Goal: Task Accomplishment & Management: Complete application form

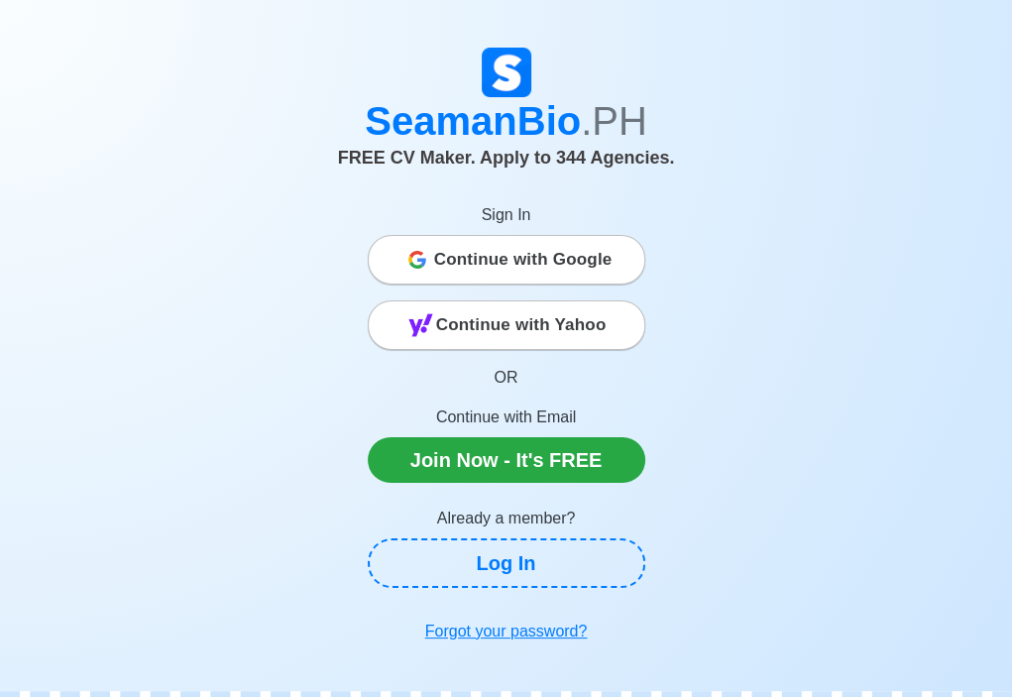
click at [533, 260] on span "Continue with Google" at bounding box center [523, 260] width 178 height 40
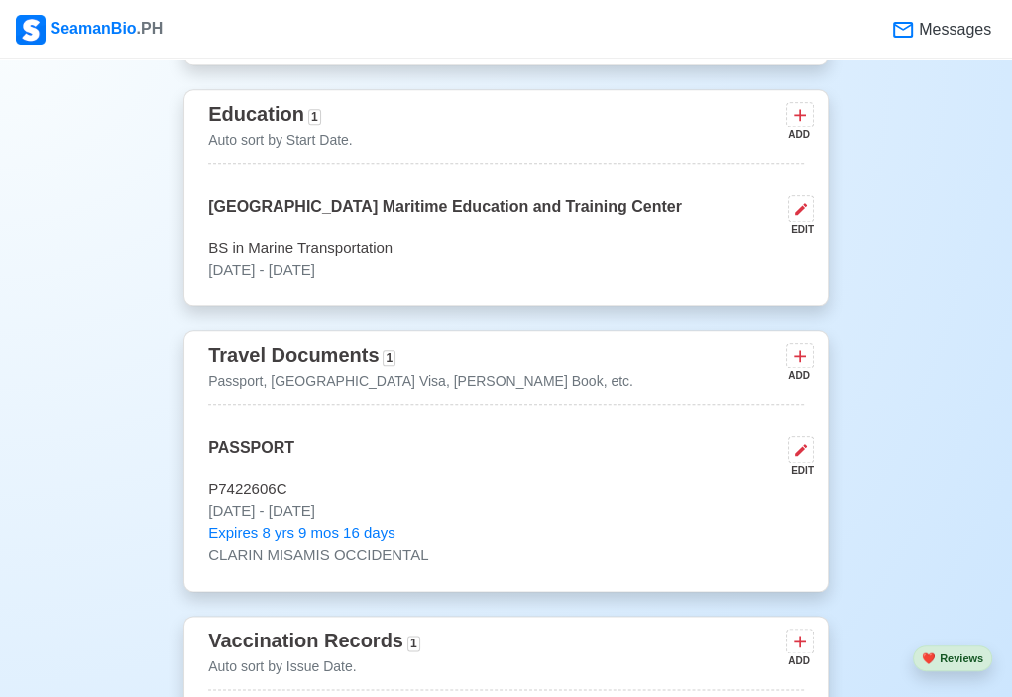
scroll to position [1438, 0]
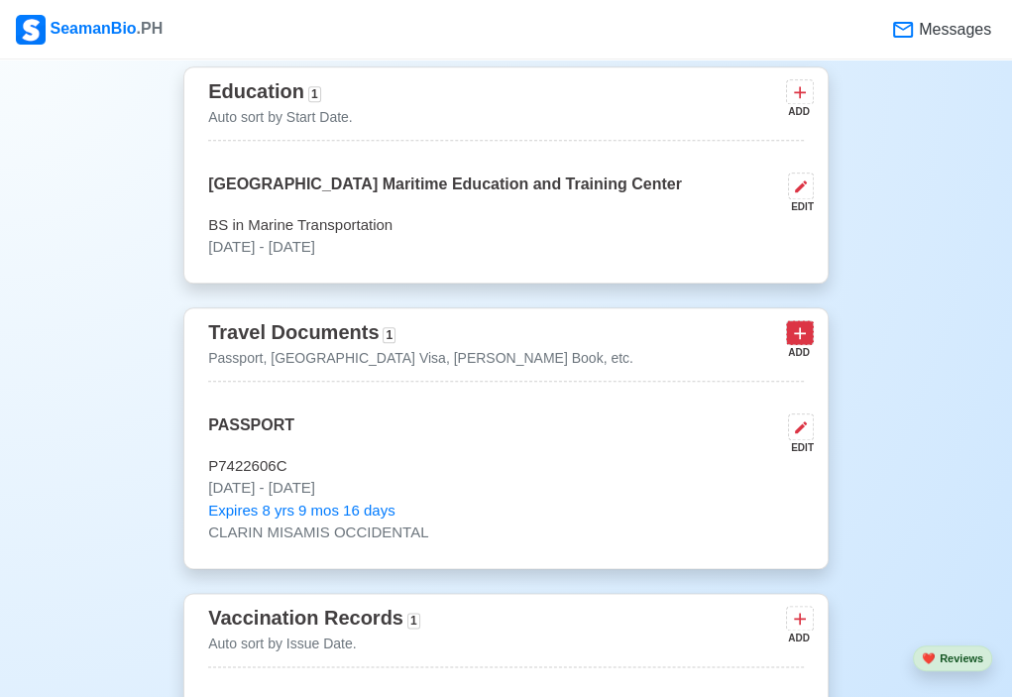
click at [791, 333] on icon at bounding box center [800, 333] width 20 height 20
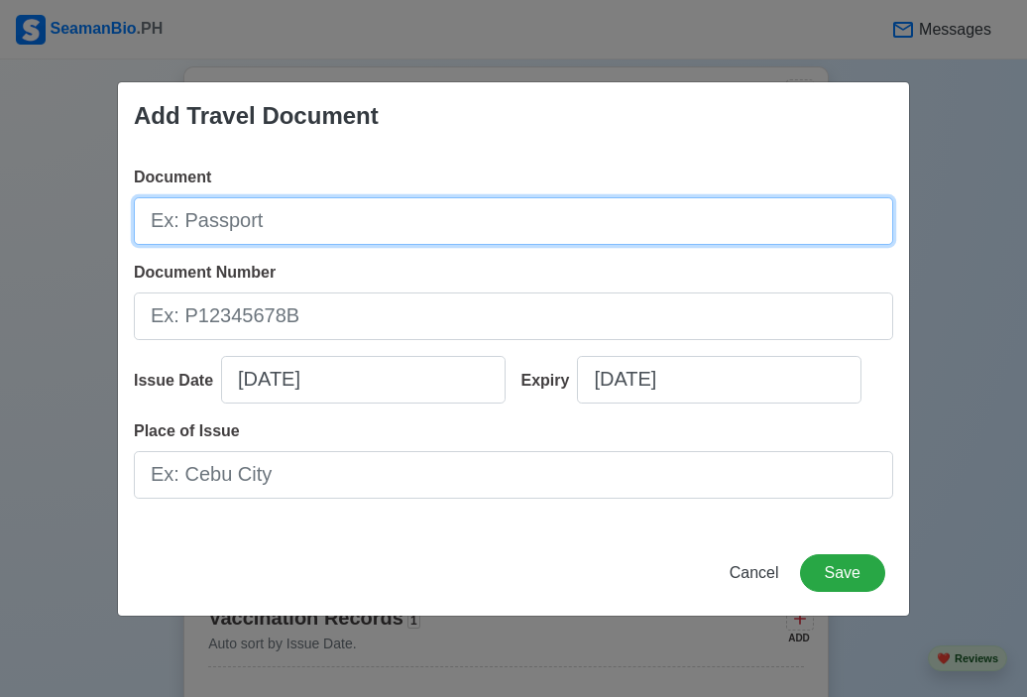
click at [379, 212] on input "Document" at bounding box center [514, 221] width 760 height 48
type input "[PERSON_NAME] Book"
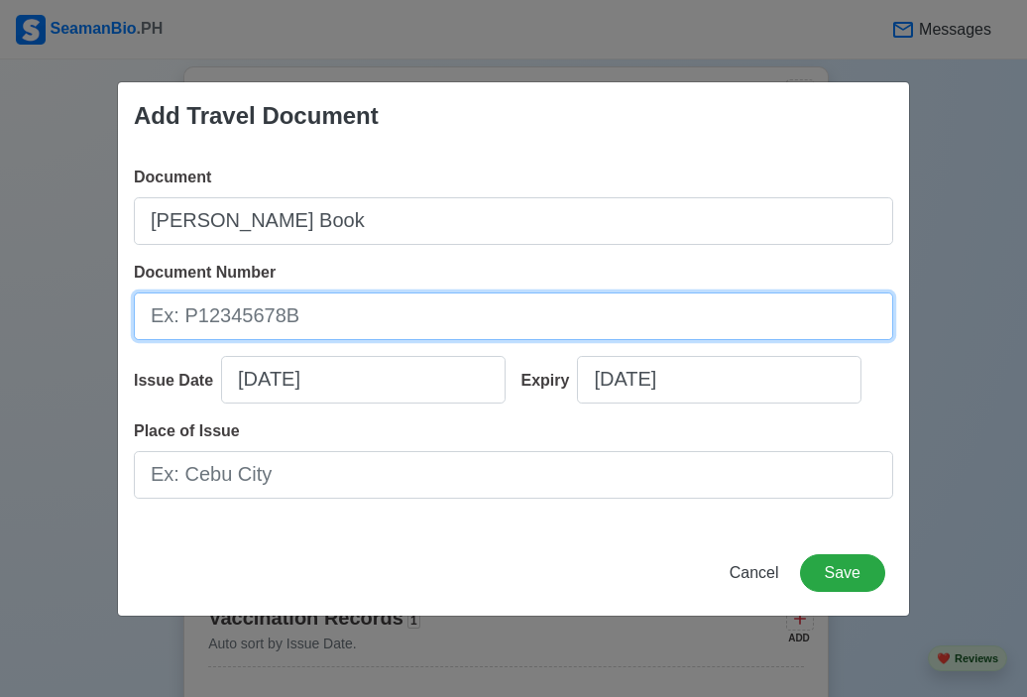
click at [313, 310] on input "Document Number" at bounding box center [514, 317] width 760 height 48
type input "A04"
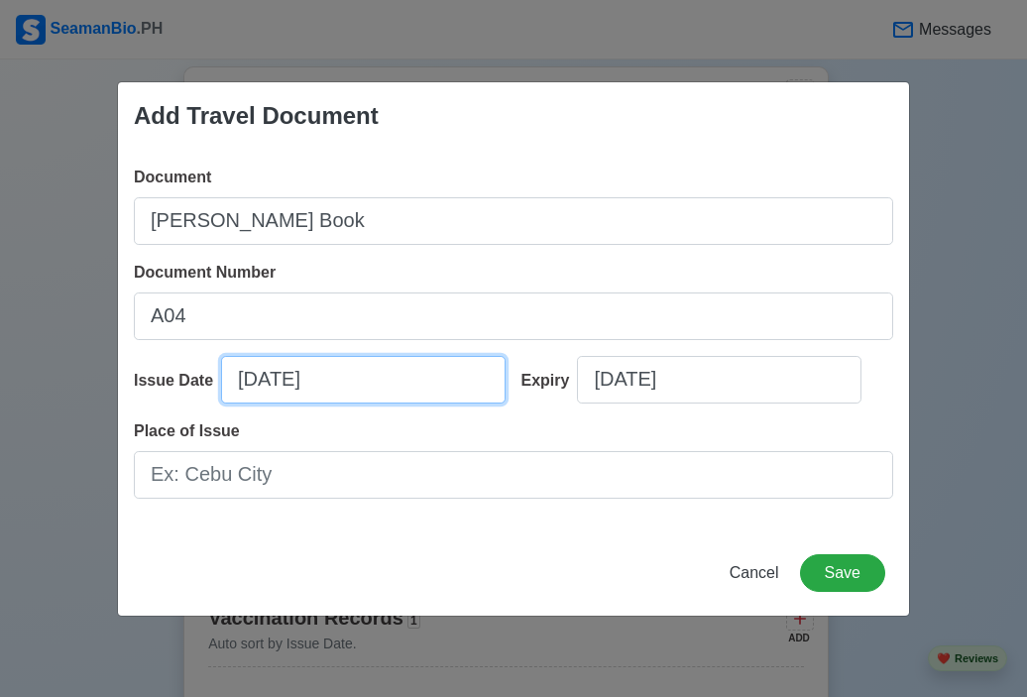
select select "****"
select select "*********"
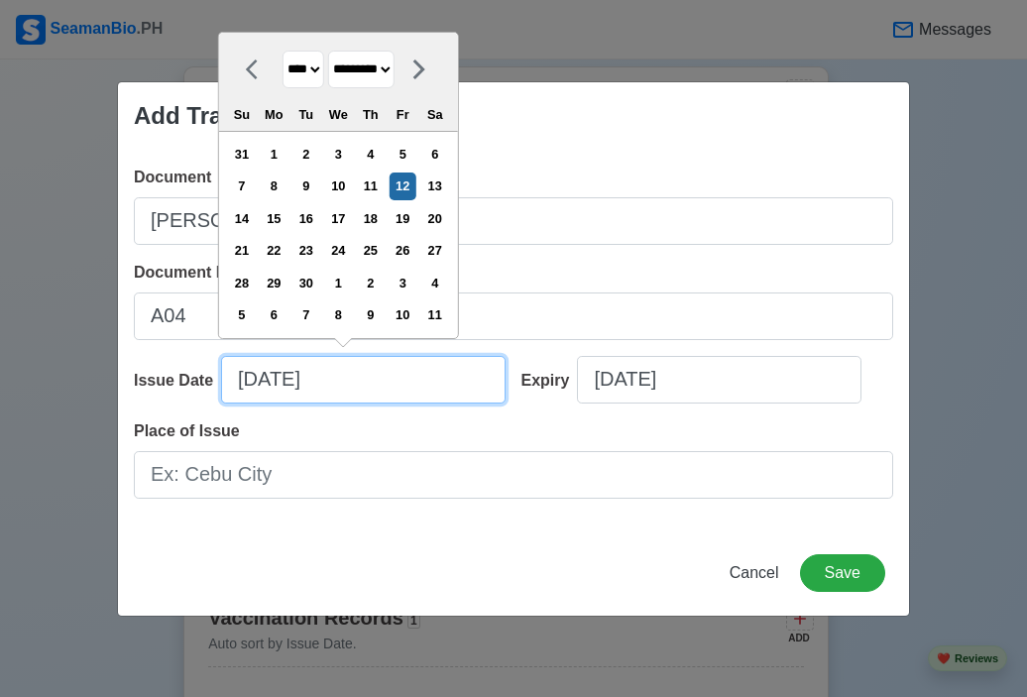
click at [286, 385] on input "[DATE]" at bounding box center [363, 380] width 285 height 48
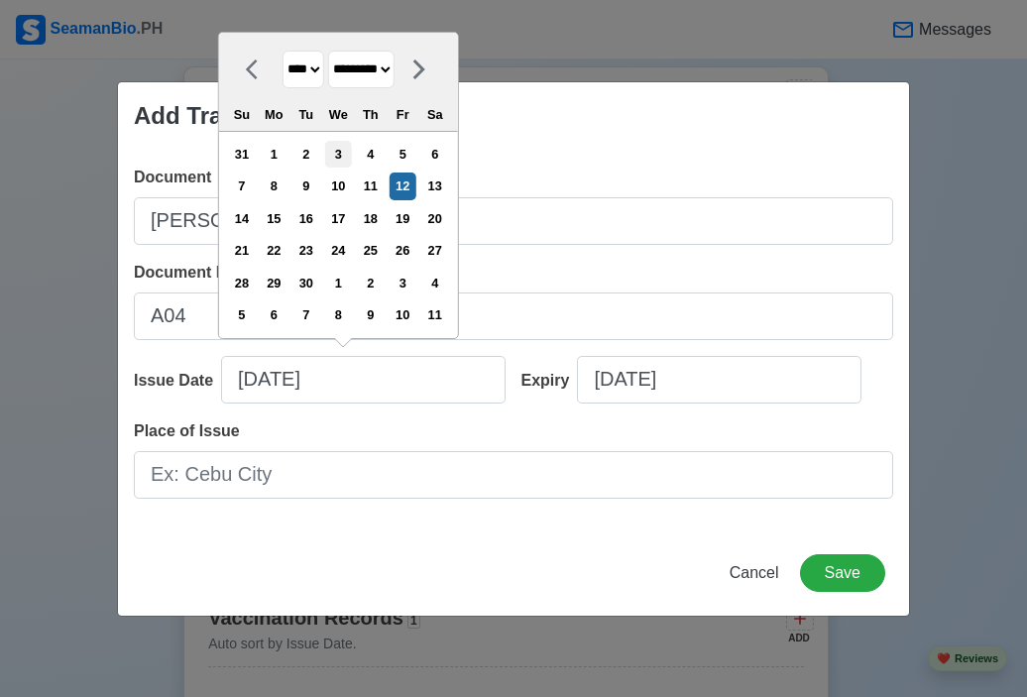
click at [345, 156] on div "3" at bounding box center [338, 154] width 27 height 27
type input "[DATE]"
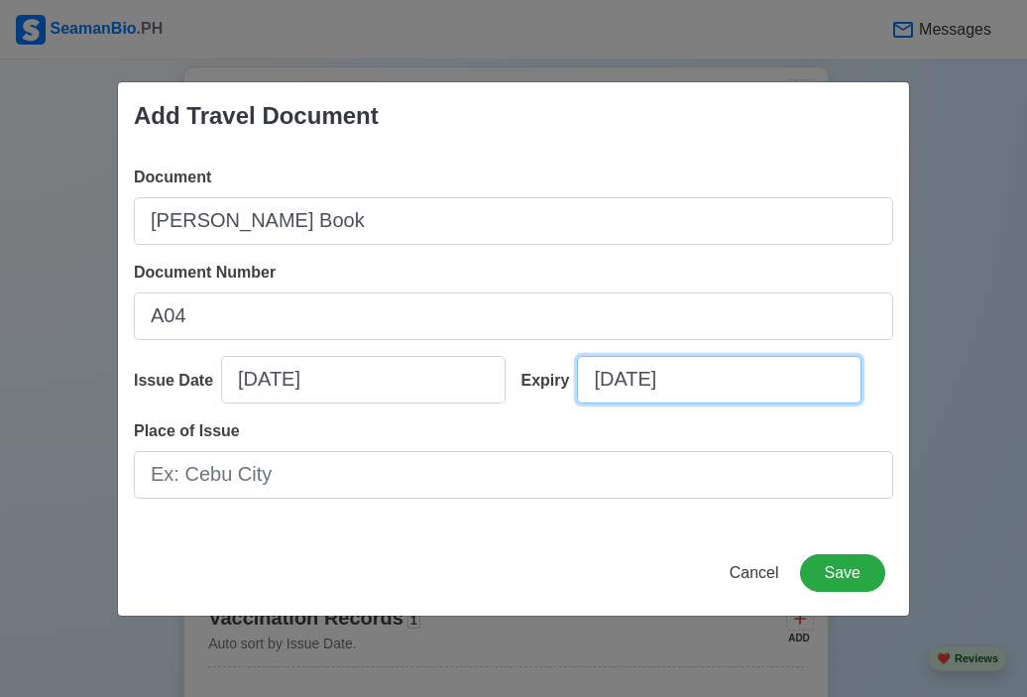
select select "****"
select select "*********"
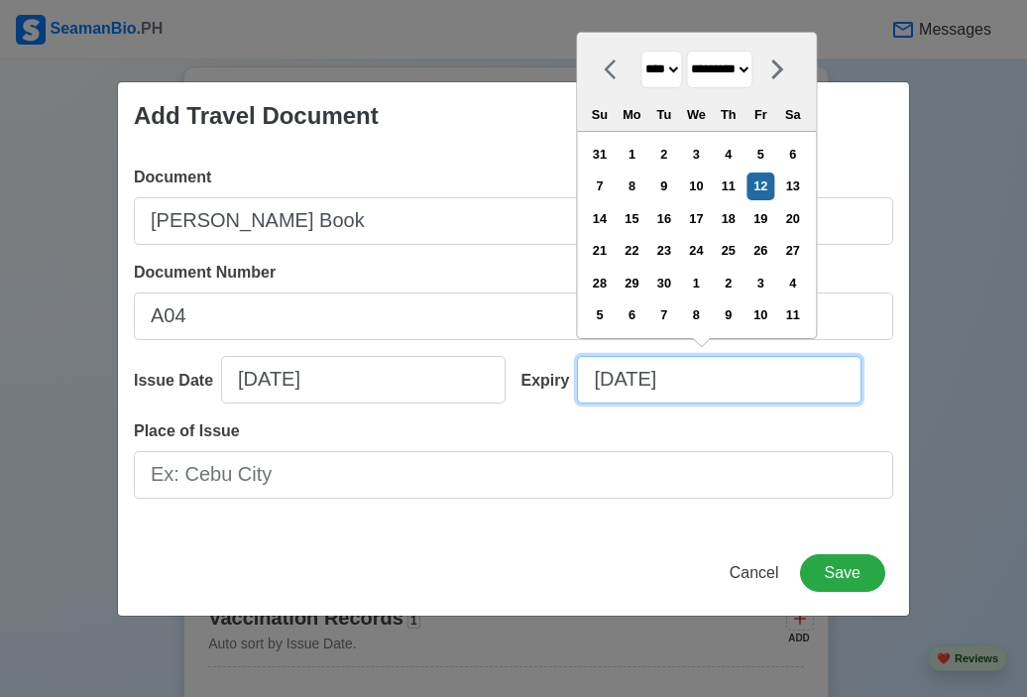
click at [656, 378] on input "[DATE]" at bounding box center [719, 380] width 285 height 48
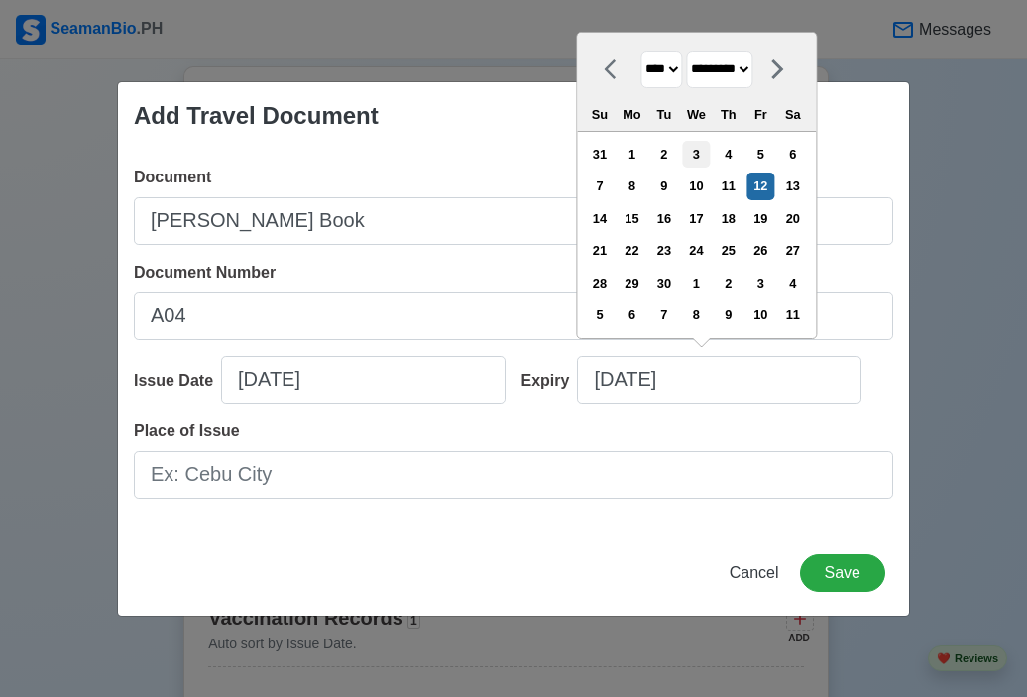
click at [705, 156] on div "3" at bounding box center [696, 154] width 27 height 27
type input "[DATE]"
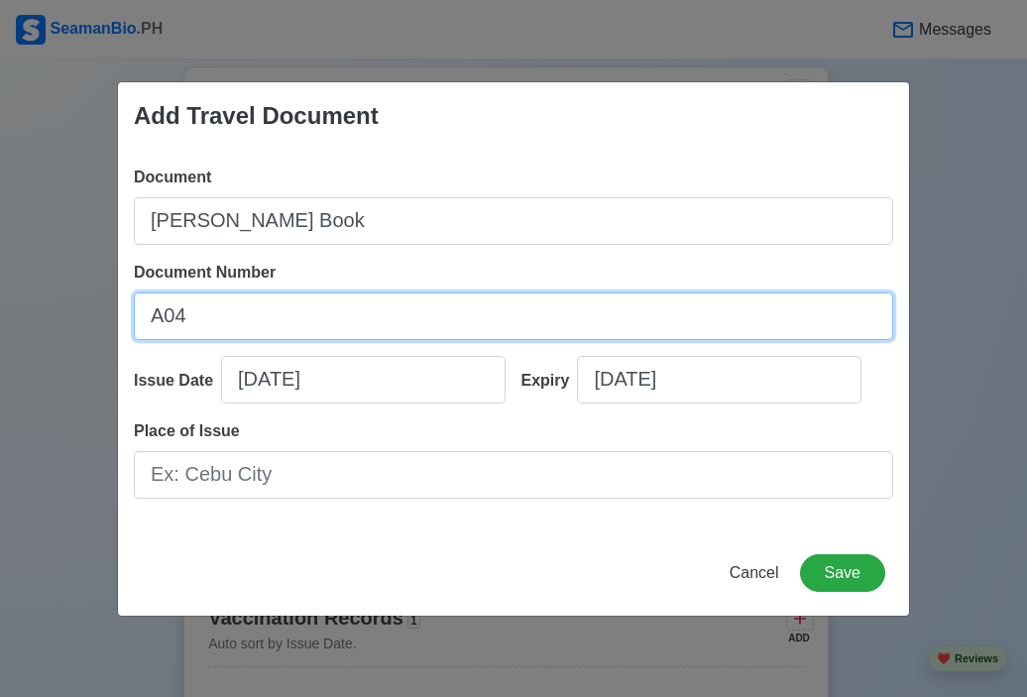
click at [299, 318] on input "A04" at bounding box center [514, 317] width 760 height 48
type input "A0402039"
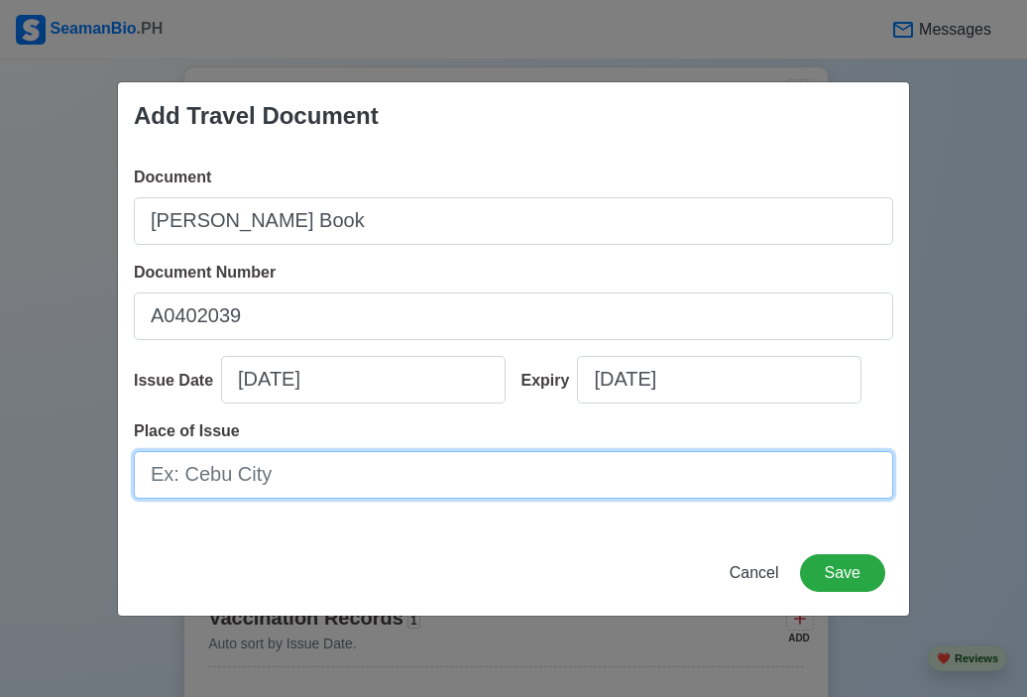
click at [238, 489] on input "Place of Issue" at bounding box center [514, 475] width 760 height 48
type input "[GEOGRAPHIC_DATA]"
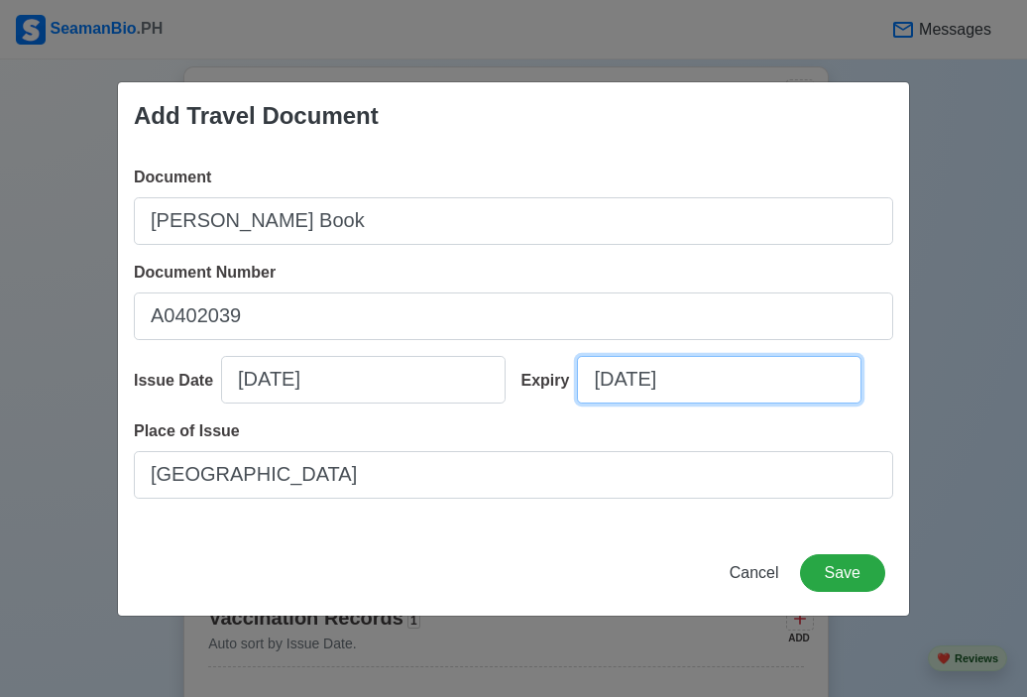
select select "****"
select select "*********"
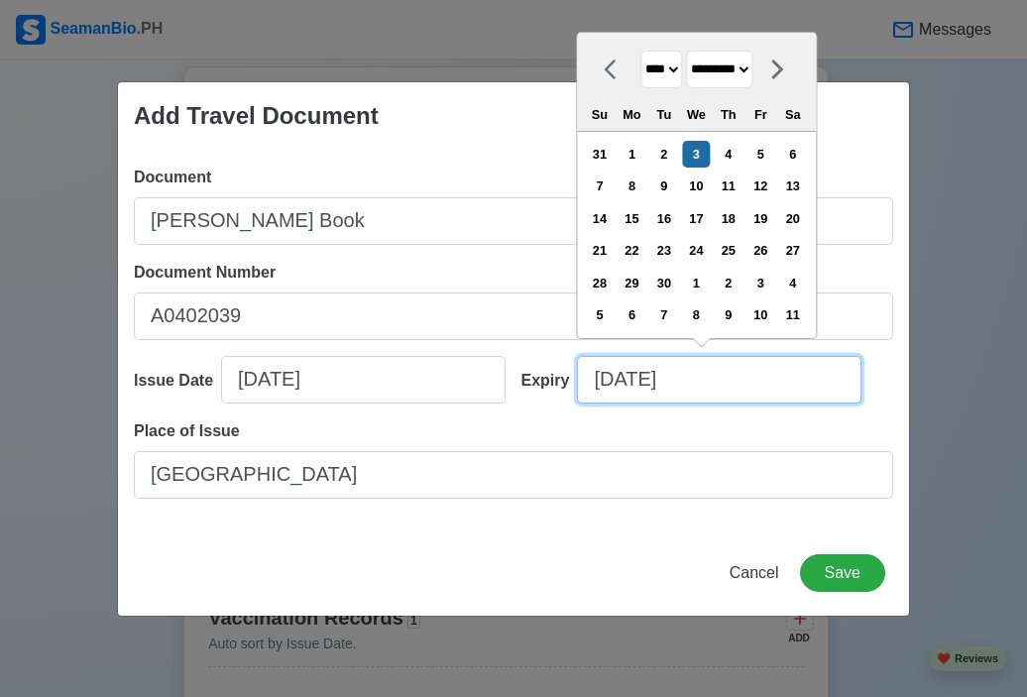
click at [635, 374] on input "[DATE]" at bounding box center [719, 380] width 285 height 48
click at [674, 59] on select "**** **** **** **** **** **** **** **** **** **** **** **** **** **** **** ****…" at bounding box center [662, 70] width 42 height 39
select select "****"
click at [641, 51] on select "**** **** **** **** **** **** **** **** **** **** **** **** **** **** **** ****…" at bounding box center [662, 70] width 42 height 39
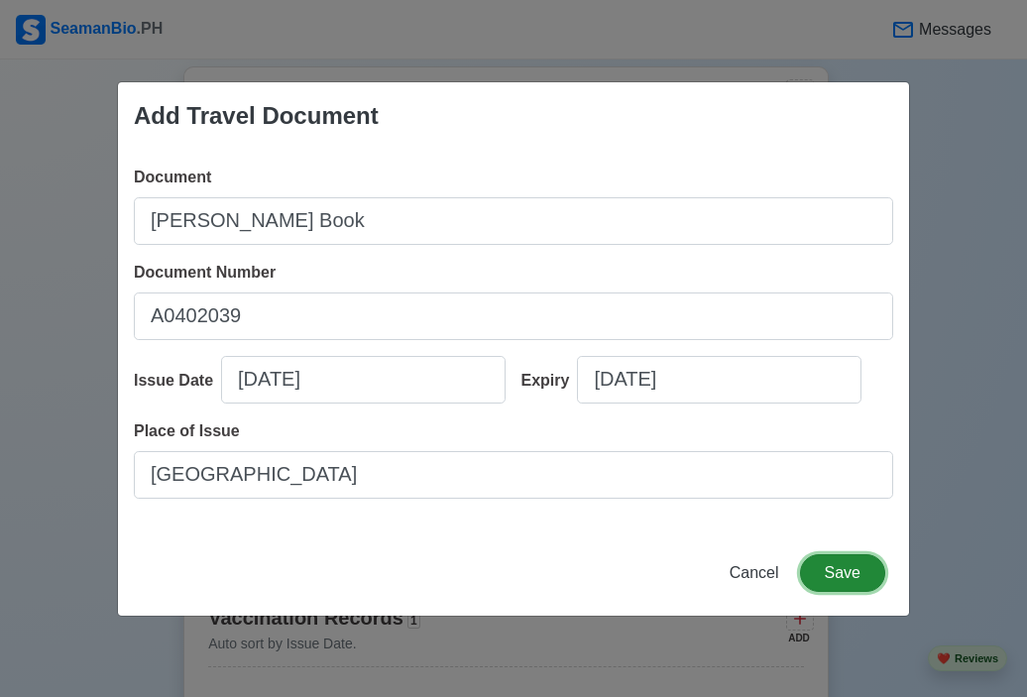
click at [866, 579] on button "Save" at bounding box center [842, 573] width 85 height 38
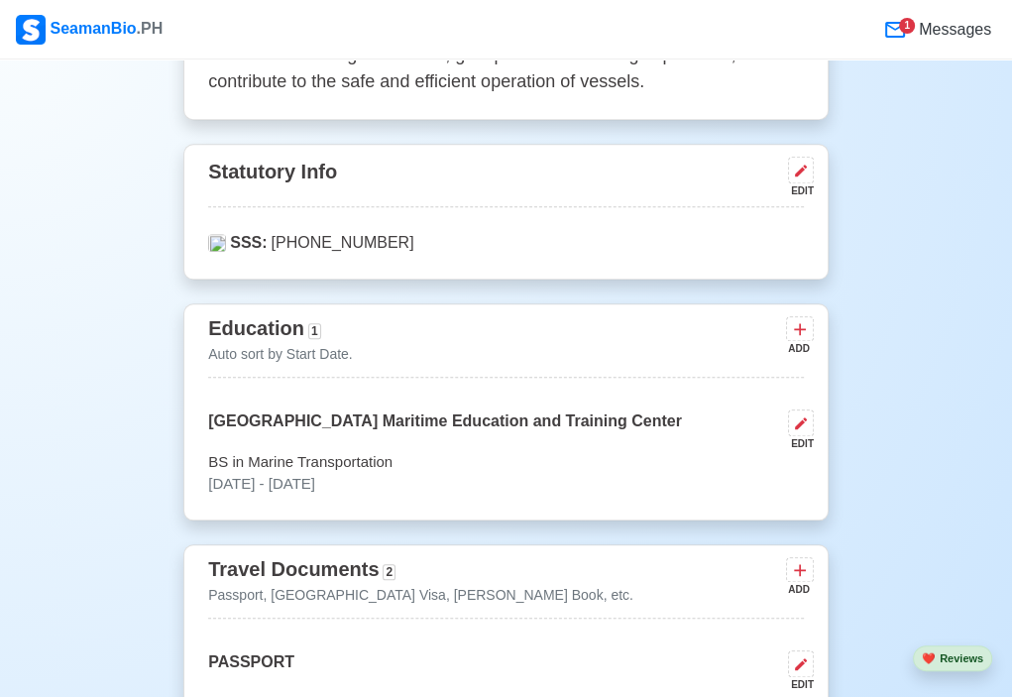
scroll to position [1162, 0]
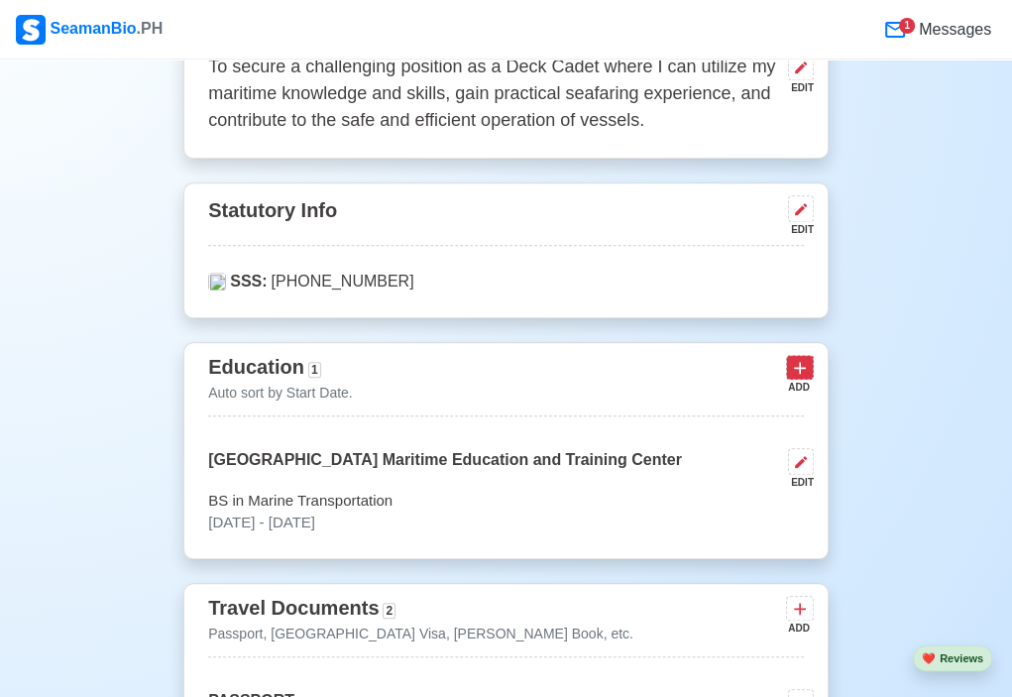
click at [808, 377] on button at bounding box center [800, 367] width 28 height 25
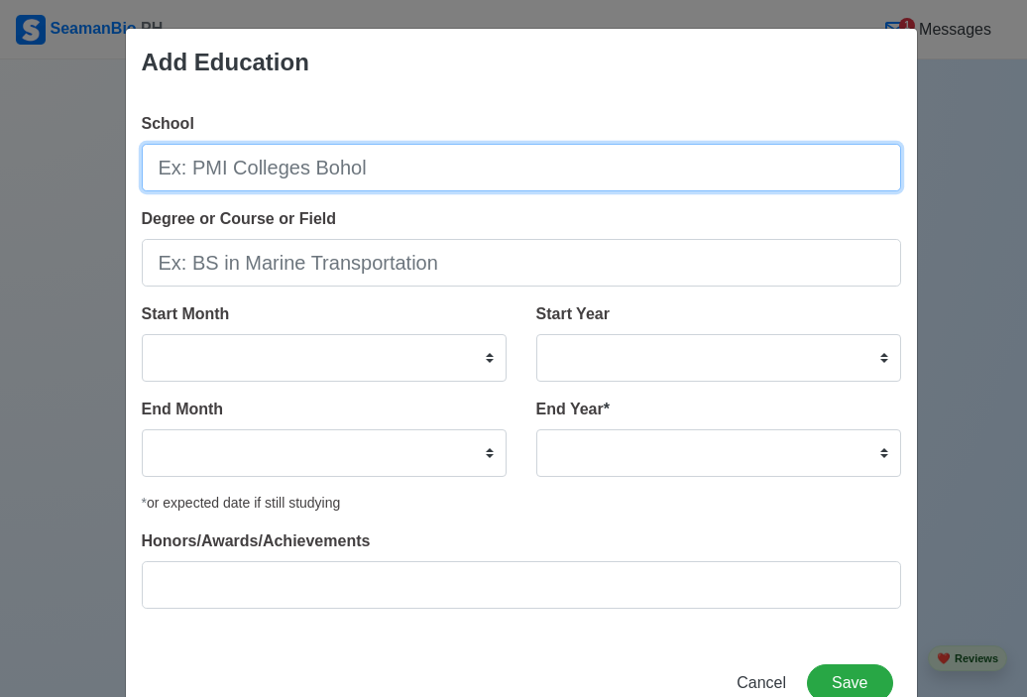
click at [323, 164] on input "School" at bounding box center [522, 168] width 760 height 48
type input "S"
type input "s"
type input "S"
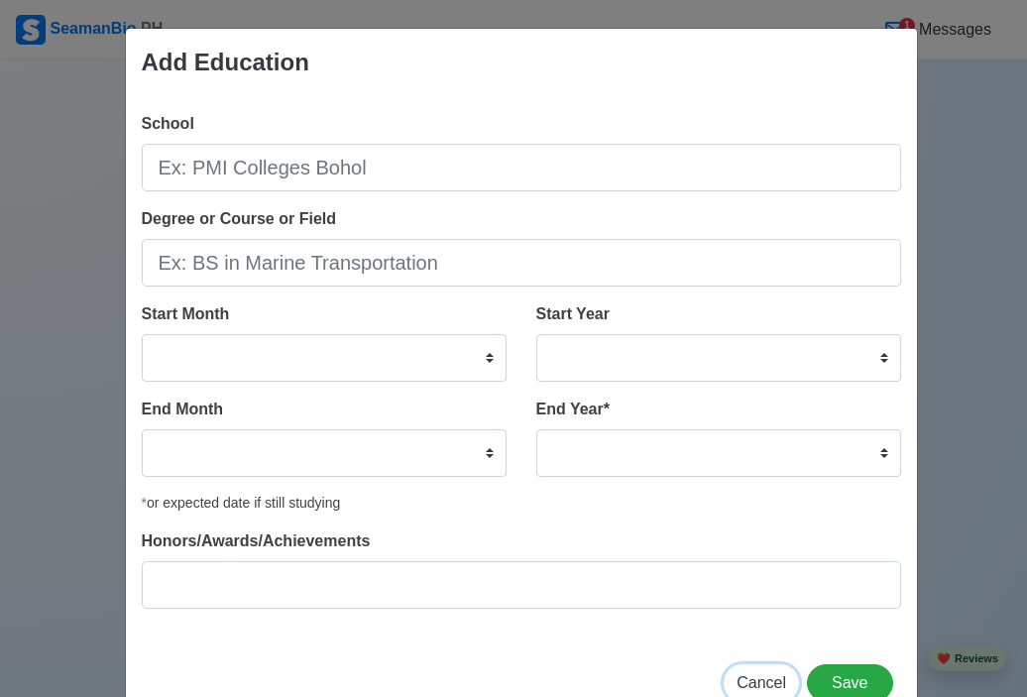
click at [770, 678] on span "Cancel" at bounding box center [762, 682] width 50 height 17
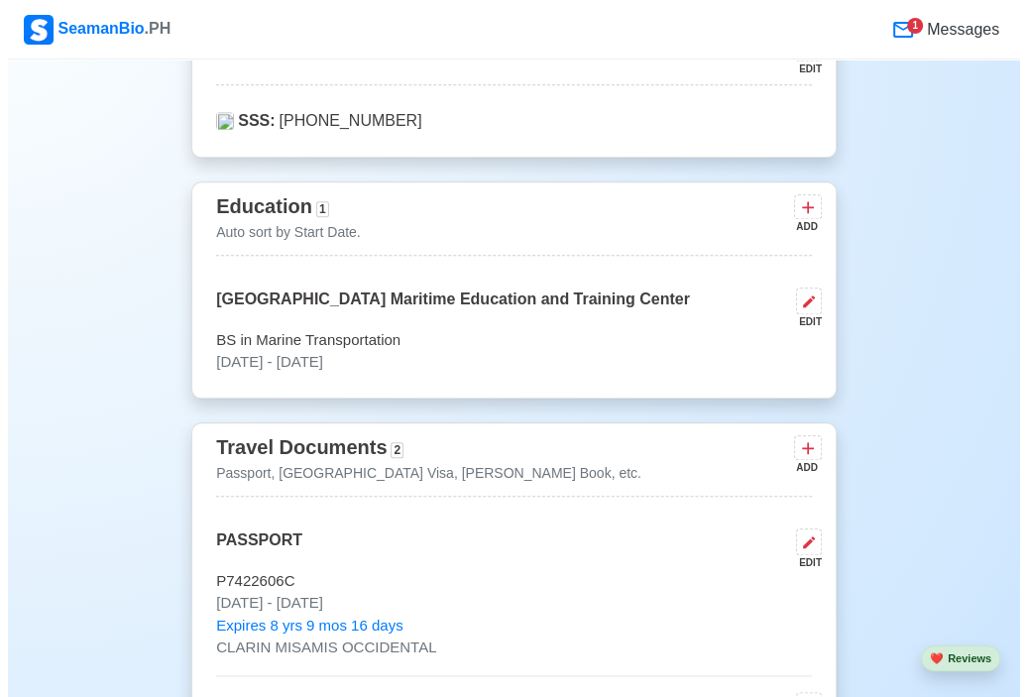
scroll to position [1321, 0]
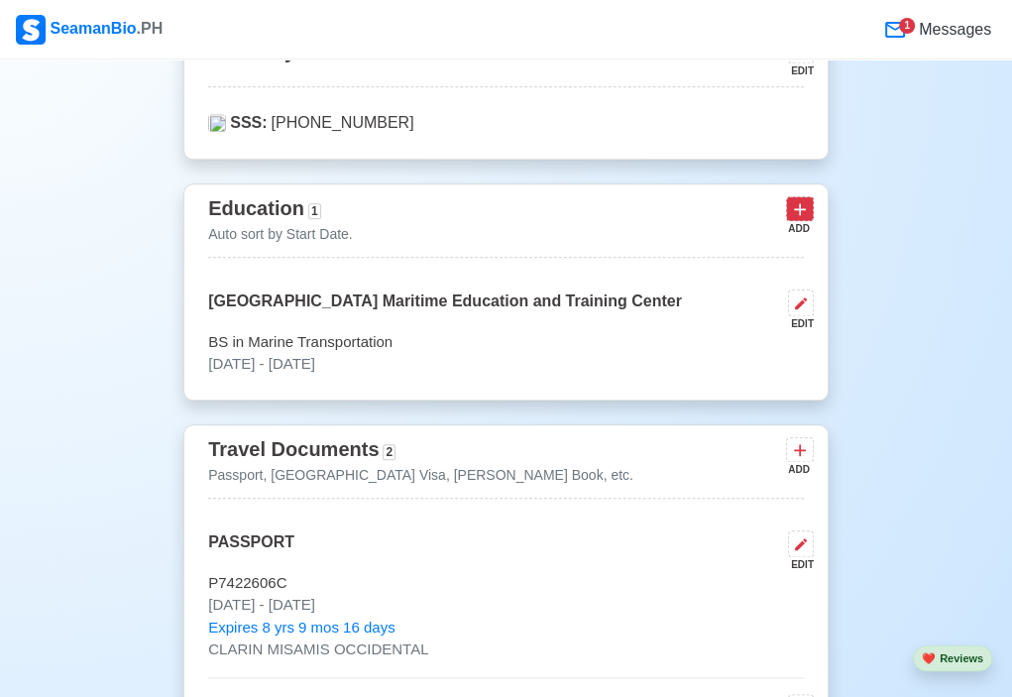
click at [799, 207] on icon at bounding box center [800, 209] width 12 height 12
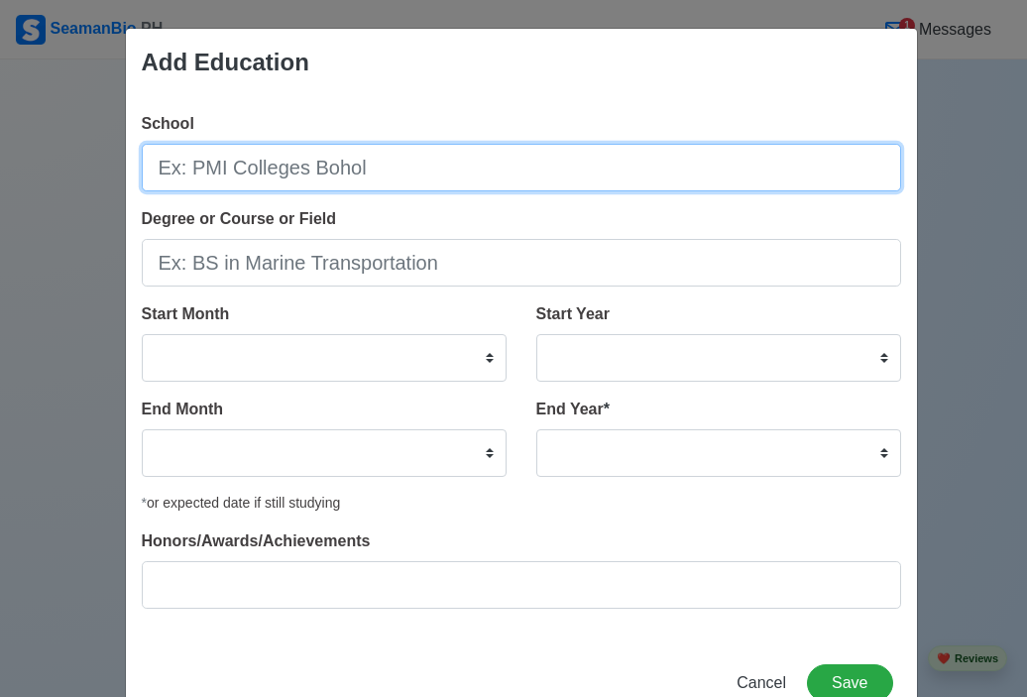
click at [259, 171] on input "School" at bounding box center [522, 168] width 760 height 48
type input "S"
type input "[GEOGRAPHIC_DATA]"
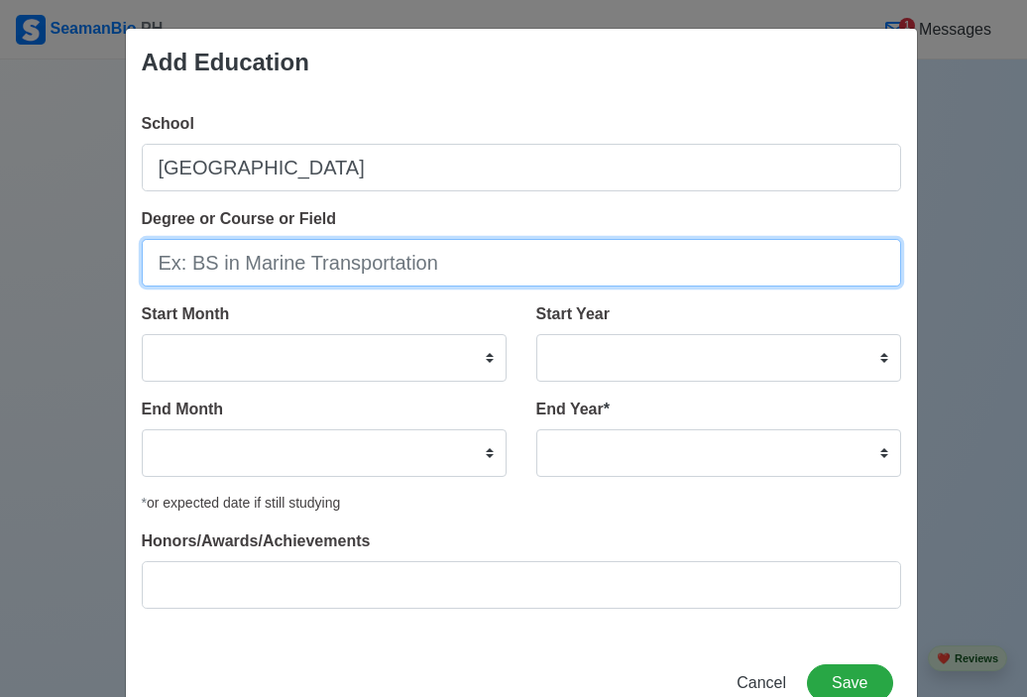
click at [261, 266] on input "Degree or Course or Field" at bounding box center [522, 263] width 760 height 48
type input "H"
type input "HUMSS"
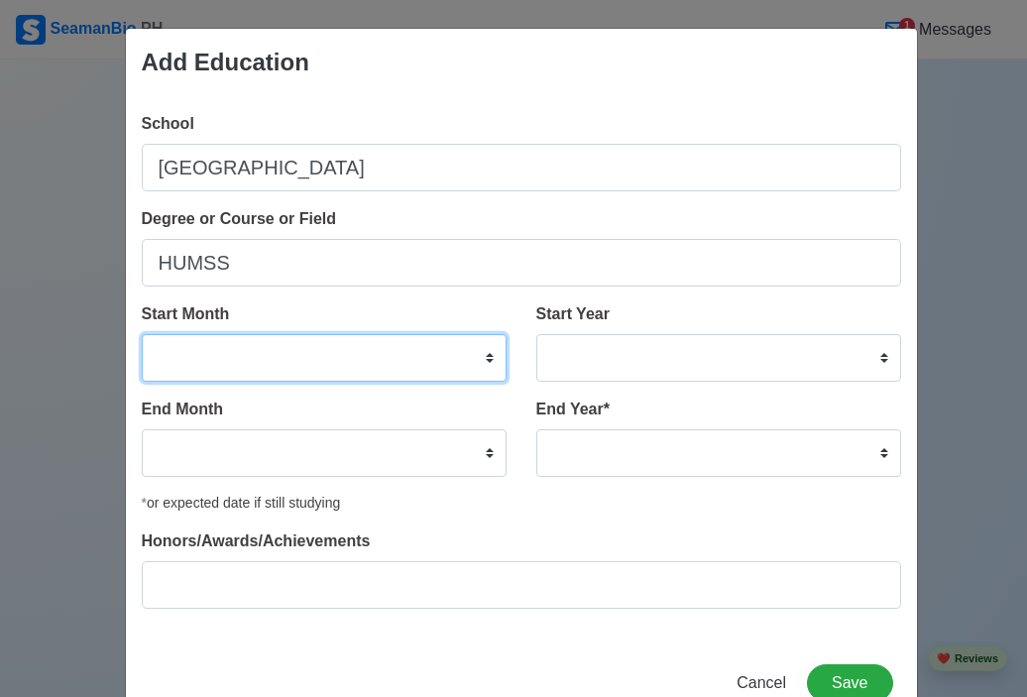
click at [255, 341] on select "January February March April May June July August September October November De…" at bounding box center [324, 358] width 365 height 48
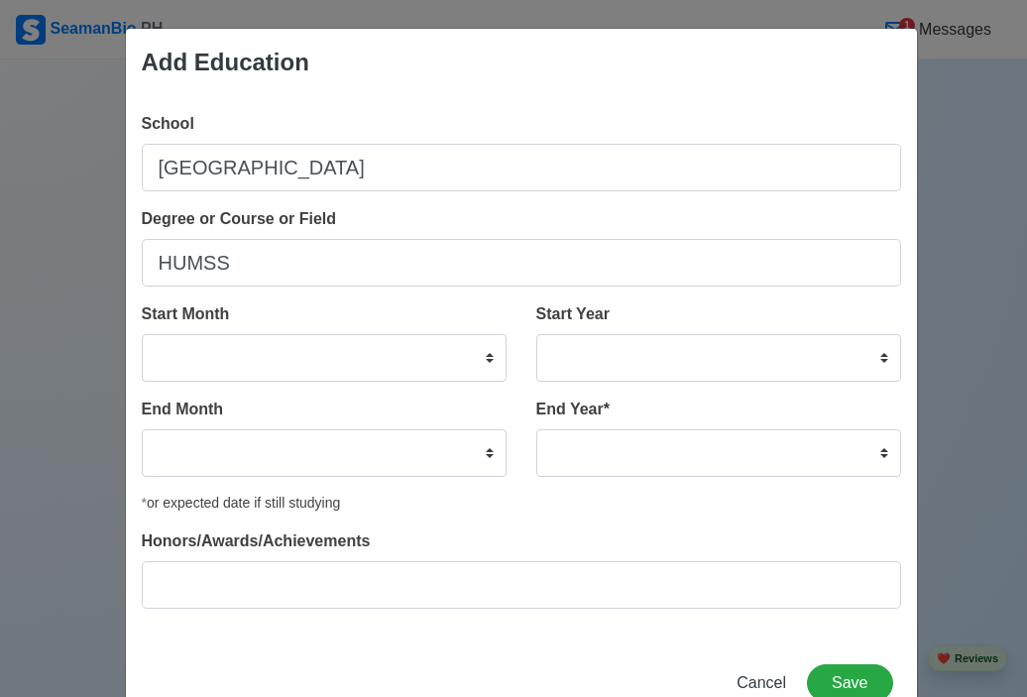
click at [49, 318] on div "Add Education School [GEOGRAPHIC_DATA] Degree or Course or Field HUMSS Start Mo…" at bounding box center [513, 348] width 1027 height 697
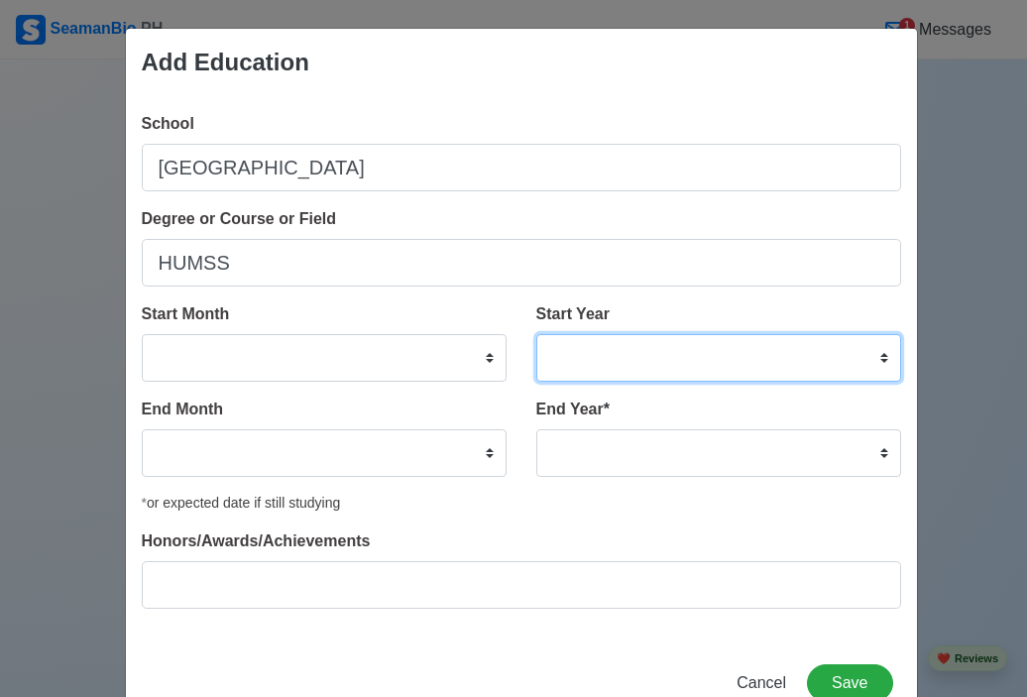
click at [603, 351] on select "2025 2024 2023 2022 2021 2020 2019 2018 2017 2016 2015 2014 2013 2012 2011 2010…" at bounding box center [718, 358] width 365 height 48
select select "2020"
click at [536, 334] on select "2025 2024 2023 2022 2021 2020 2019 2018 2017 2016 2015 2014 2013 2012 2011 2010…" at bounding box center [718, 358] width 365 height 48
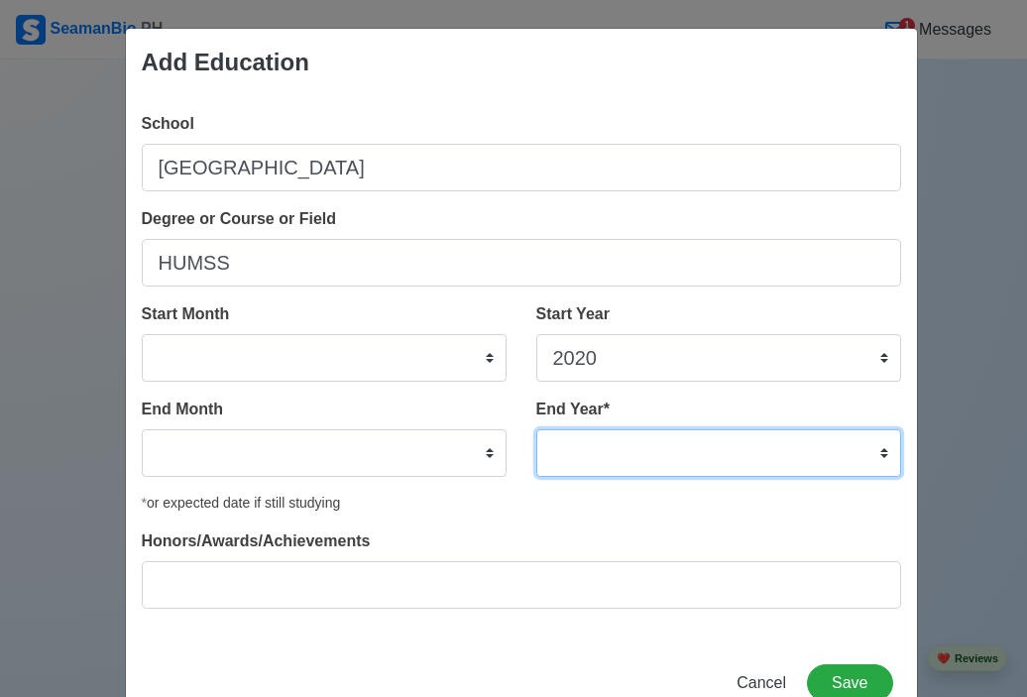
click at [601, 439] on select "2035 2034 2033 2032 2031 2030 2029 2028 2027 2026 2025 2024 2023 2022 2021 2020…" at bounding box center [718, 453] width 365 height 48
select select "2022"
click at [536, 429] on select "2035 2034 2033 2032 2031 2030 2029 2028 2027 2026 2025 2024 2023 2022 2021 2020…" at bounding box center [718, 453] width 365 height 48
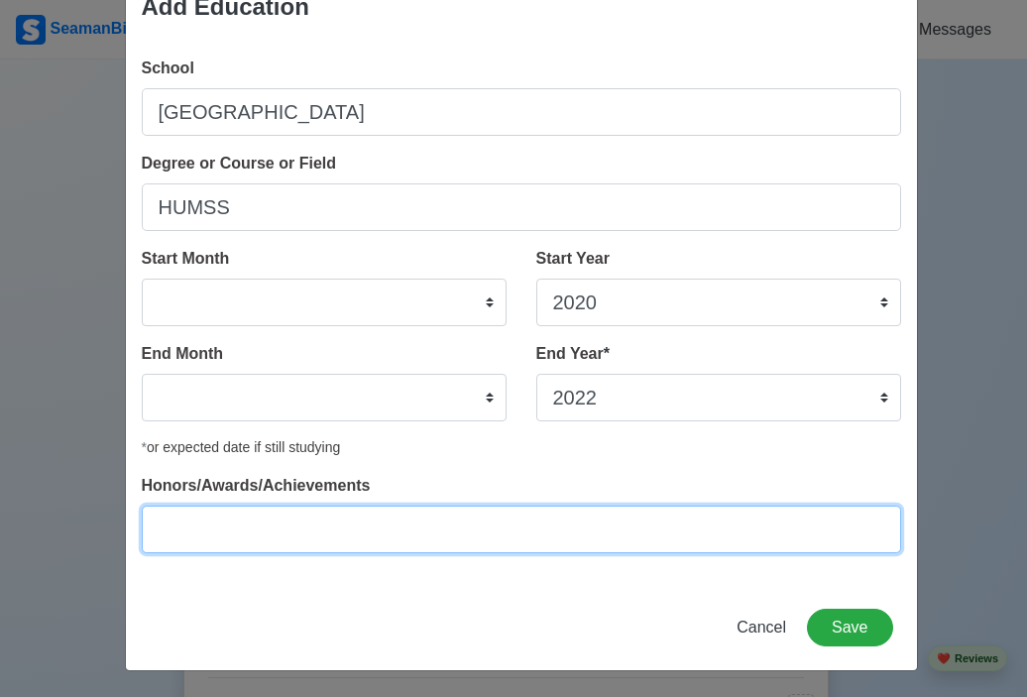
click at [316, 531] on input "Honors/Awards/Achievements" at bounding box center [522, 530] width 760 height 48
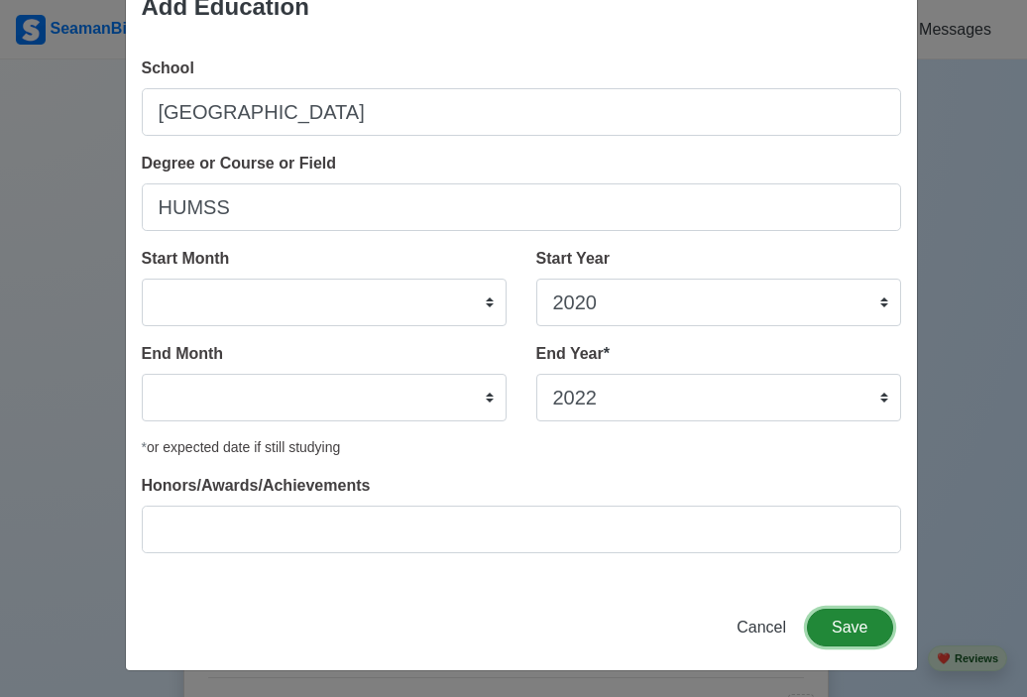
click at [865, 632] on button "Save" at bounding box center [849, 628] width 85 height 38
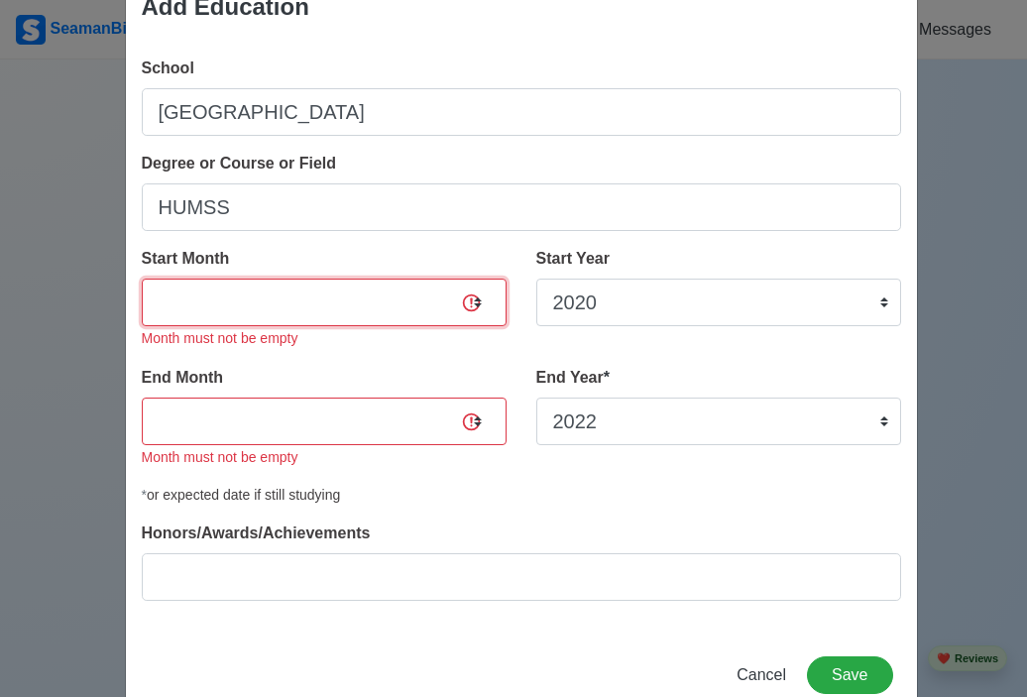
click at [218, 299] on select "January February March April May June July August September October November De…" at bounding box center [324, 303] width 365 height 48
click at [325, 235] on div "School [GEOGRAPHIC_DATA] Degree or Course or Field HUMSS Start Month January Fe…" at bounding box center [521, 337] width 791 height 592
click at [246, 306] on select "January February March April May June July August September October November De…" at bounding box center [324, 303] width 365 height 48
select select "June"
click at [142, 279] on select "January February March April May June July August September October November De…" at bounding box center [324, 303] width 365 height 48
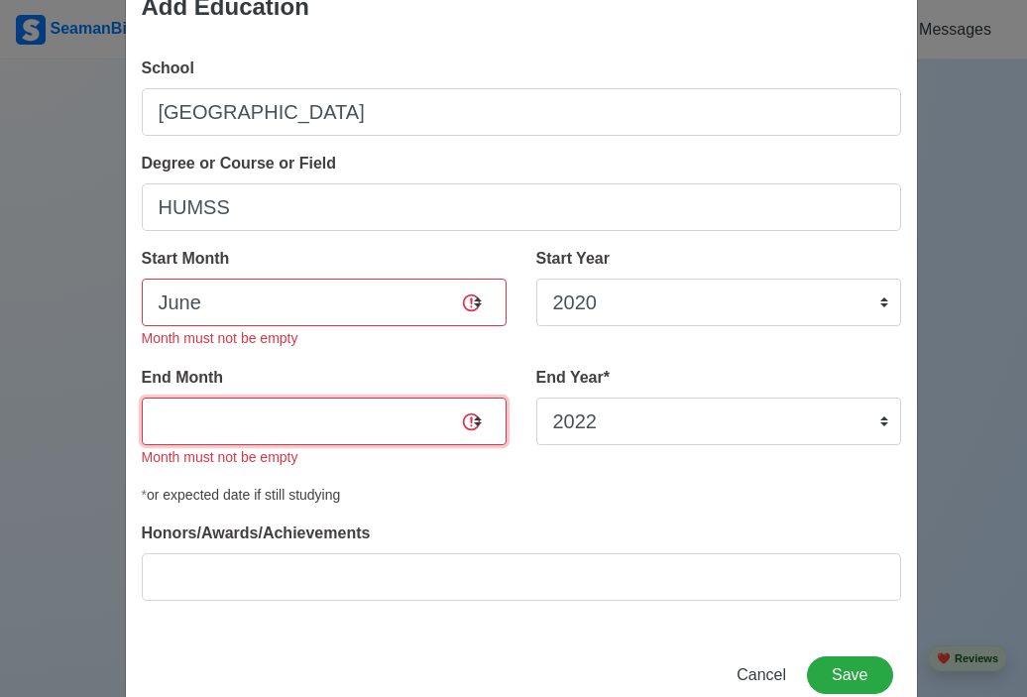
click at [195, 432] on select "January February March April May June July August September October November De…" at bounding box center [324, 422] width 365 height 48
select select "March"
click at [142, 398] on select "January February March April May June July August September October November De…" at bounding box center [324, 422] width 365 height 48
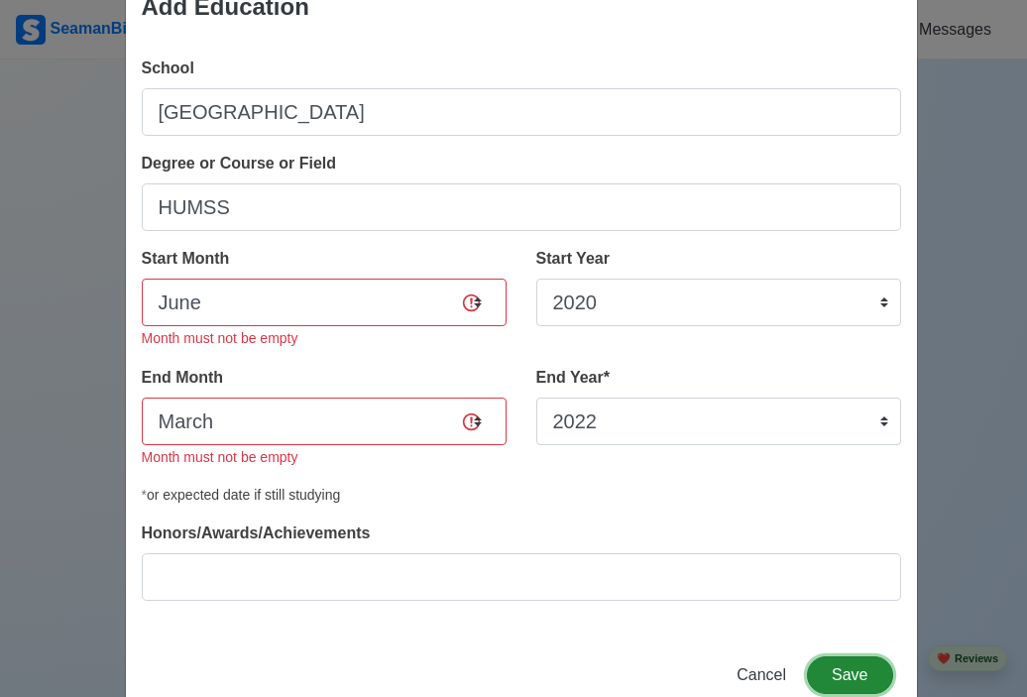
click at [859, 666] on button "Save" at bounding box center [849, 675] width 85 height 38
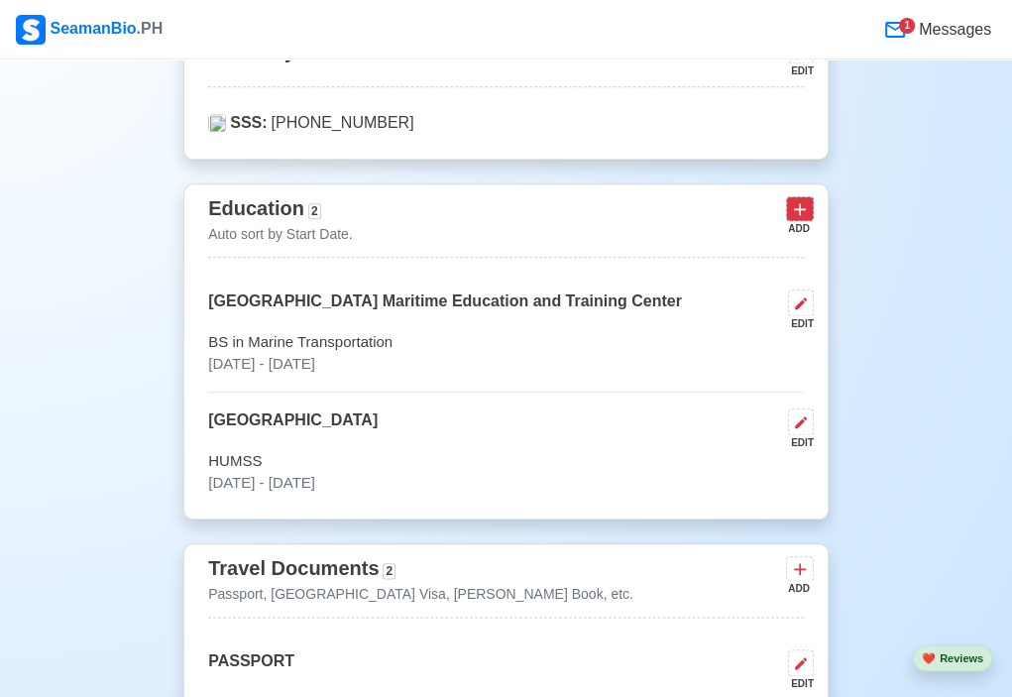
click at [805, 208] on icon at bounding box center [800, 209] width 12 height 12
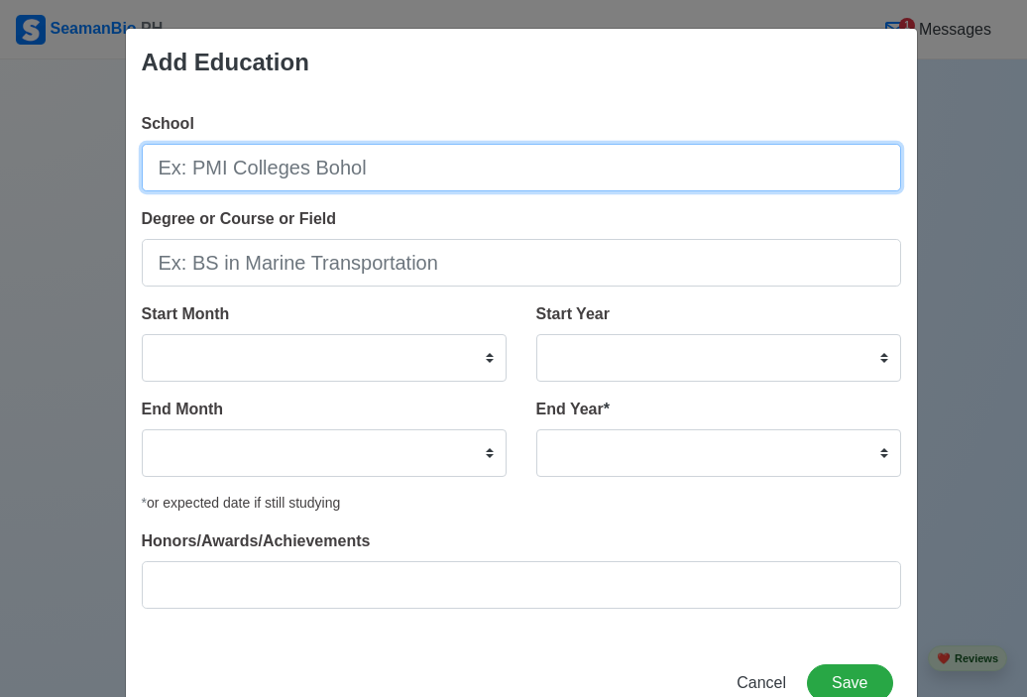
click at [294, 168] on input "School" at bounding box center [522, 168] width 760 height 48
type input "[PERSON_NAME] College"
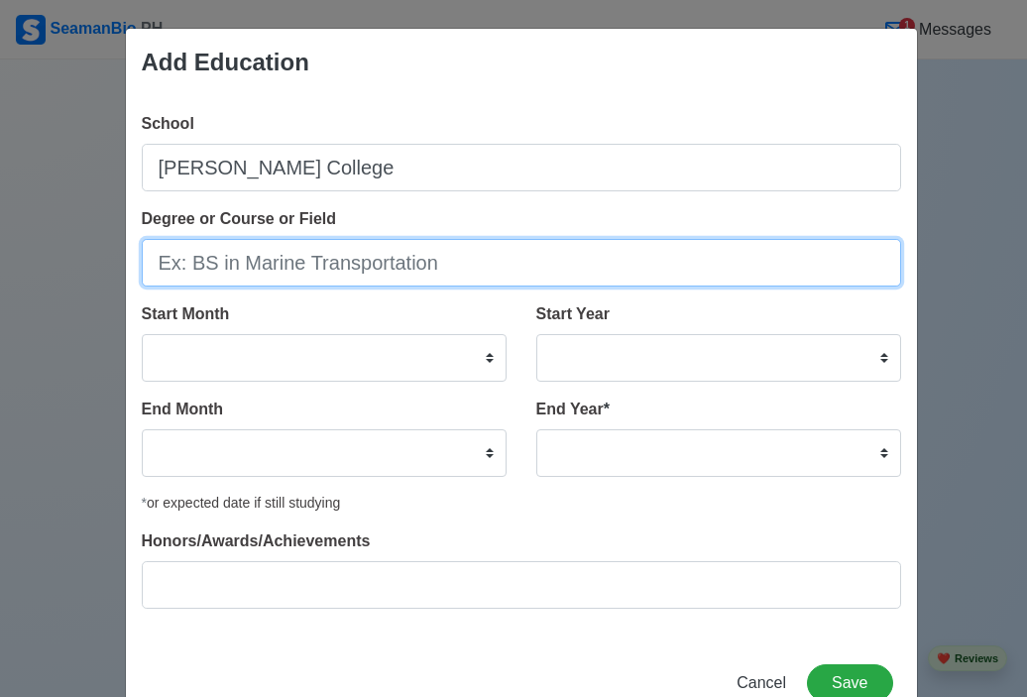
click at [246, 257] on input "Degree or Course or Field" at bounding box center [522, 263] width 760 height 48
type input "Junior High School"
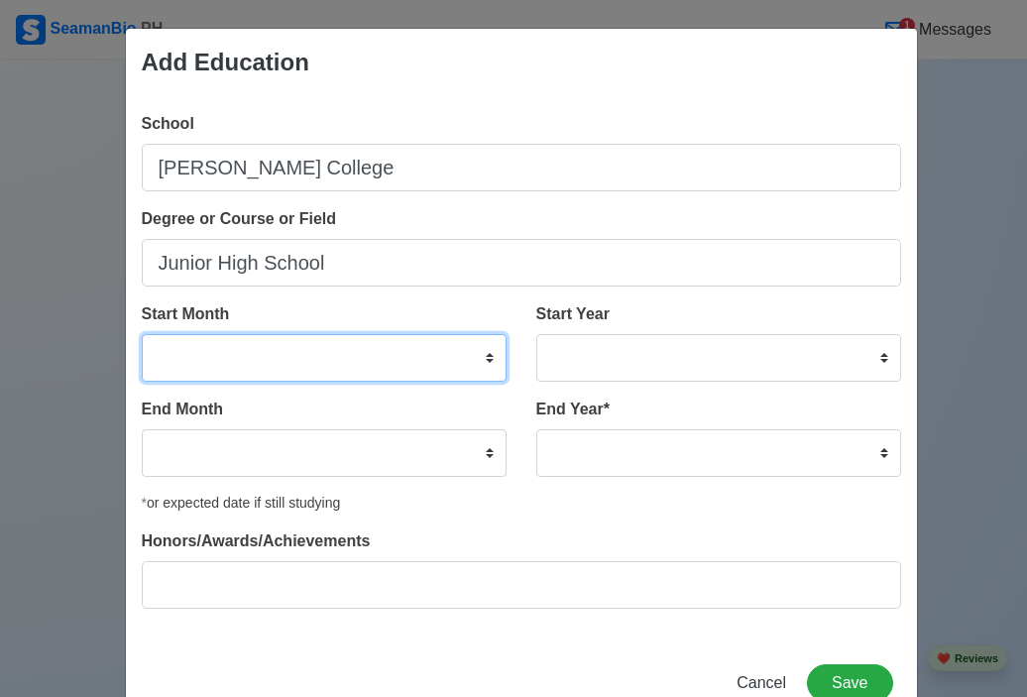
click at [219, 367] on select "January February March April May June July August September October November De…" at bounding box center [324, 358] width 365 height 48
select select "June"
click at [142, 334] on select "January February March April May June July August September October November De…" at bounding box center [324, 358] width 365 height 48
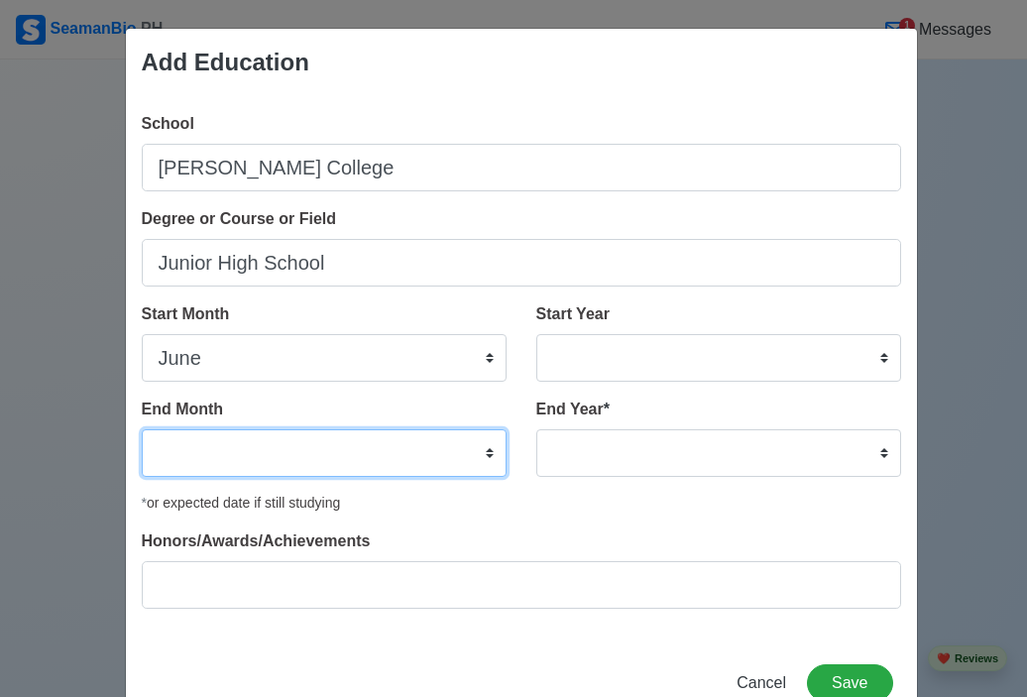
click at [150, 444] on select "January February March April May June July August September October November De…" at bounding box center [324, 453] width 365 height 48
select select "March"
click at [142, 429] on select "January February March April May June July August September October November De…" at bounding box center [324, 453] width 365 height 48
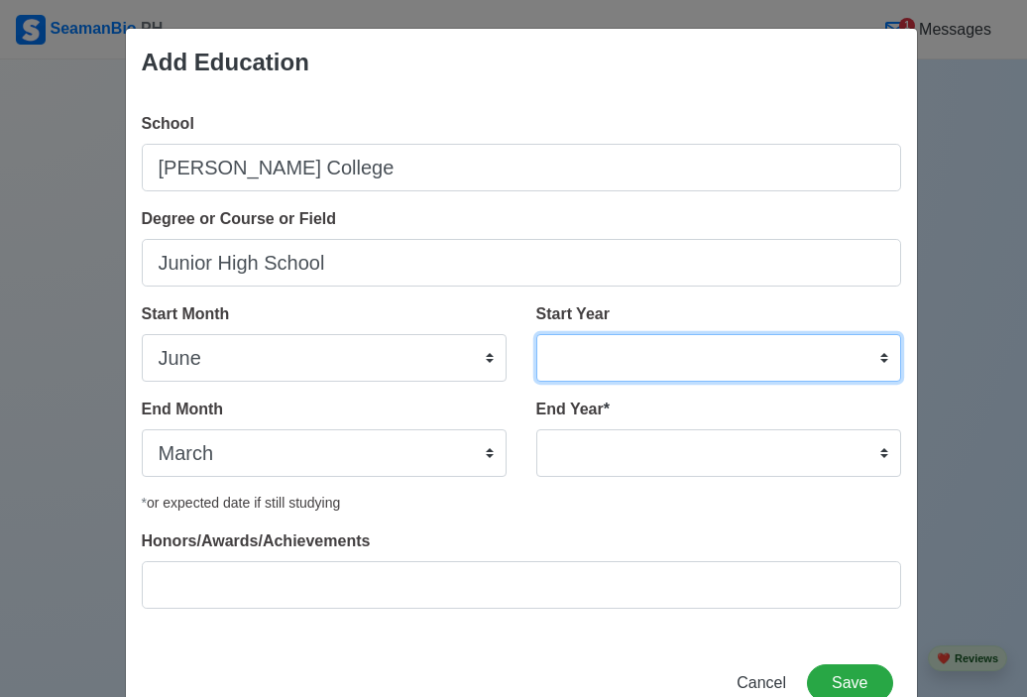
click at [586, 362] on select "2025 2024 2023 2022 2021 2020 2019 2018 2017 2016 2015 2014 2013 2012 2011 2010…" at bounding box center [718, 358] width 365 height 48
select select "2016"
click at [536, 334] on select "2025 2024 2023 2022 2021 2020 2019 2018 2017 2016 2015 2014 2013 2012 2011 2010…" at bounding box center [718, 358] width 365 height 48
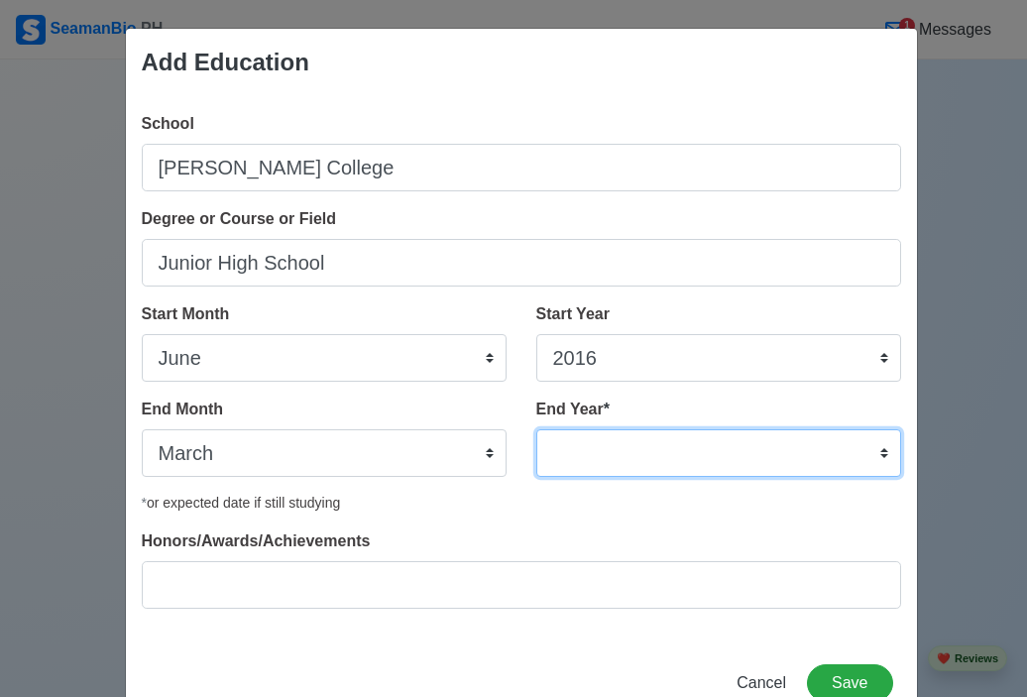
click at [565, 449] on select "2035 2034 2033 2032 2031 2030 2029 2028 2027 2026 2025 2024 2023 2022 2021 2020…" at bounding box center [718, 453] width 365 height 48
select select "2020"
click at [536, 429] on select "2035 2034 2033 2032 2031 2030 2029 2028 2027 2026 2025 2024 2023 2022 2021 2020…" at bounding box center [718, 453] width 365 height 48
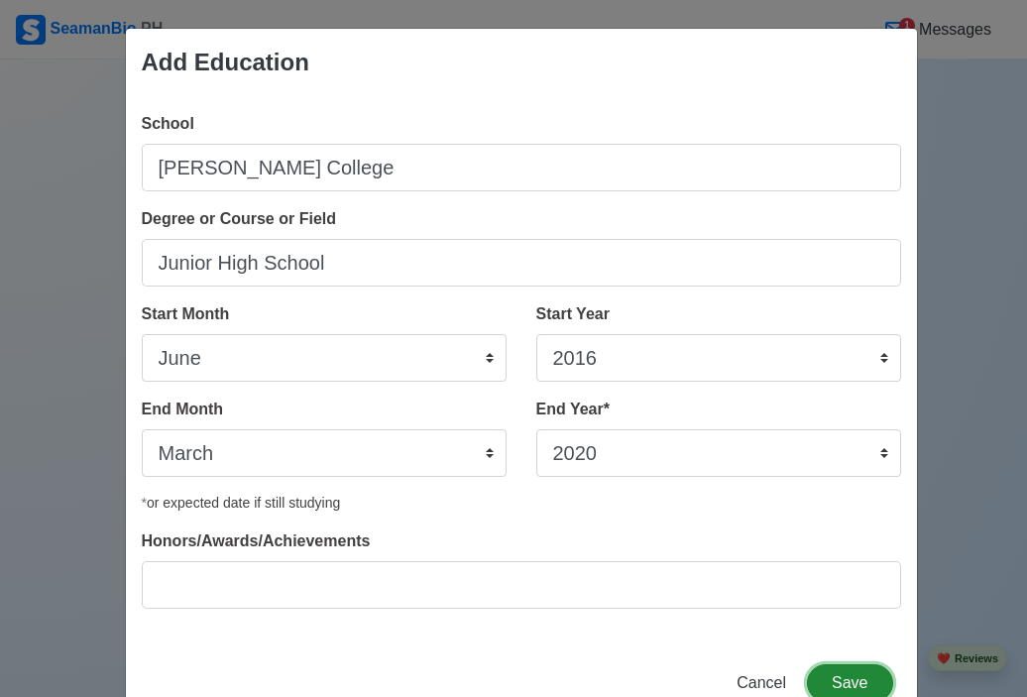
click at [839, 690] on button "Save" at bounding box center [849, 683] width 85 height 38
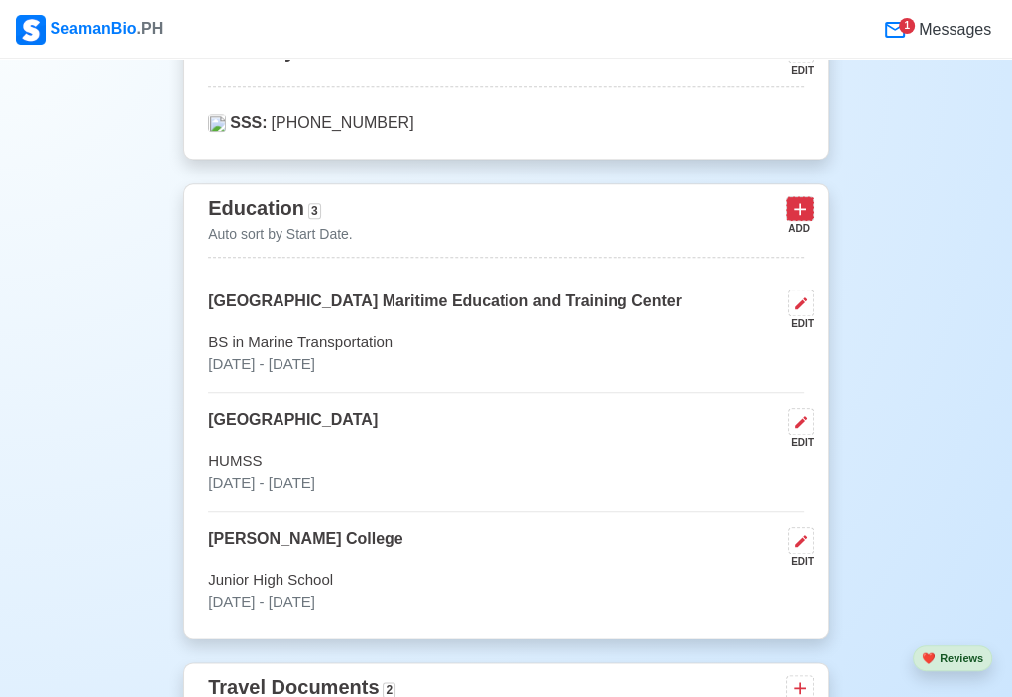
click at [797, 196] on button at bounding box center [800, 208] width 28 height 25
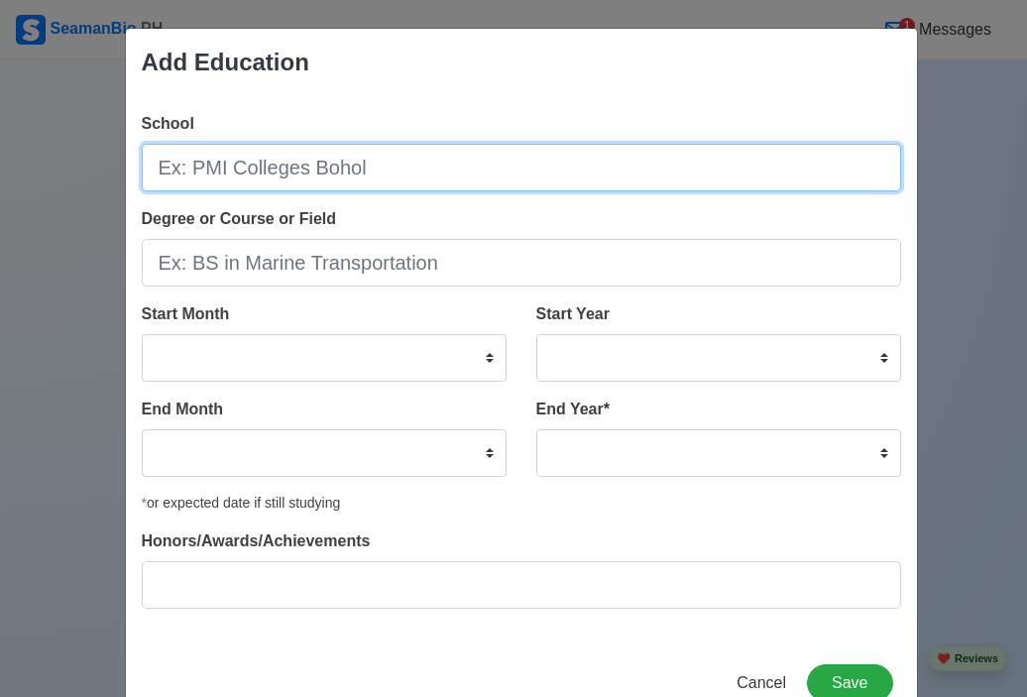
click at [369, 165] on input "School" at bounding box center [522, 168] width 760 height 48
type input "[PERSON_NAME] College"
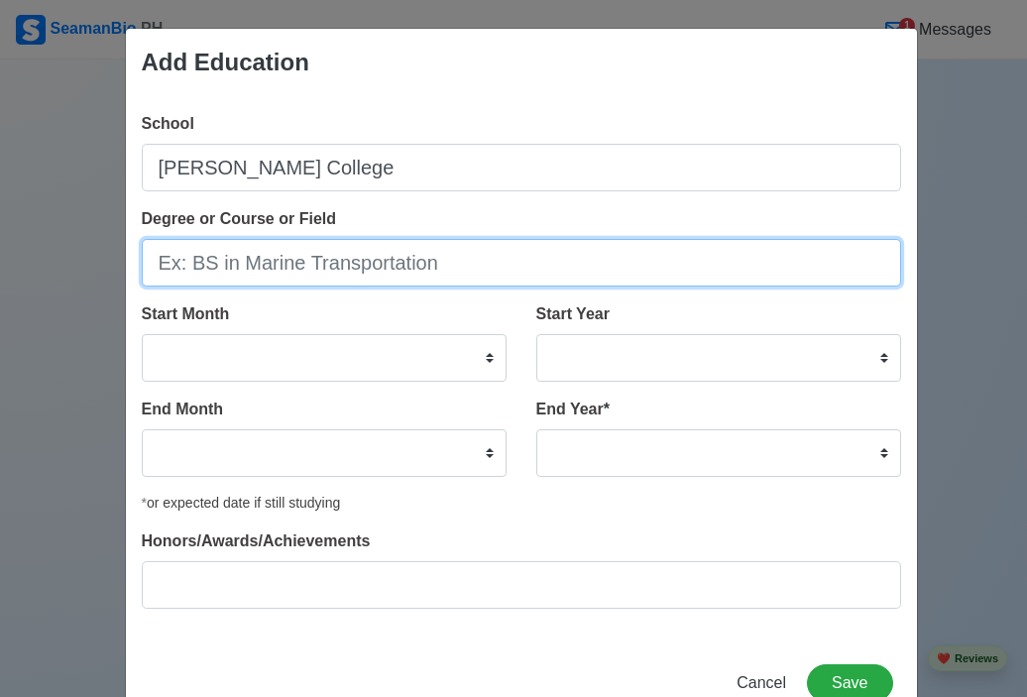
click at [214, 276] on input "Degree or Course or Field" at bounding box center [522, 263] width 760 height 48
type input "P"
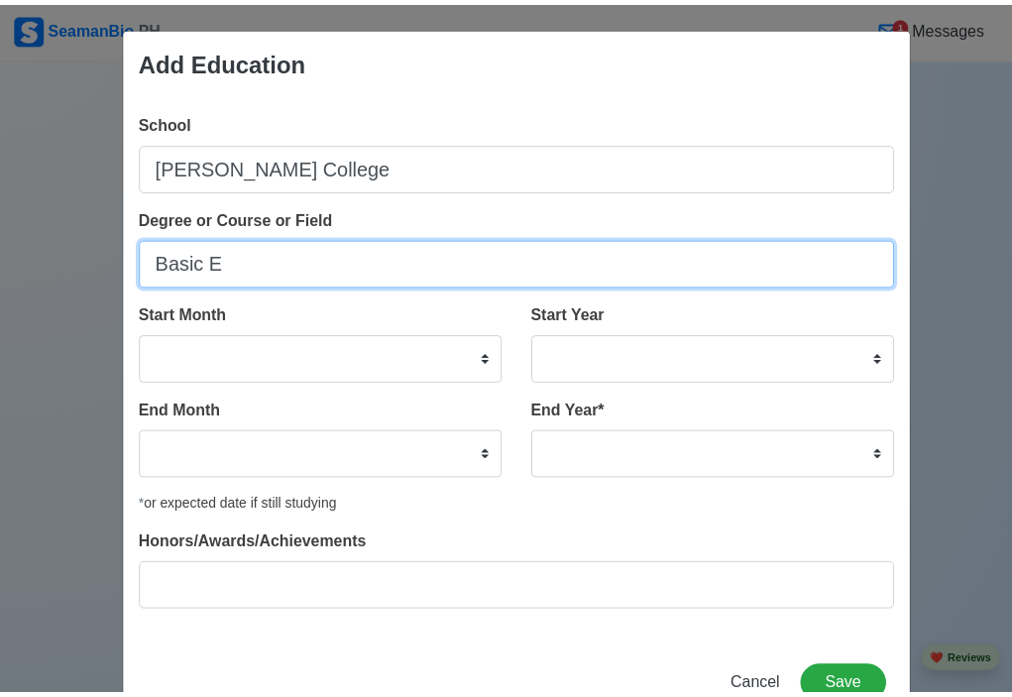
scroll to position [1320, 0]
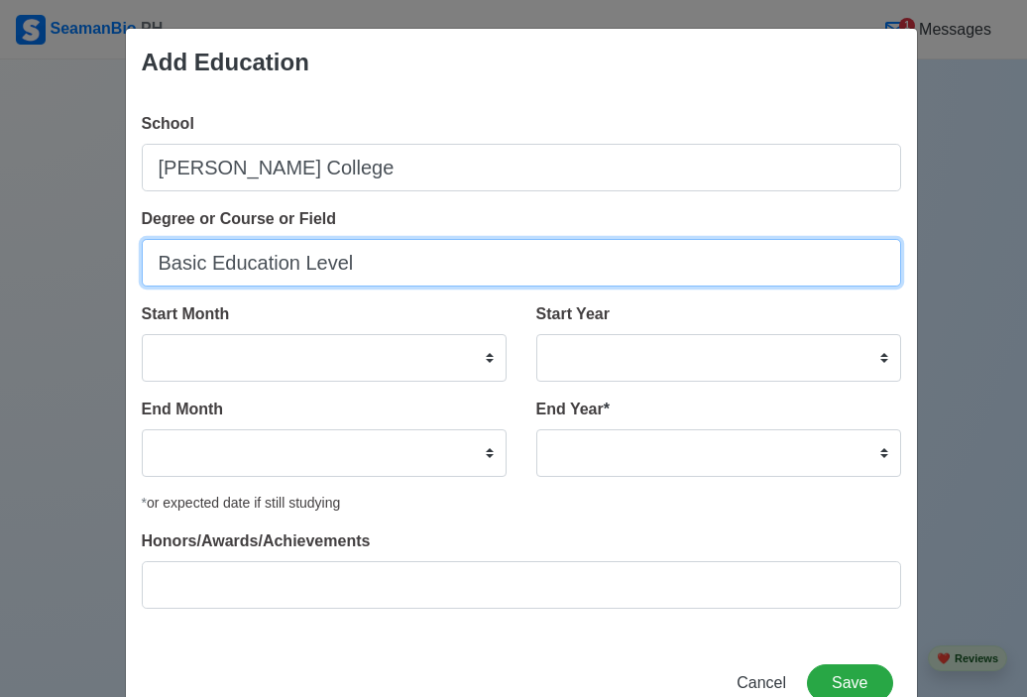
type input "Basic Education Level"
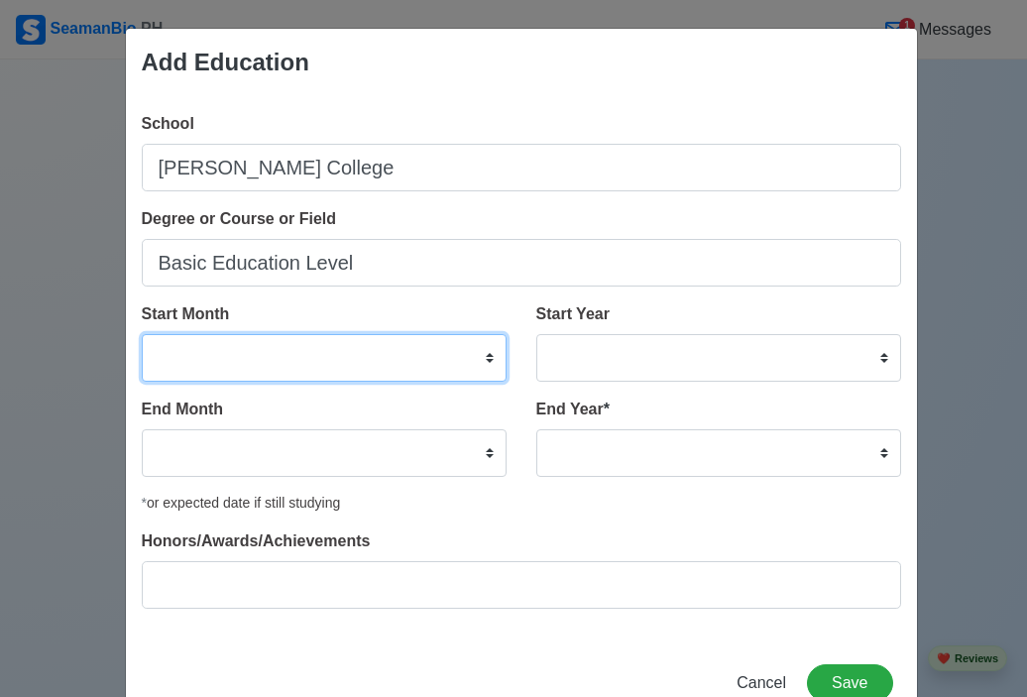
click at [198, 355] on select "January February March April May June July August September October November De…" at bounding box center [324, 358] width 365 height 48
select select "June"
click at [142, 334] on select "January February March April May June July August September October November De…" at bounding box center [324, 358] width 365 height 48
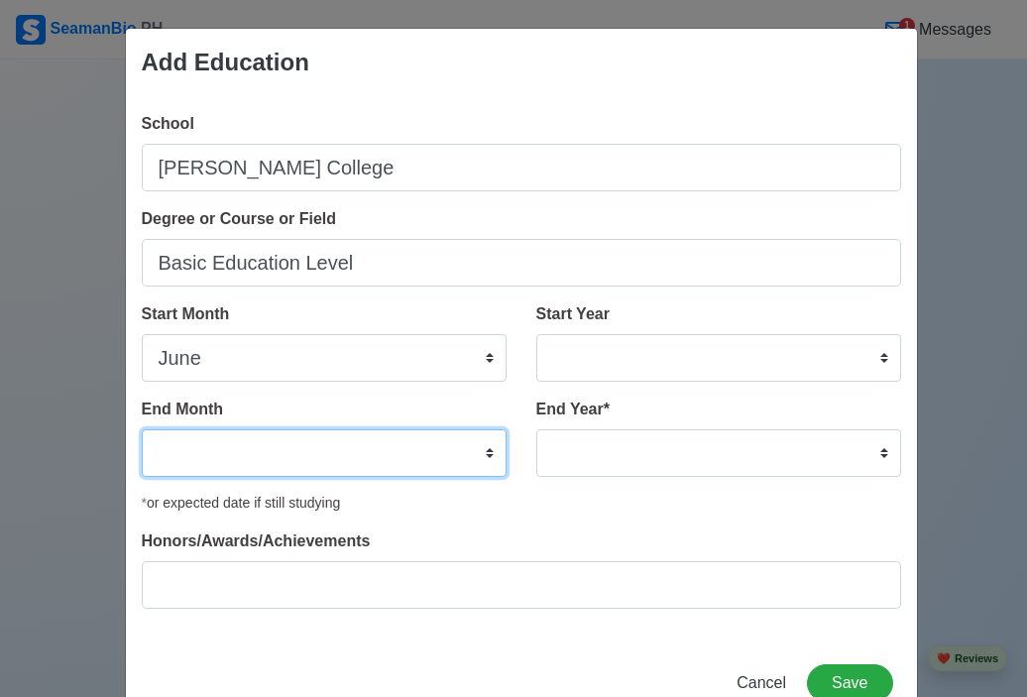
click at [174, 442] on select "January February March April May June July August September October November De…" at bounding box center [324, 453] width 365 height 48
select select "March"
click at [142, 429] on select "January February March April May June July August September October November De…" at bounding box center [324, 453] width 365 height 48
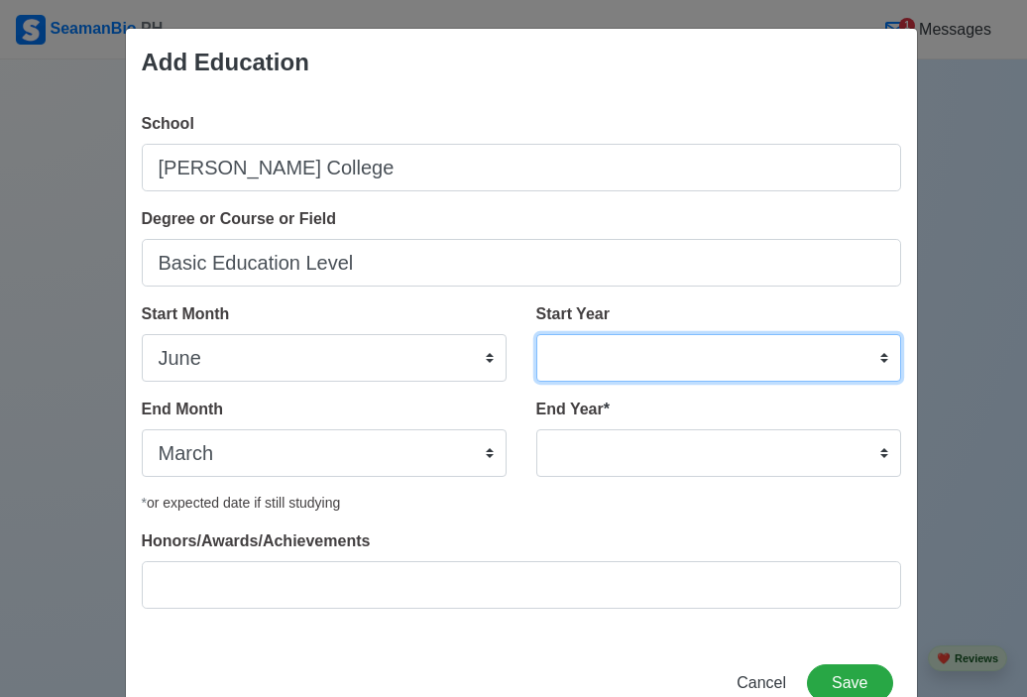
click at [717, 338] on select "2025 2024 2023 2022 2021 2020 2019 2018 2017 2016 2015 2014 2013 2012 2011 2010…" at bounding box center [718, 358] width 365 height 48
select select "2010"
click at [536, 334] on select "2025 2024 2023 2022 2021 2020 2019 2018 2017 2016 2015 2014 2013 2012 2011 2010…" at bounding box center [718, 358] width 365 height 48
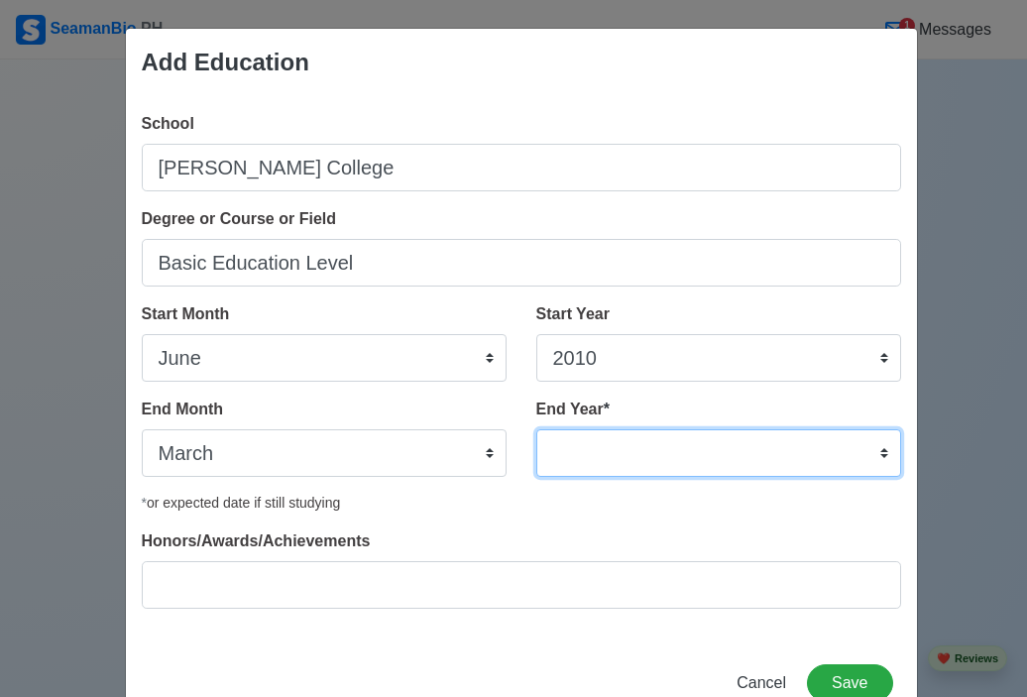
click at [583, 470] on select "2035 2034 2033 2032 2031 2030 2029 2028 2027 2026 2025 2024 2023 2022 2021 2020…" at bounding box center [718, 453] width 365 height 48
select select "2016"
click at [536, 429] on select "2035 2034 2033 2032 2031 2030 2029 2028 2027 2026 2025 2024 2023 2022 2021 2020…" at bounding box center [718, 453] width 365 height 48
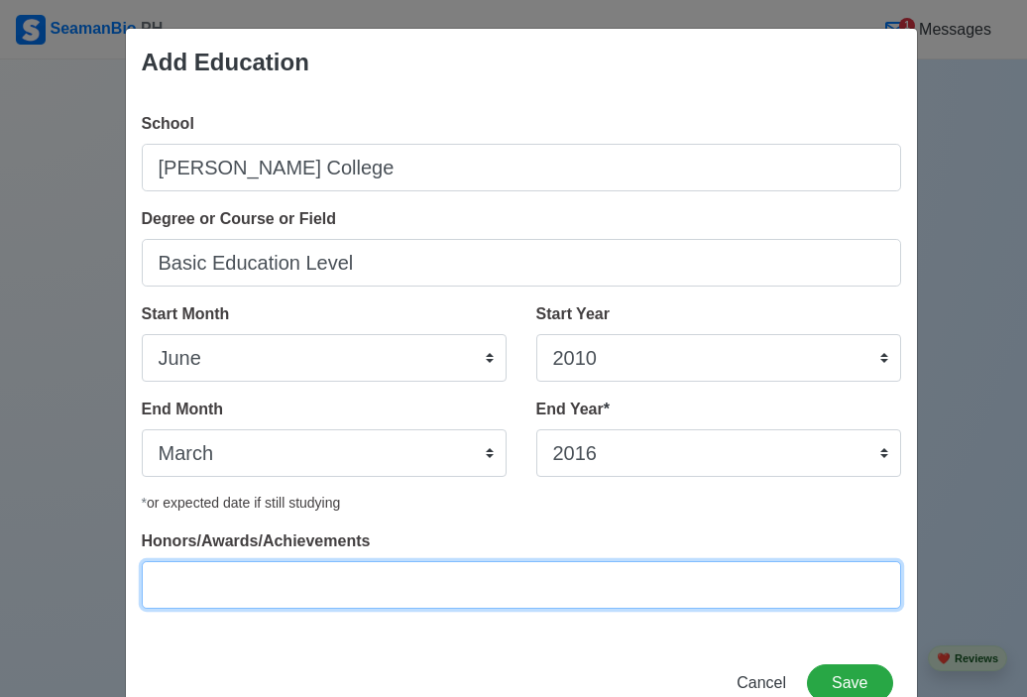
click at [753, 587] on input "Honors/Awards/Achievements" at bounding box center [522, 585] width 760 height 48
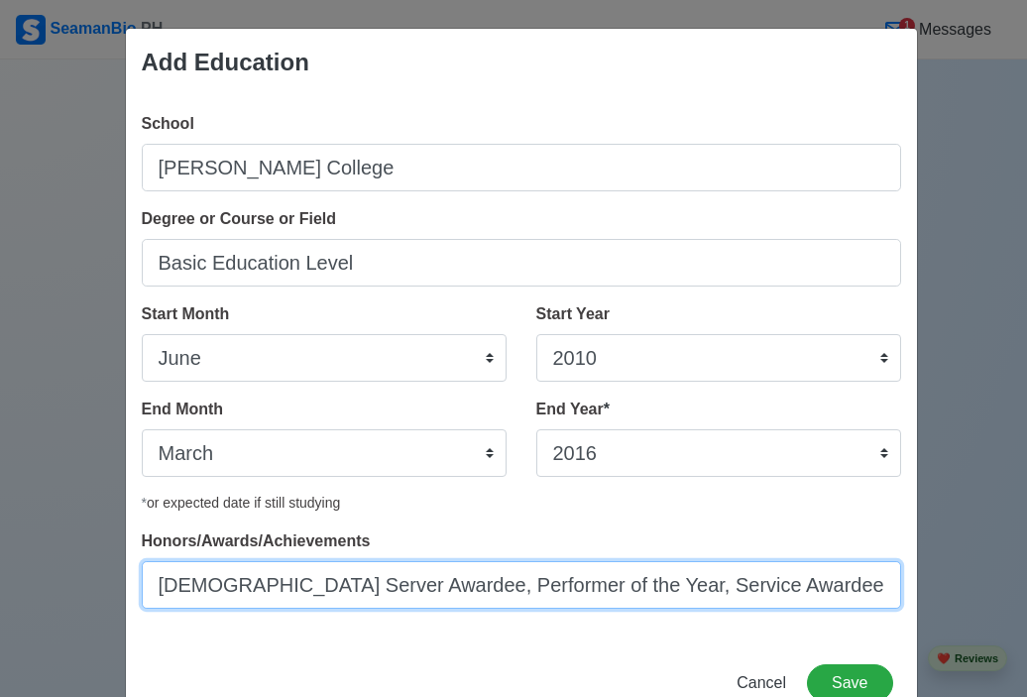
type input "[DEMOGRAPHIC_DATA] Server Awardee, Performer of the Year, Service Awardee"
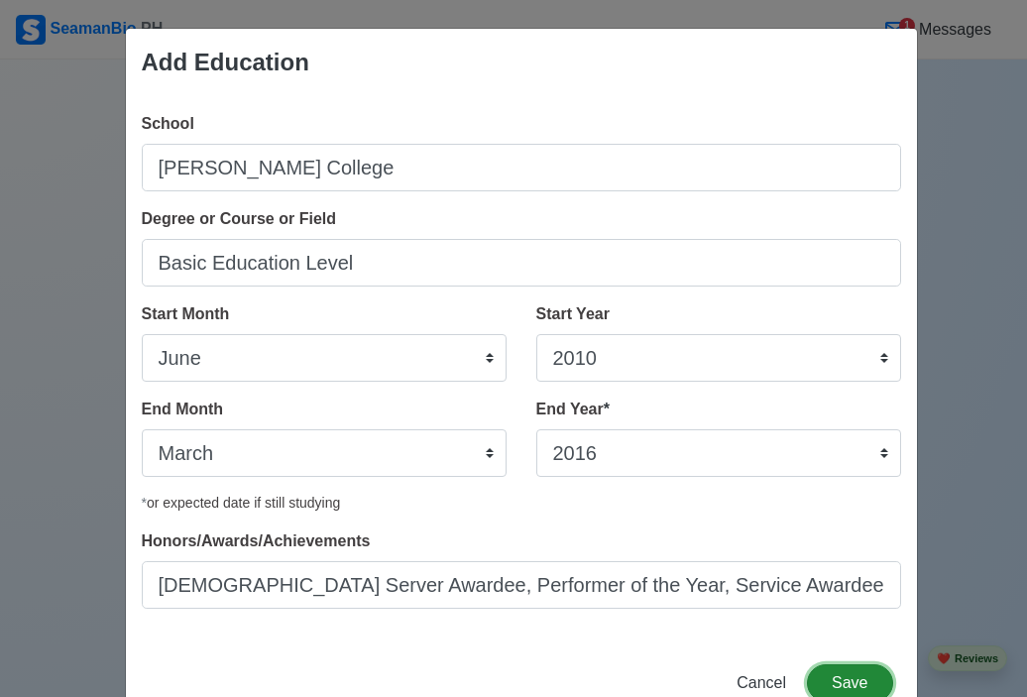
click at [839, 676] on button "Save" at bounding box center [849, 683] width 85 height 38
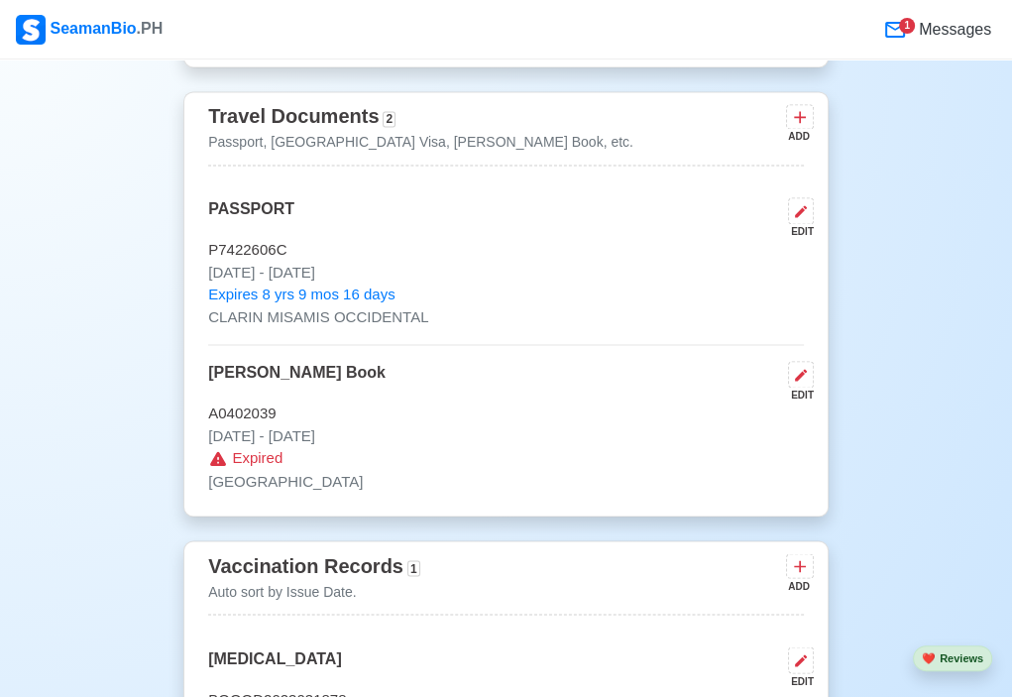
scroll to position [2070, 0]
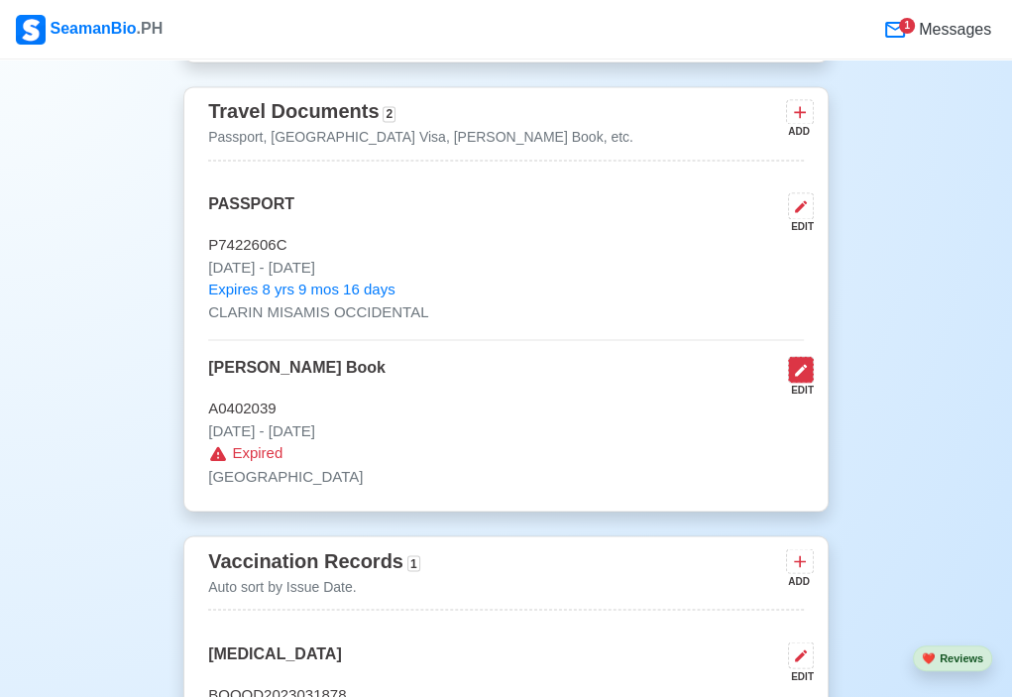
click at [799, 369] on icon at bounding box center [801, 370] width 12 height 12
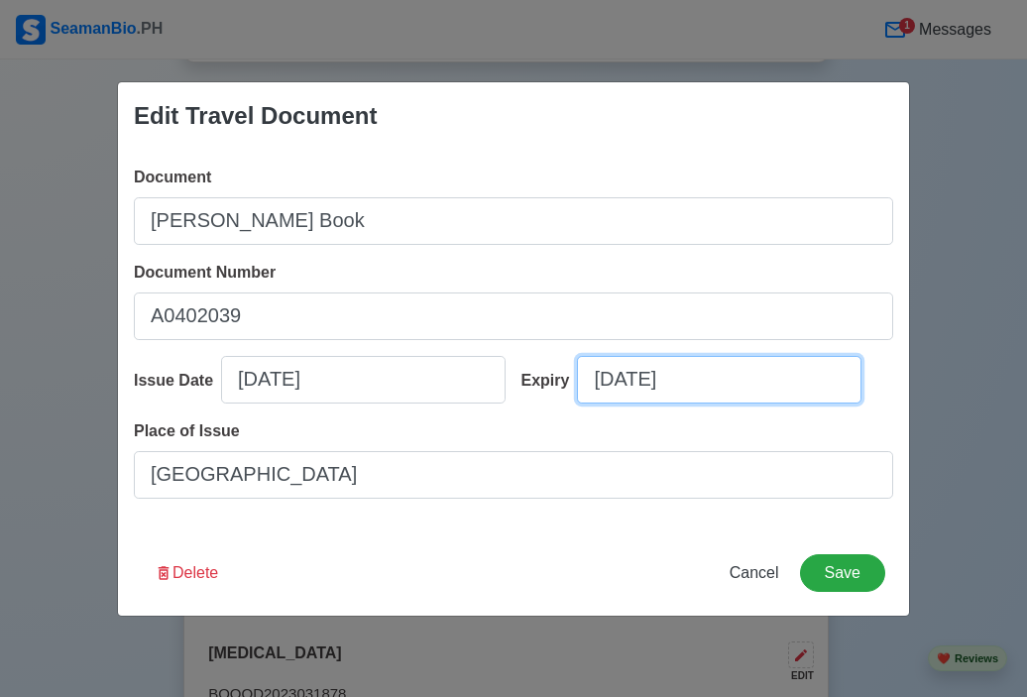
click at [704, 389] on input "[DATE]" at bounding box center [719, 380] width 285 height 48
select select "****"
select select "*********"
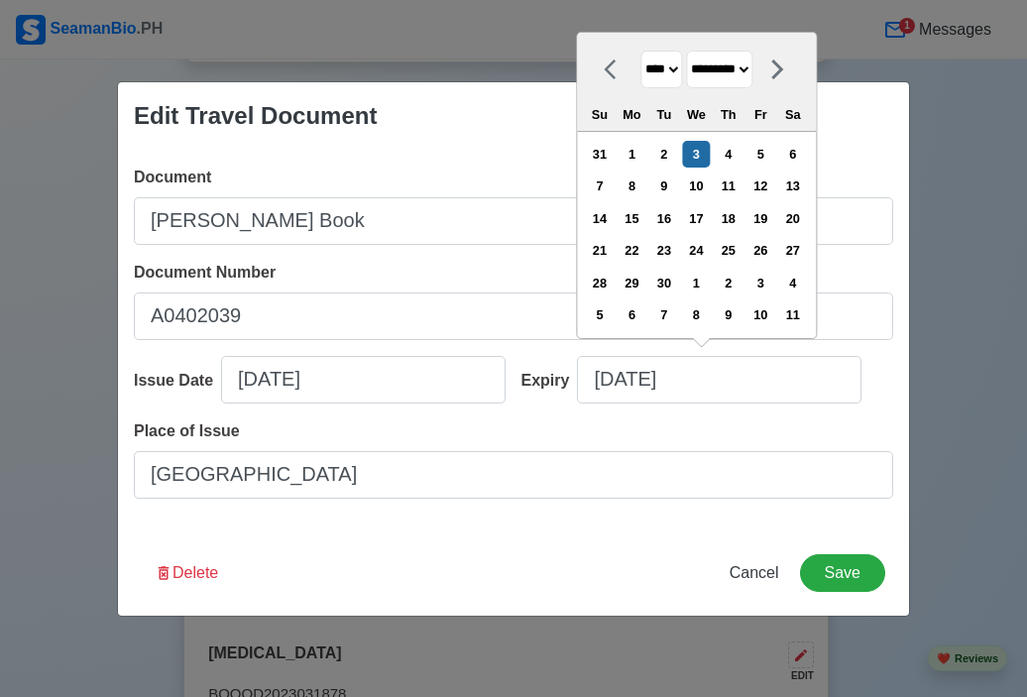
click at [672, 67] on select "**** **** **** **** **** **** **** **** **** **** **** **** **** **** **** ****…" at bounding box center [662, 70] width 42 height 39
select select "****"
click at [641, 51] on select "**** **** **** **** **** **** **** **** **** **** **** **** **** **** **** ****…" at bounding box center [662, 70] width 42 height 39
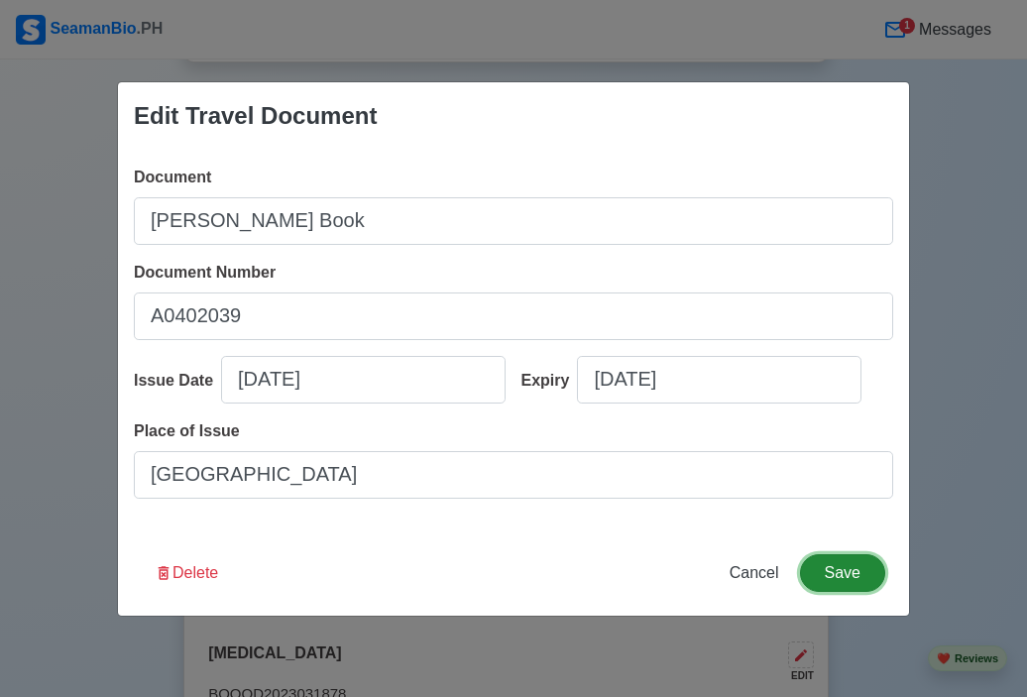
click at [837, 574] on button "Save" at bounding box center [842, 573] width 85 height 38
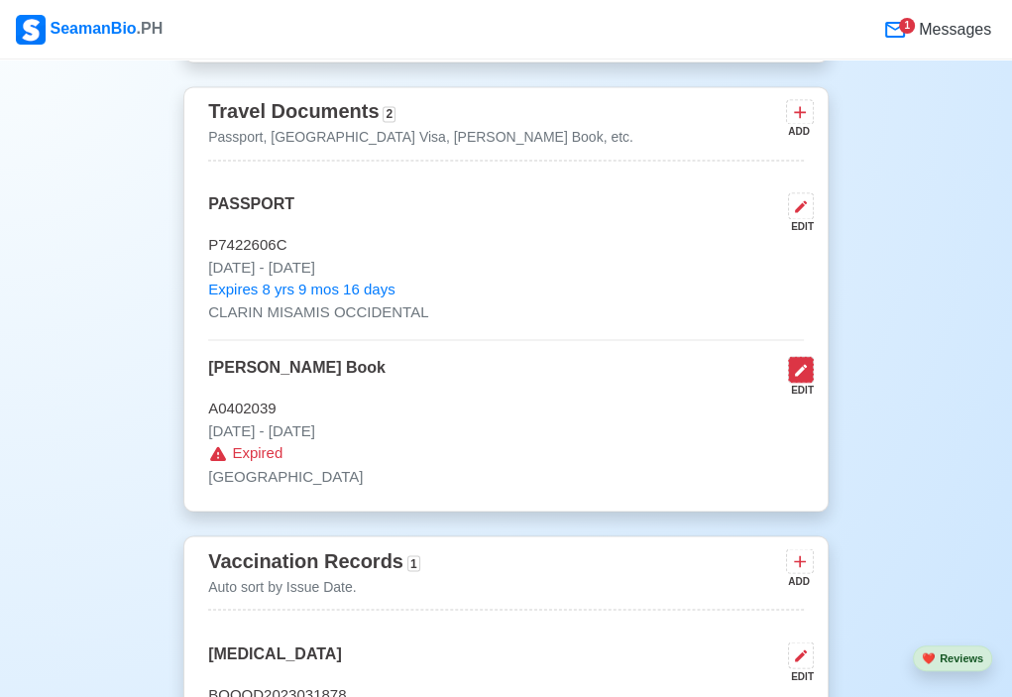
click at [794, 370] on icon at bounding box center [801, 370] width 16 height 16
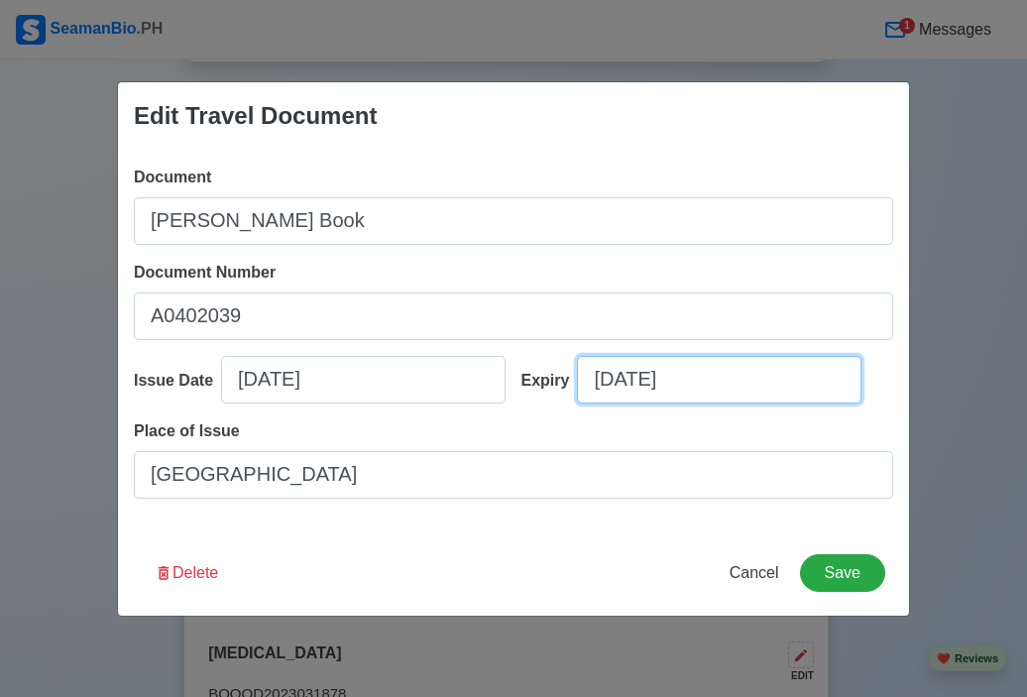
select select "****"
select select "*********"
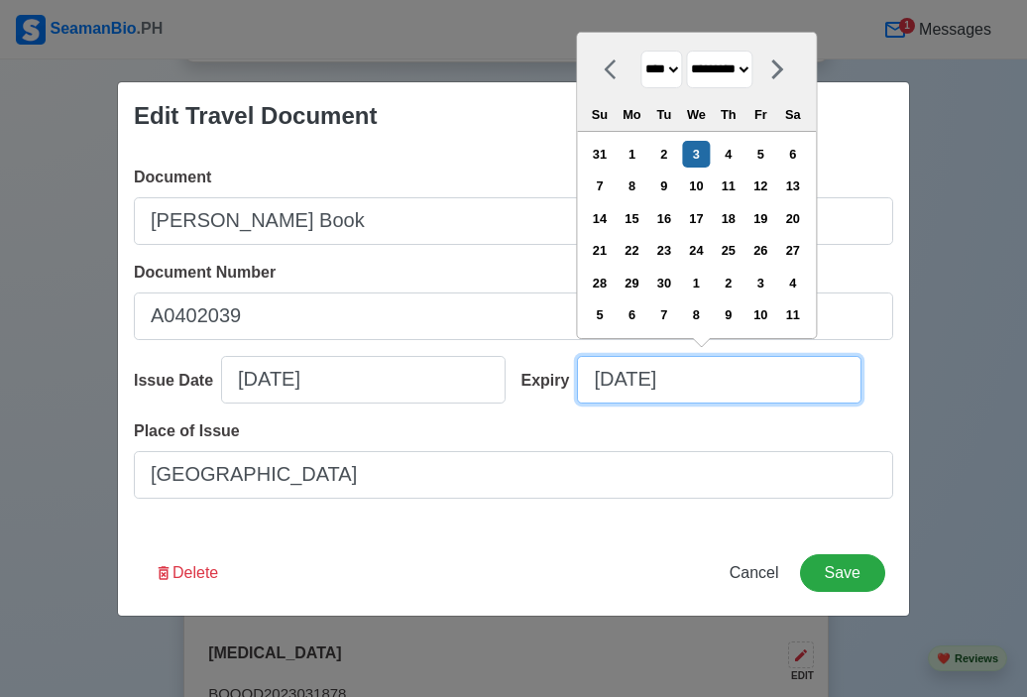
click at [720, 380] on input "[DATE]" at bounding box center [719, 380] width 285 height 48
click at [679, 71] on select "**** **** **** **** **** **** **** **** **** **** **** **** **** **** **** ****…" at bounding box center [662, 70] width 42 height 39
select select "****"
click at [641, 51] on select "**** **** **** **** **** **** **** **** **** **** **** **** **** **** **** ****…" at bounding box center [662, 70] width 42 height 39
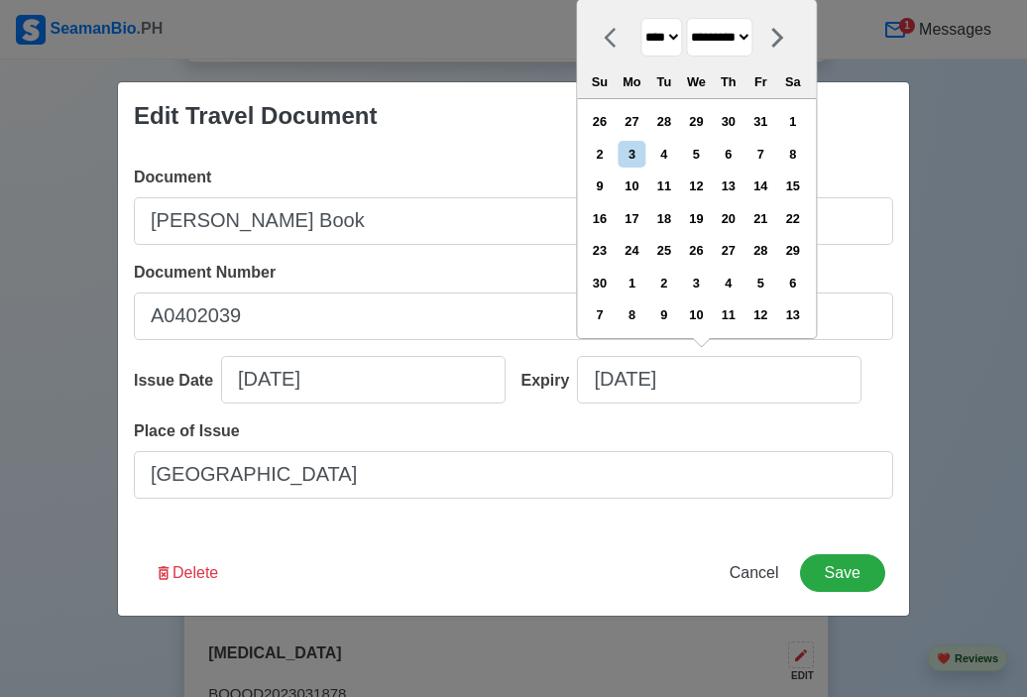
click at [663, 37] on select "**** **** **** **** **** **** **** **** **** **** **** **** **** **** **** ****…" at bounding box center [662, 37] width 42 height 39
click at [641, 19] on select "**** **** **** **** **** **** **** **** **** **** **** **** **** **** **** ****…" at bounding box center [662, 37] width 42 height 39
click at [736, 28] on select "******* ******** ***** ***** *** **** **** ****** ********* ******* ******** **…" at bounding box center [719, 37] width 66 height 39
click at [639, 154] on div "3" at bounding box center [632, 154] width 27 height 27
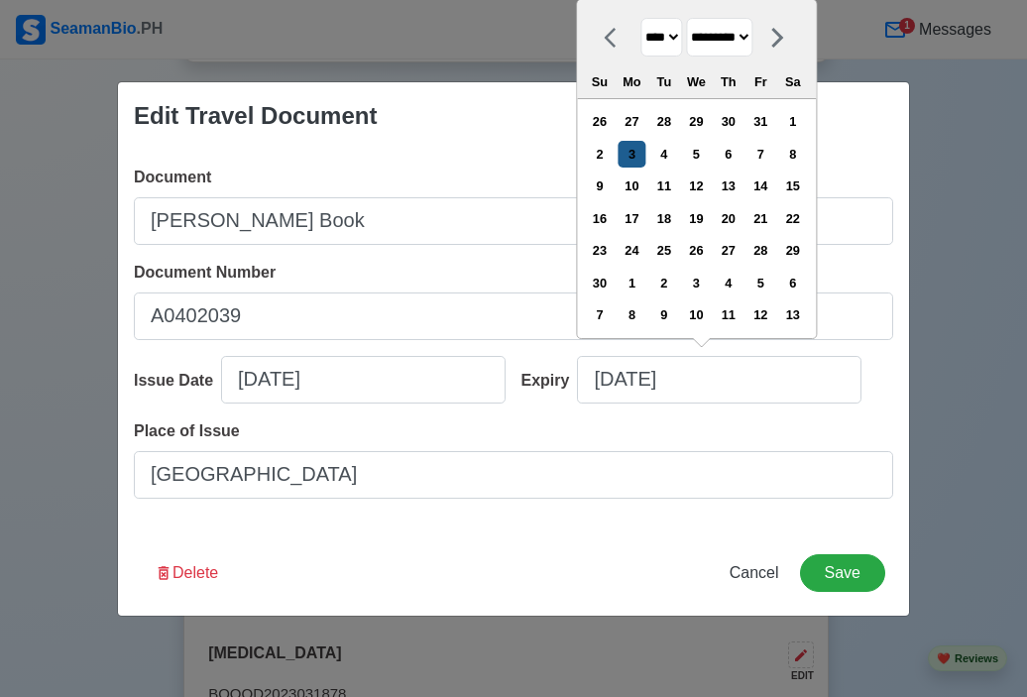
type input "[DATE]"
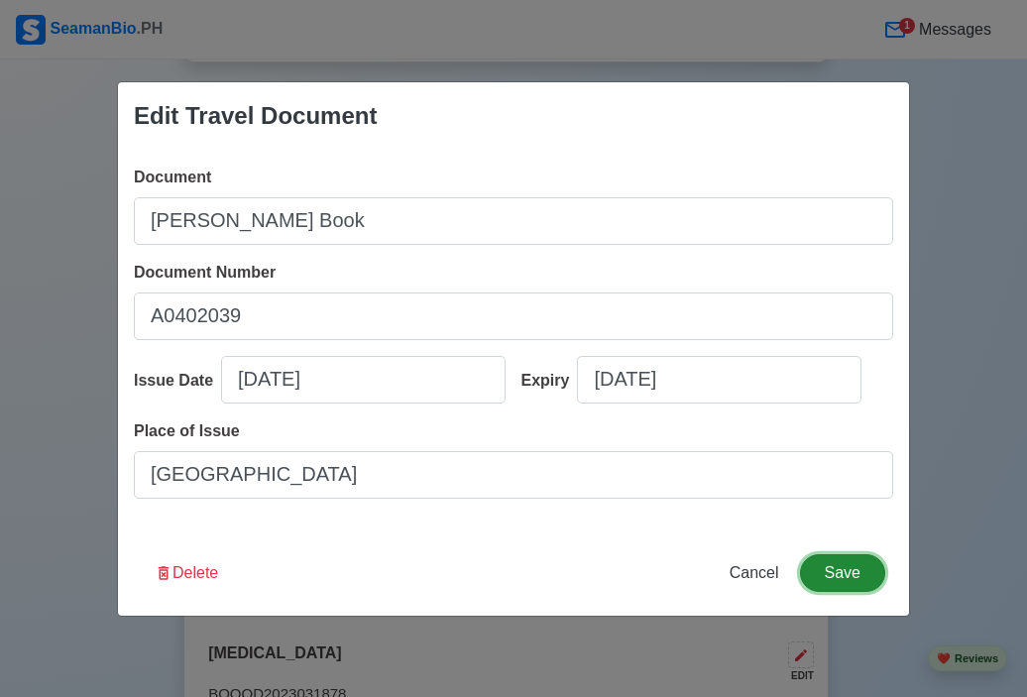
click at [852, 576] on button "Save" at bounding box center [842, 573] width 85 height 38
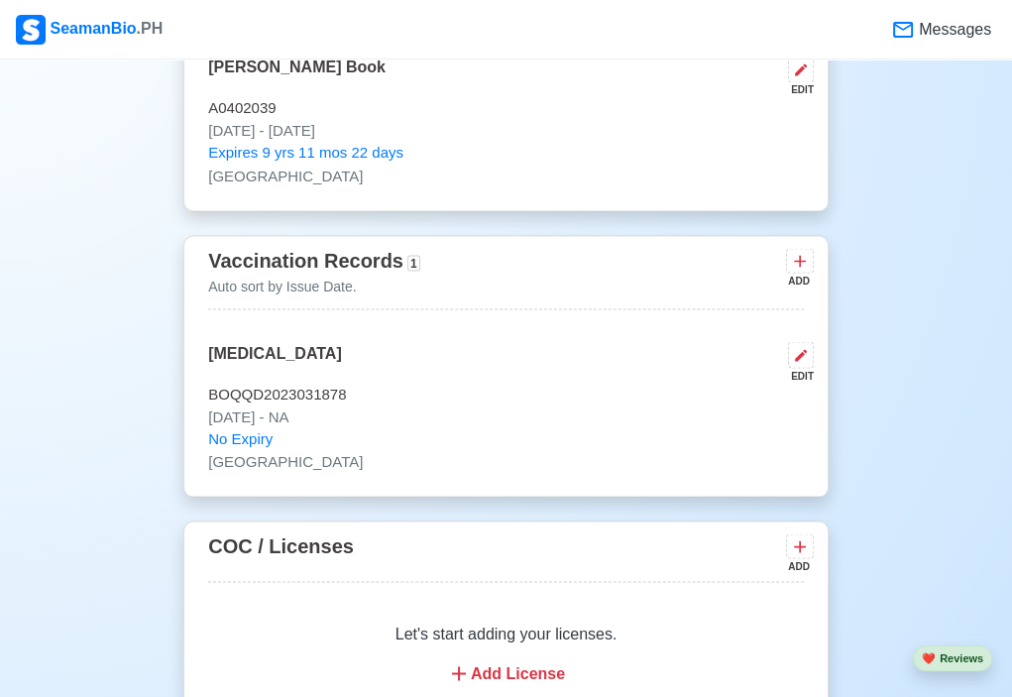
scroll to position [2379, 0]
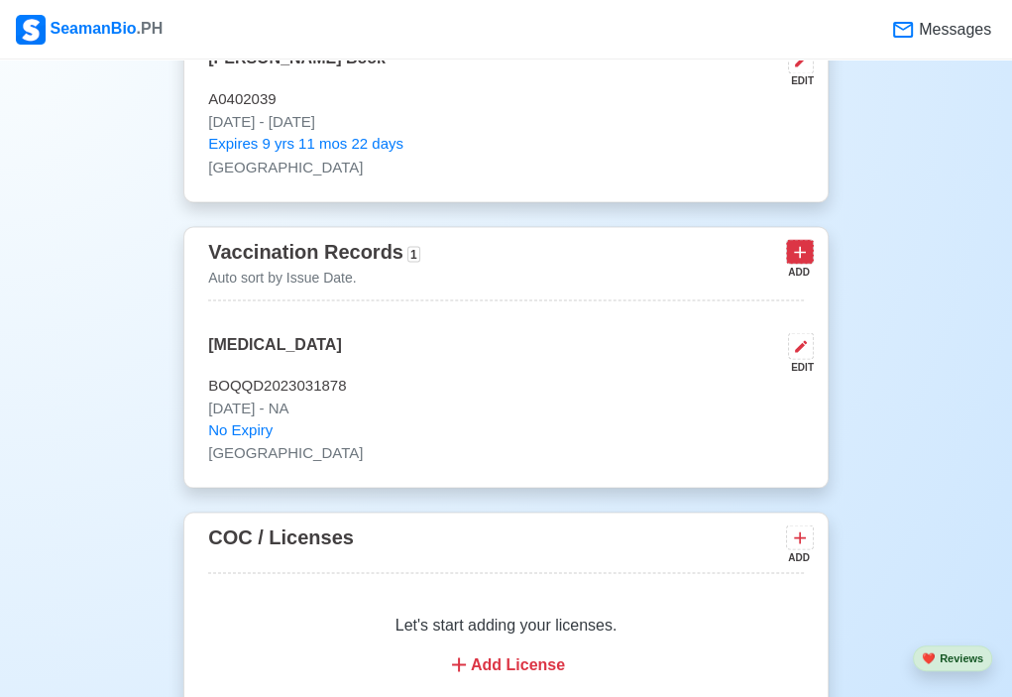
click at [803, 242] on icon at bounding box center [800, 252] width 20 height 20
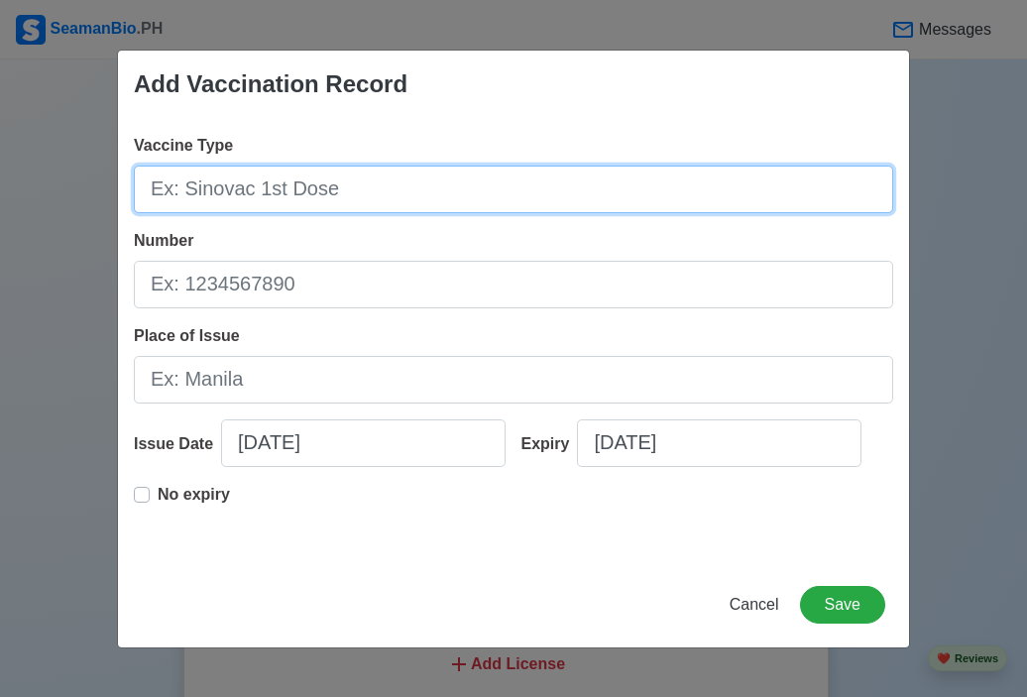
click at [402, 171] on input "Vaccine Type" at bounding box center [514, 190] width 760 height 48
type input "Moderna"
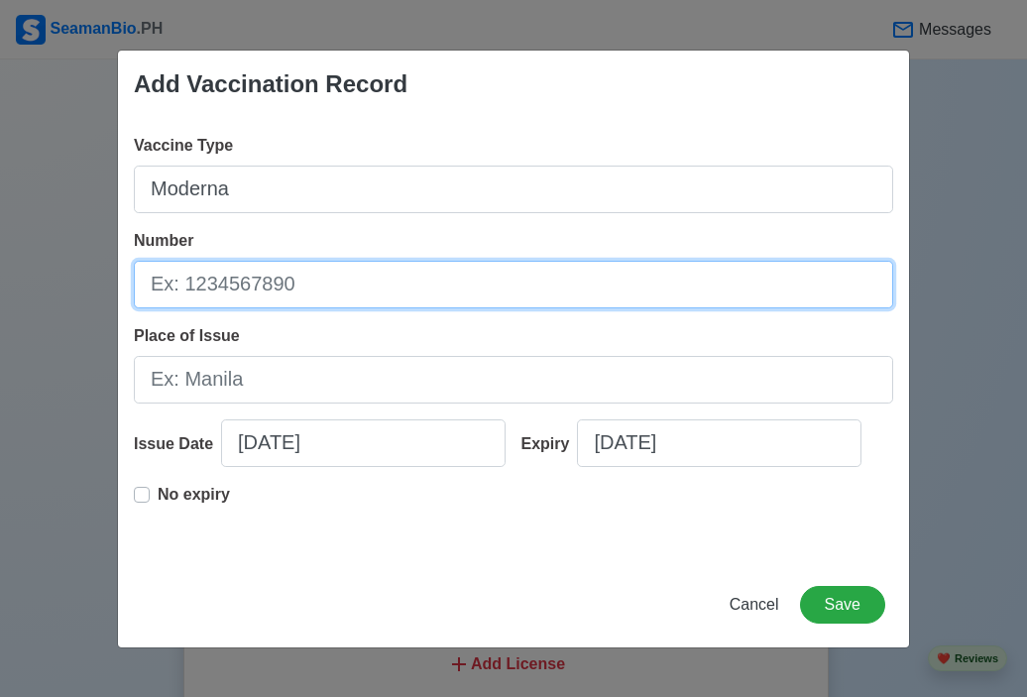
click at [259, 282] on input "Number" at bounding box center [514, 285] width 760 height 48
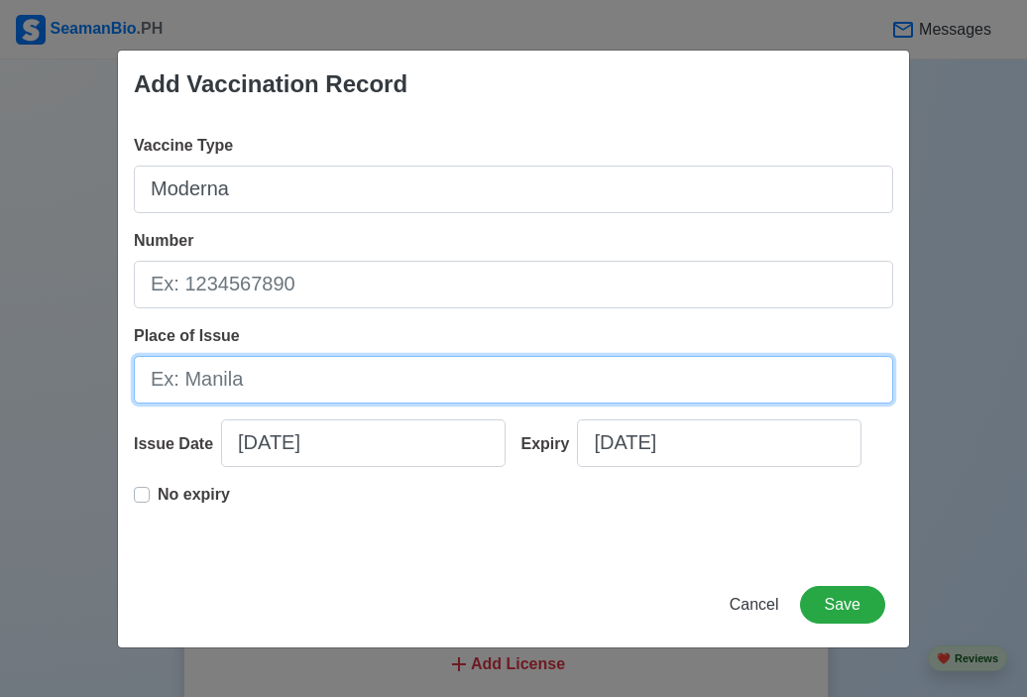
click at [218, 371] on input "Place of Issue" at bounding box center [514, 380] width 760 height 48
type input "o"
type input "[GEOGRAPHIC_DATA]"
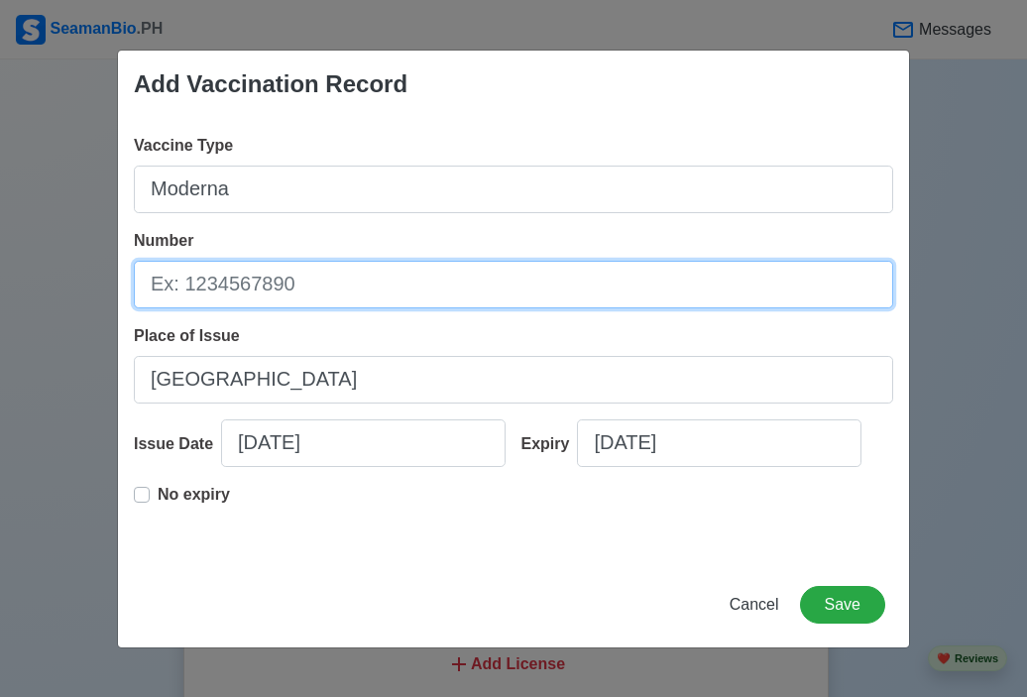
click at [193, 300] on input "Number" at bounding box center [514, 285] width 760 height 48
type input "083F21B"
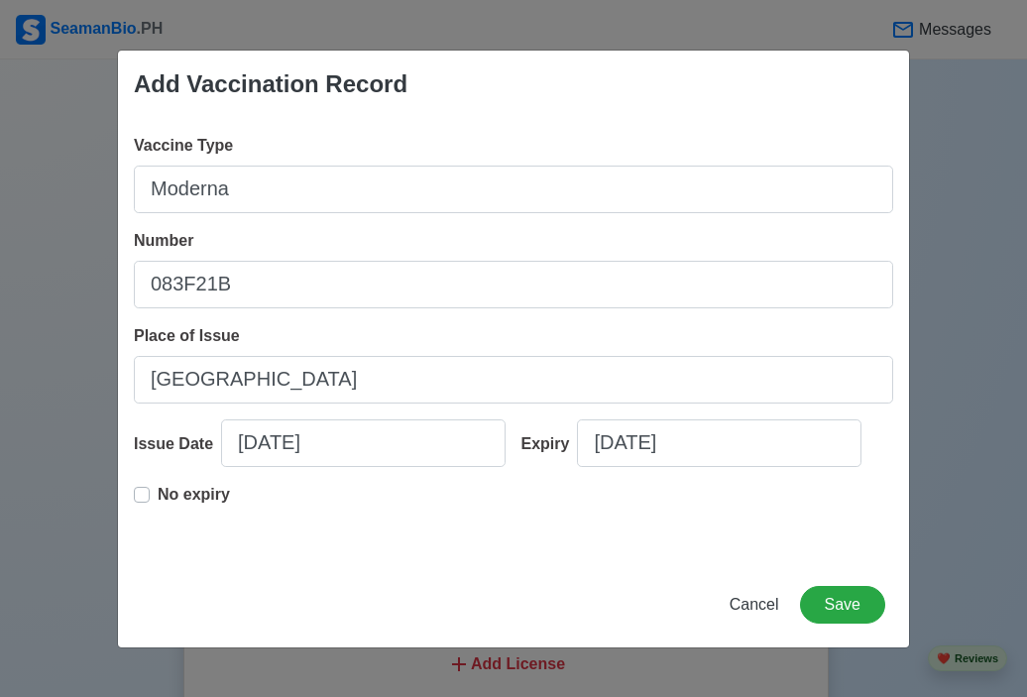
click at [158, 497] on label "No expiry" at bounding box center [194, 503] width 72 height 40
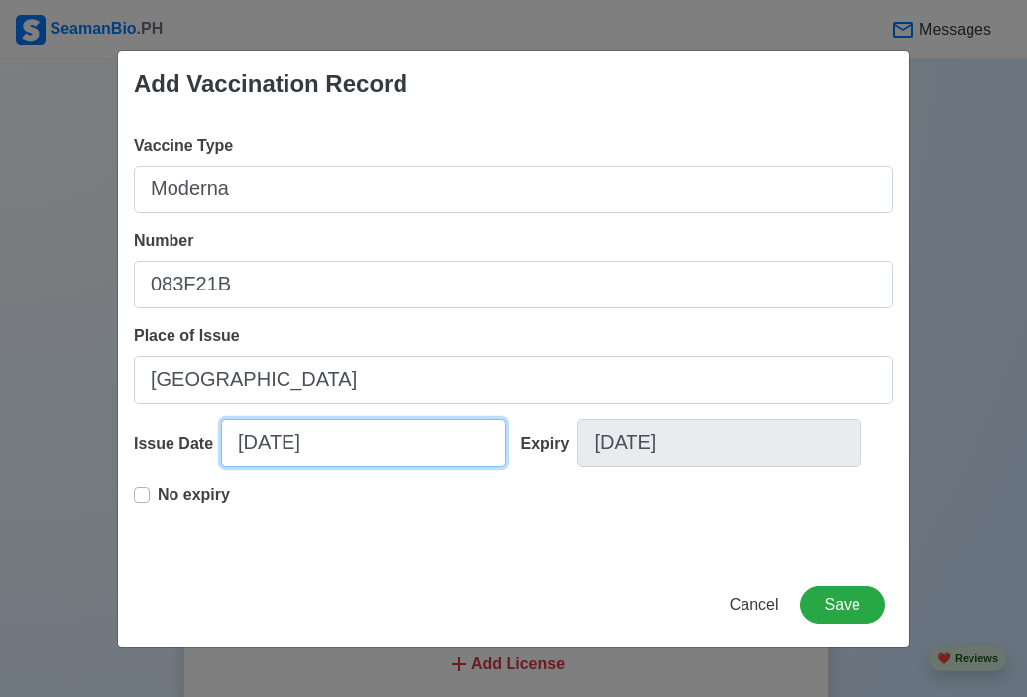
select select "****"
select select "*********"
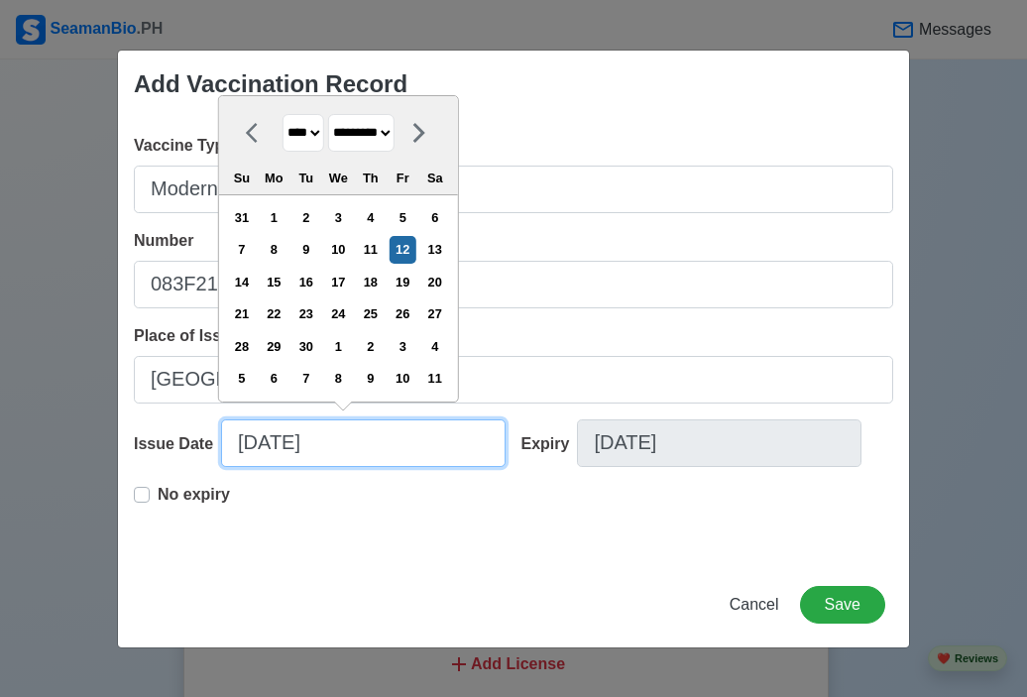
click at [346, 458] on input "[DATE]" at bounding box center [363, 443] width 285 height 48
click at [317, 134] on select "**** **** **** **** **** **** **** **** **** **** **** **** **** **** **** ****…" at bounding box center [304, 133] width 42 height 39
select select "****"
click at [283, 115] on select "**** **** **** **** **** **** **** **** **** **** **** **** **** **** **** ****…" at bounding box center [304, 133] width 42 height 39
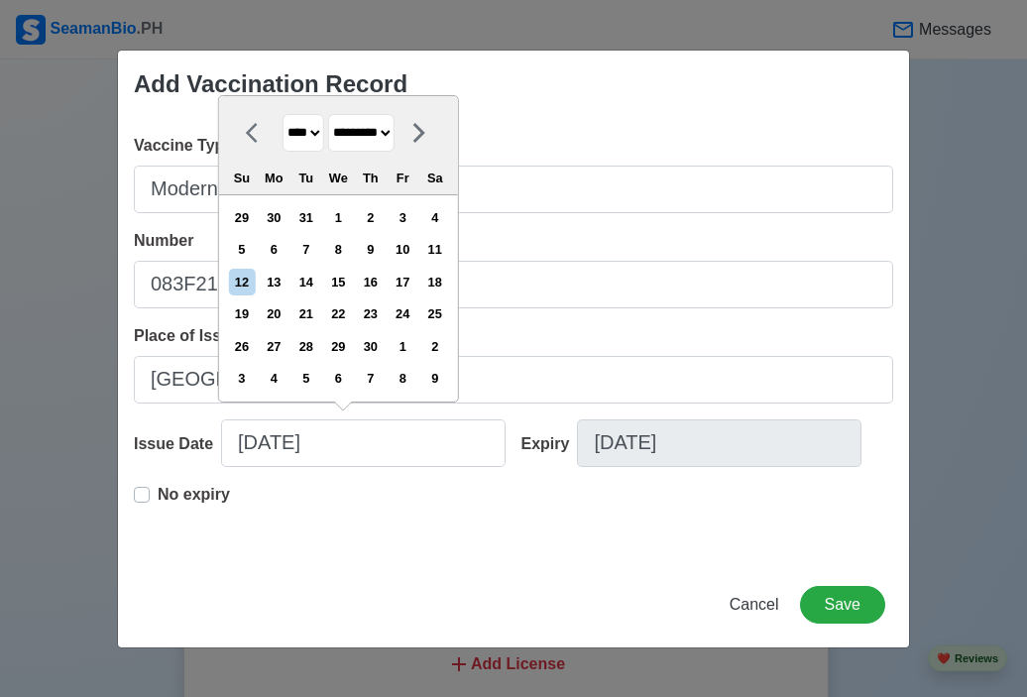
click at [395, 138] on select "******* ******** ***** ***** *** **** **** ****** ********* ******* ******** **…" at bounding box center [361, 133] width 66 height 39
select select "********"
click at [335, 115] on select "******* ******** ***** ***** *** **** **** ****** ********* ******* ******** **…" at bounding box center [361, 133] width 66 height 39
click at [444, 255] on div "13" at bounding box center [434, 249] width 27 height 27
type input "[DATE]"
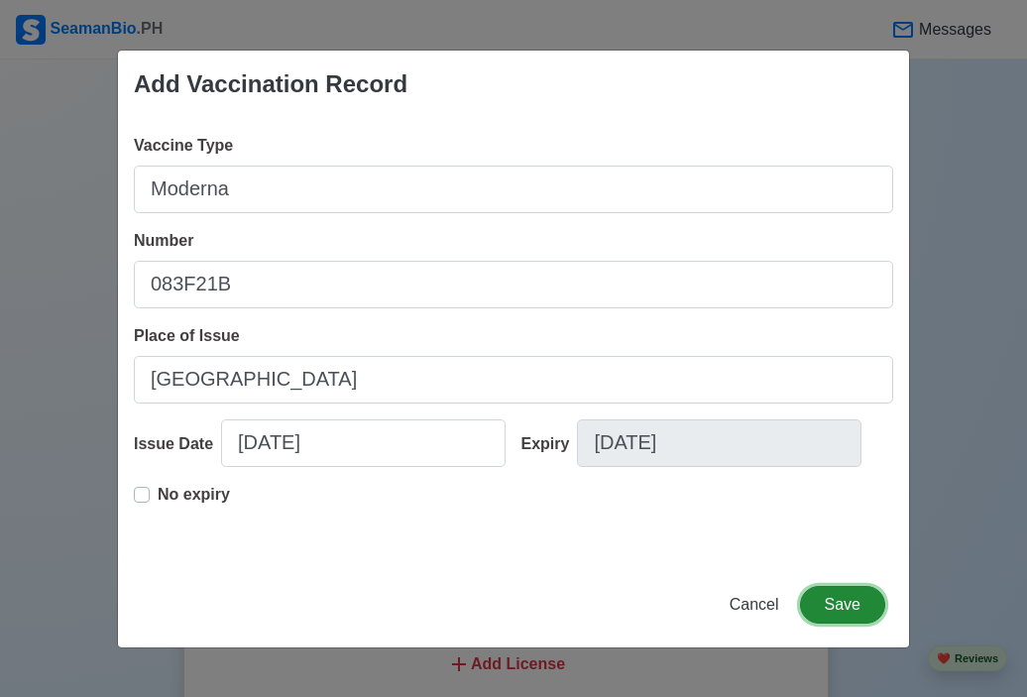
click at [853, 616] on button "Save" at bounding box center [842, 605] width 85 height 38
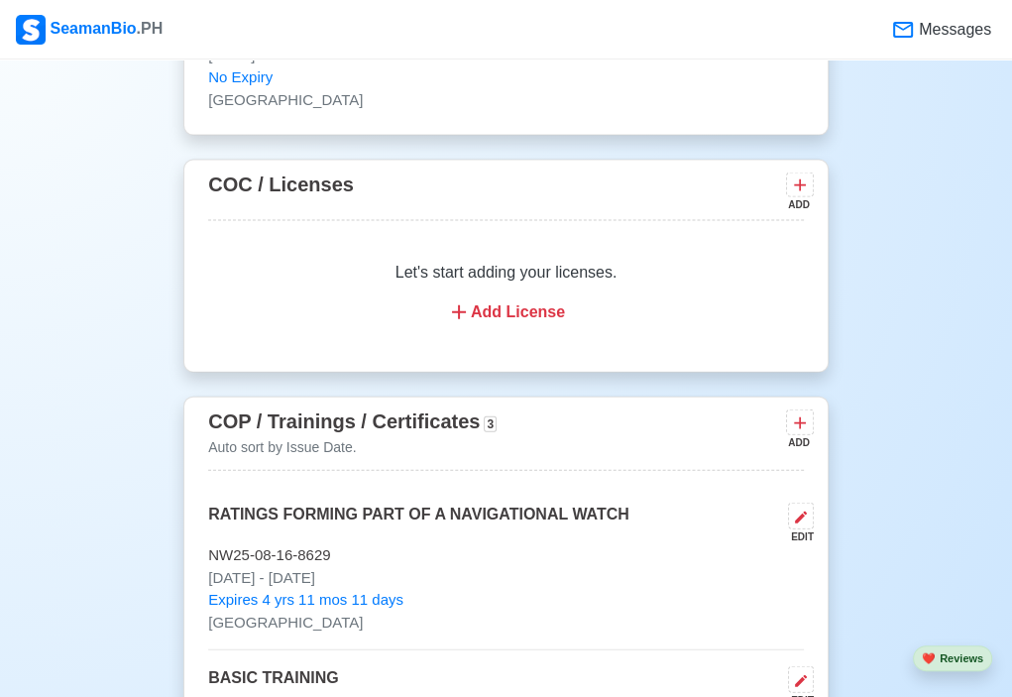
scroll to position [2875, 0]
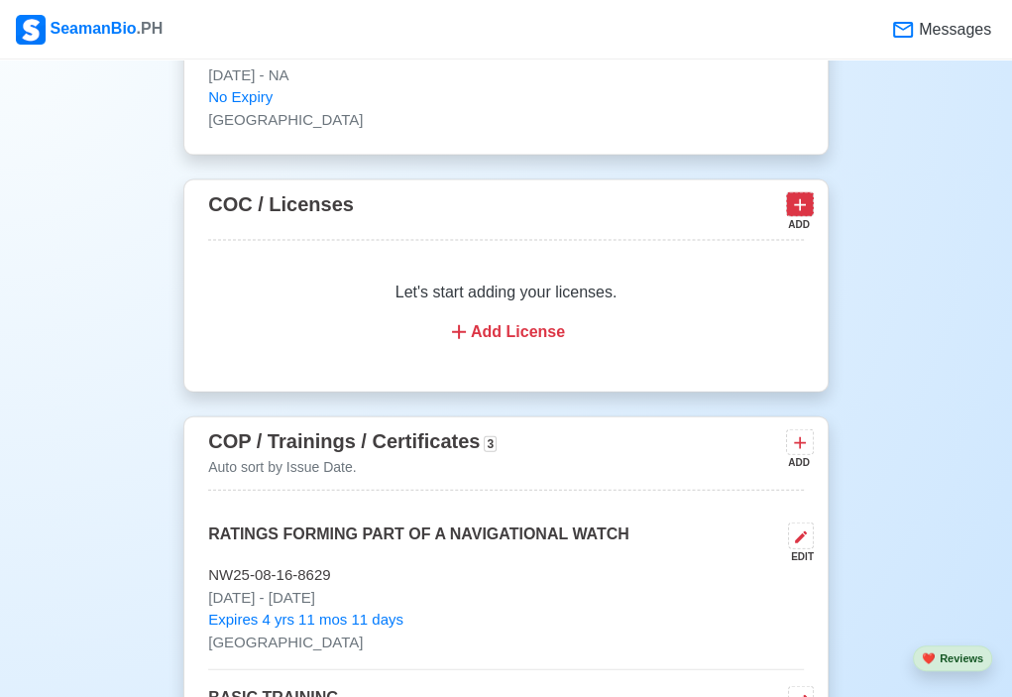
click at [812, 192] on button at bounding box center [800, 204] width 28 height 25
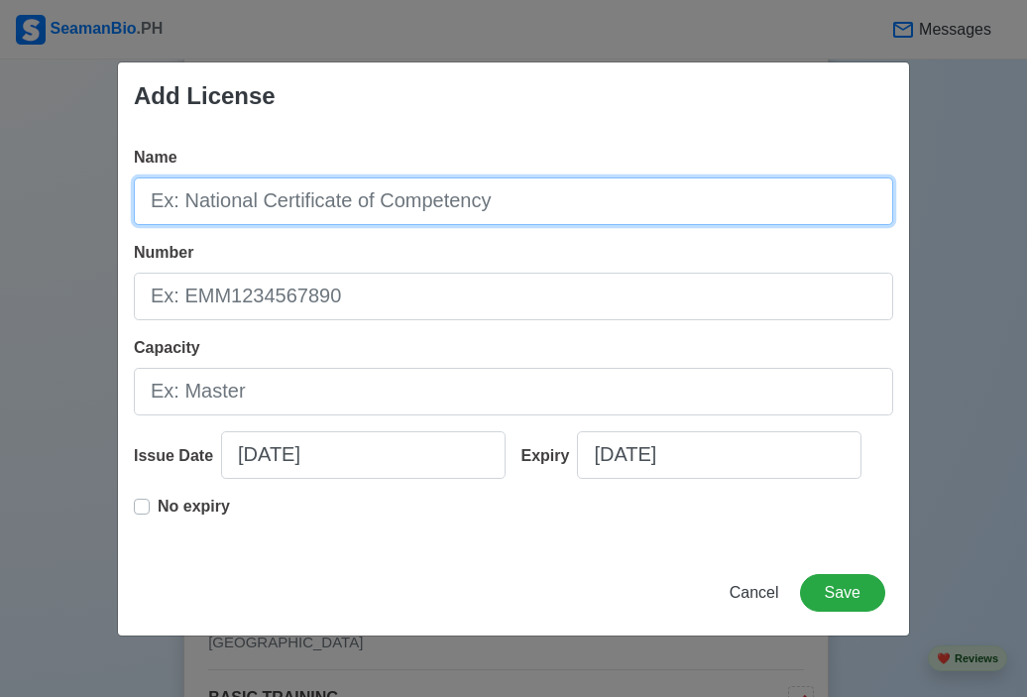
click at [533, 207] on input "Name" at bounding box center [514, 202] width 760 height 48
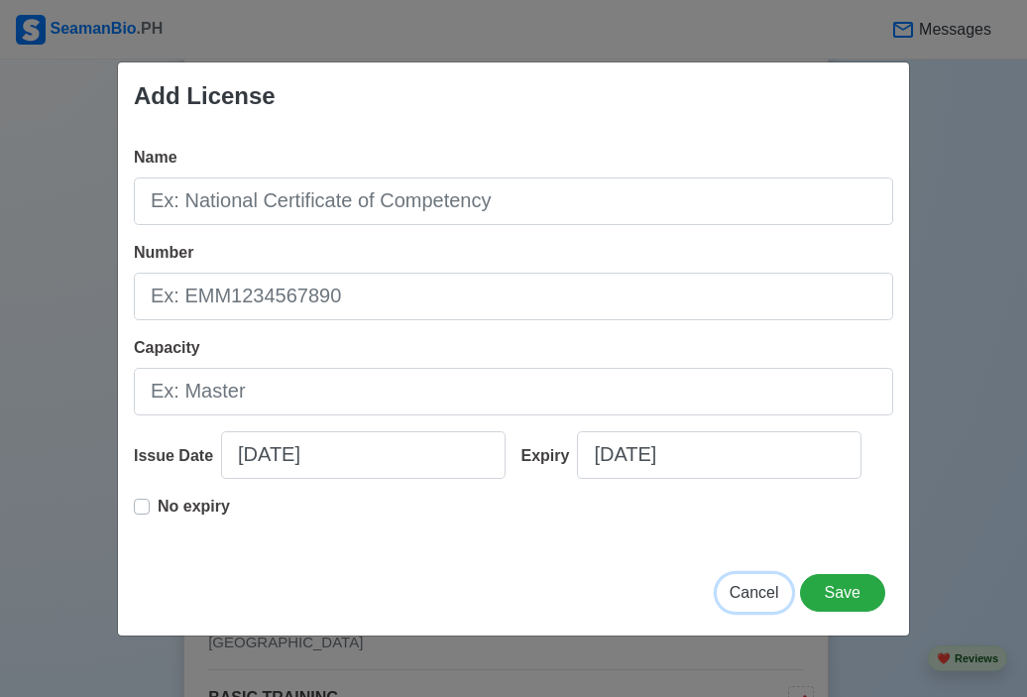
click at [768, 592] on span "Cancel" at bounding box center [755, 592] width 50 height 17
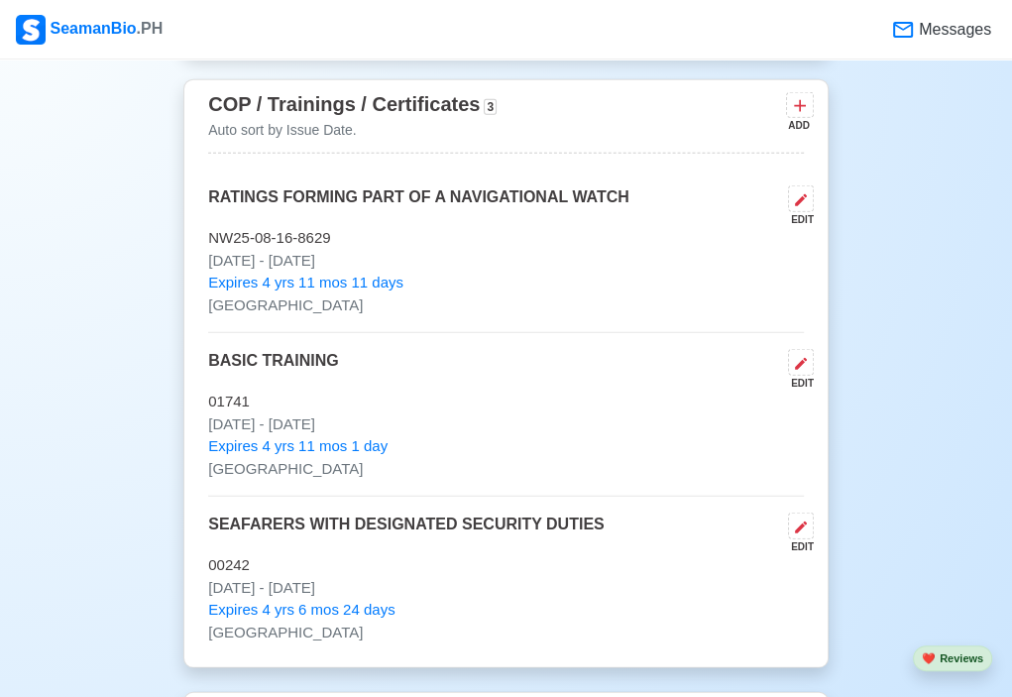
scroll to position [3211, 0]
click at [811, 97] on button at bounding box center [800, 105] width 28 height 25
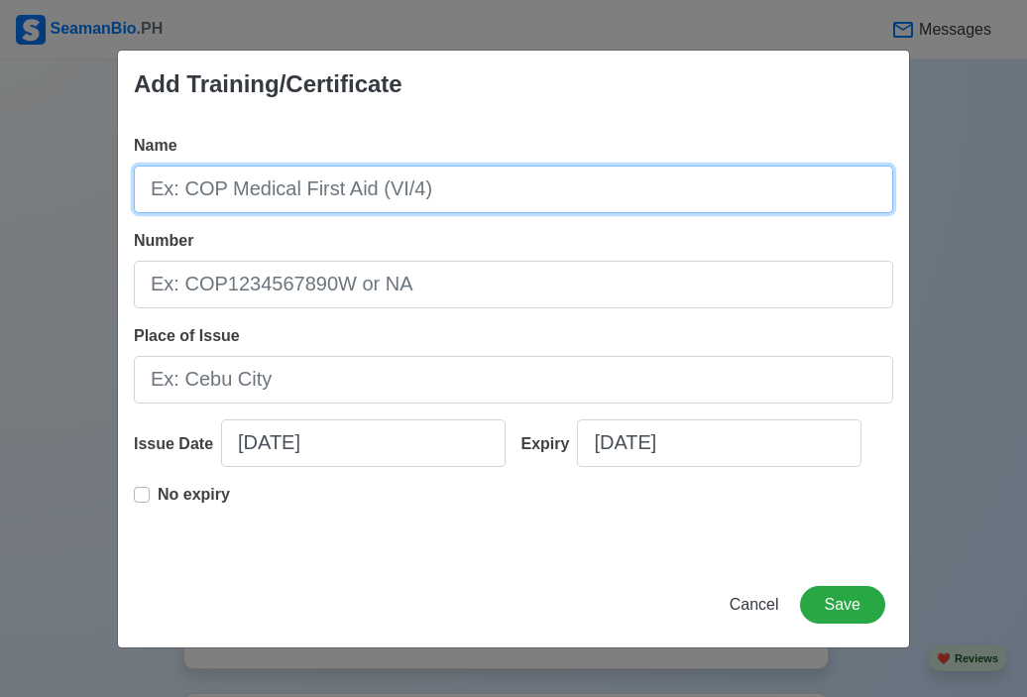
click at [477, 183] on input "Name" at bounding box center [514, 190] width 760 height 48
click at [202, 187] on input "Consodolated" at bounding box center [514, 190] width 760 height 48
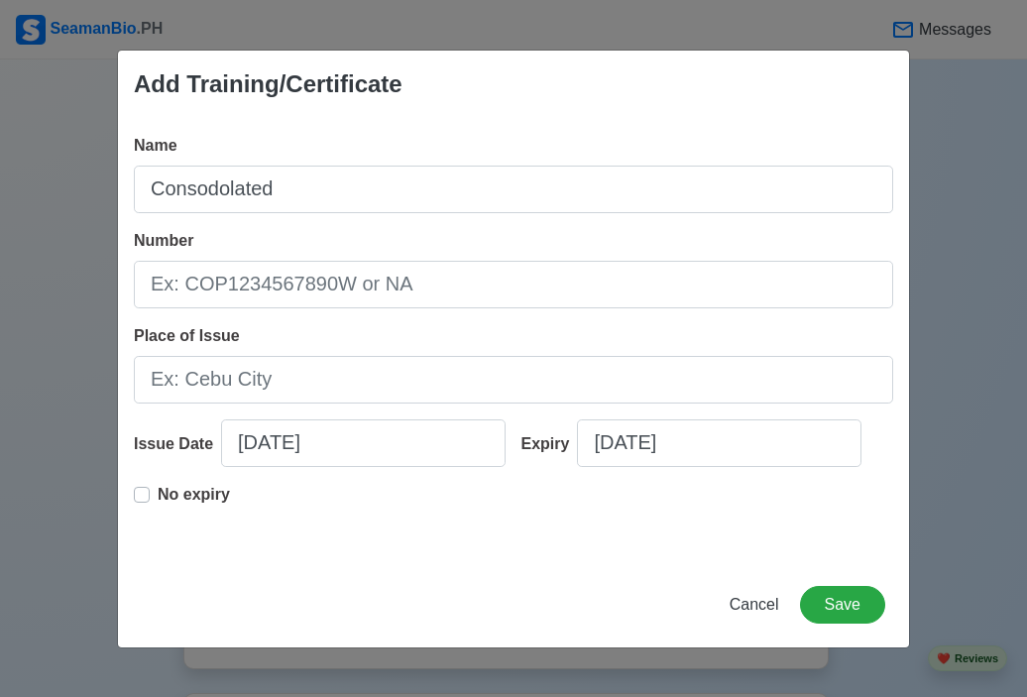
drag, startPoint x: 202, startPoint y: 187, endPoint x: 321, endPoint y: 150, distance: 124.8
click at [321, 150] on div "Name Consodolated" at bounding box center [514, 173] width 760 height 79
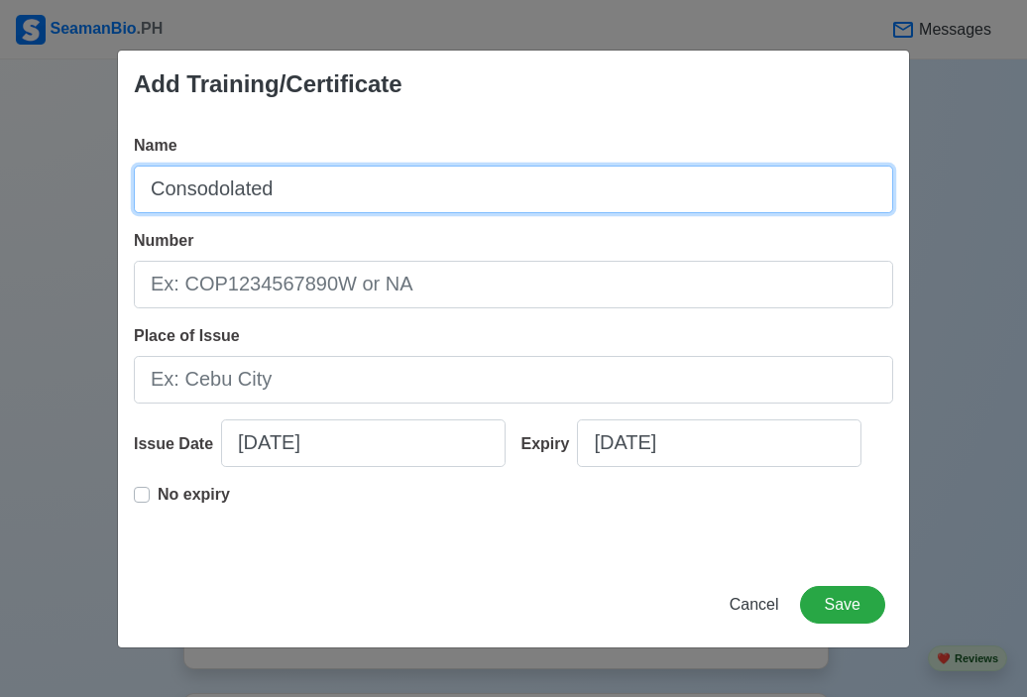
click at [291, 188] on input "Consodolated" at bounding box center [514, 190] width 760 height 48
drag, startPoint x: 150, startPoint y: 184, endPoint x: 301, endPoint y: 181, distance: 151.7
click at [301, 181] on input "Consodolated" at bounding box center [514, 190] width 760 height 48
click at [250, 184] on input "Consodolated" at bounding box center [514, 190] width 760 height 48
click at [242, 185] on input "Consodolated" at bounding box center [514, 190] width 760 height 48
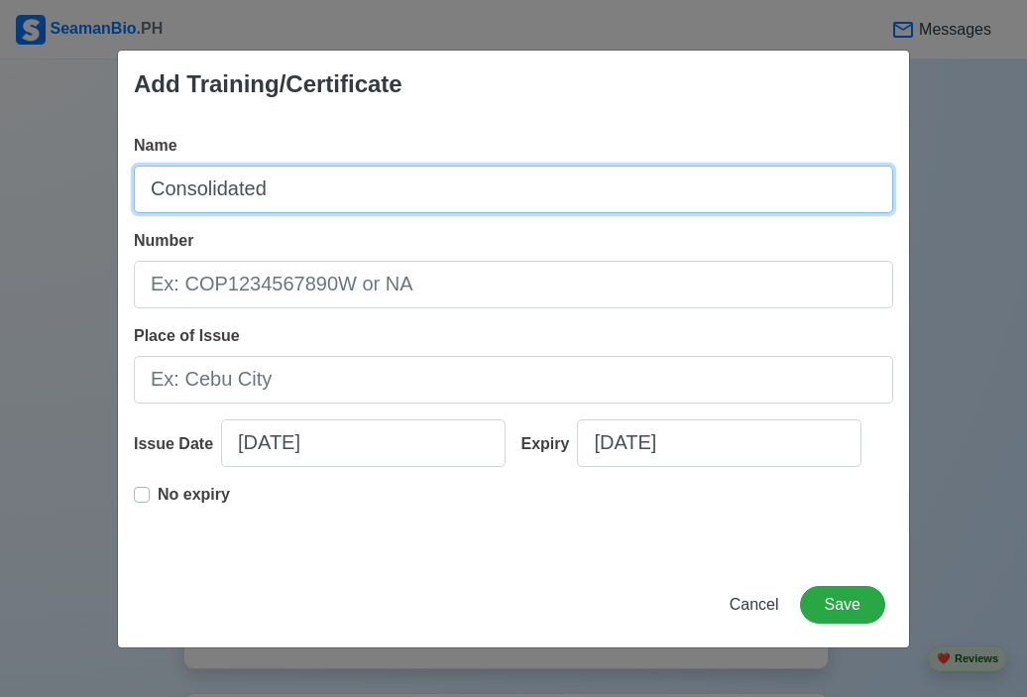
click at [301, 203] on input "Consolidated" at bounding box center [514, 190] width 760 height 48
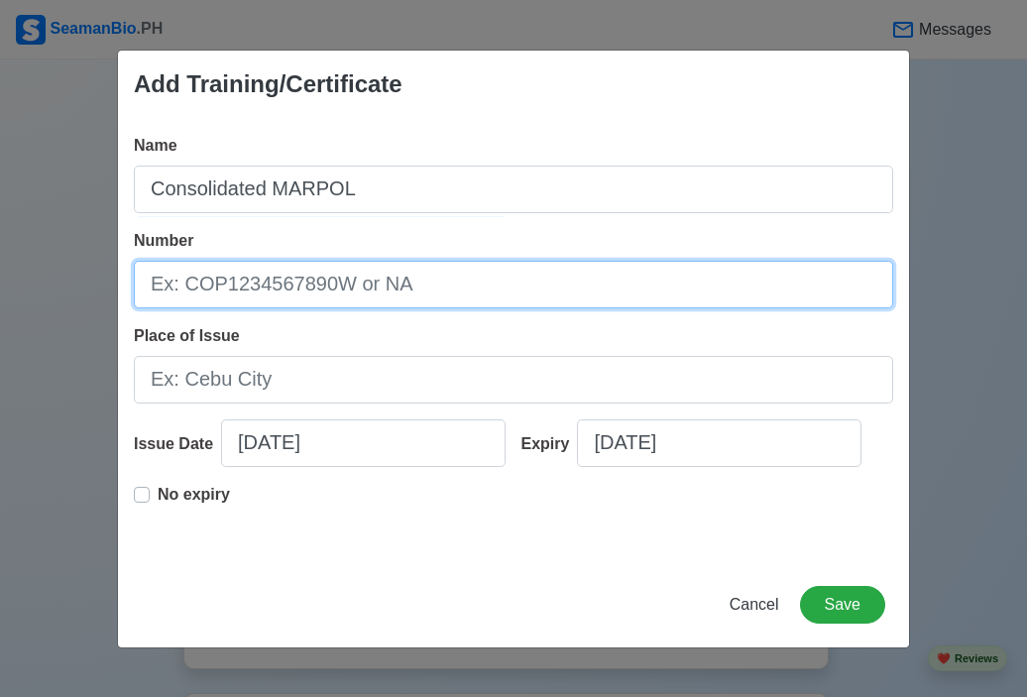
click at [333, 275] on input "Number" at bounding box center [514, 285] width 760 height 48
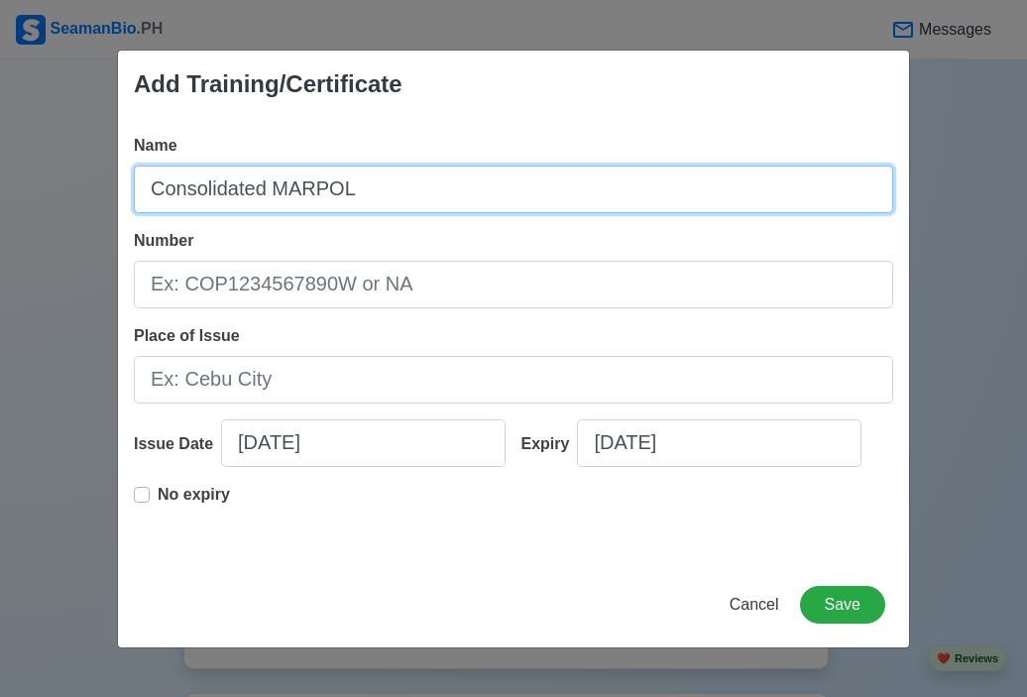
click at [407, 192] on input "Consolidated MARPOL" at bounding box center [514, 190] width 760 height 48
type input "Consolidated MARPOL ANNEX I-VI"
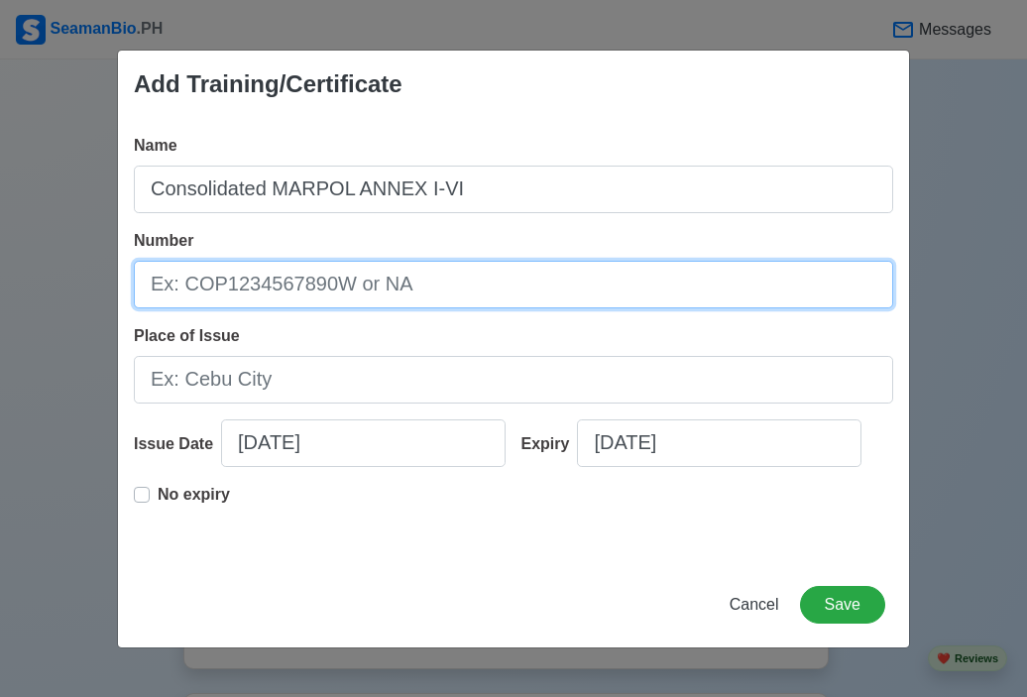
click at [314, 290] on input "Number" at bounding box center [514, 285] width 760 height 48
drag, startPoint x: 314, startPoint y: 290, endPoint x: 270, endPoint y: 301, distance: 46.2
click at [270, 301] on input "Number" at bounding box center [514, 285] width 760 height 48
type input "CSM25-08-29-2103"
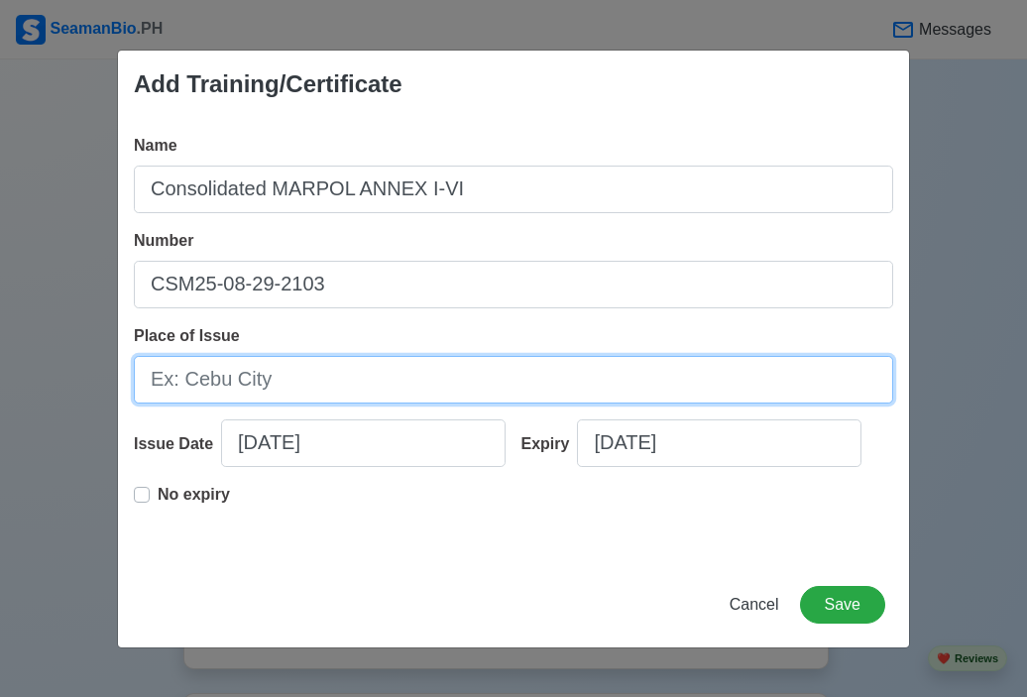
click at [238, 390] on input "Place of Issue" at bounding box center [514, 380] width 760 height 48
type input "[GEOGRAPHIC_DATA]"
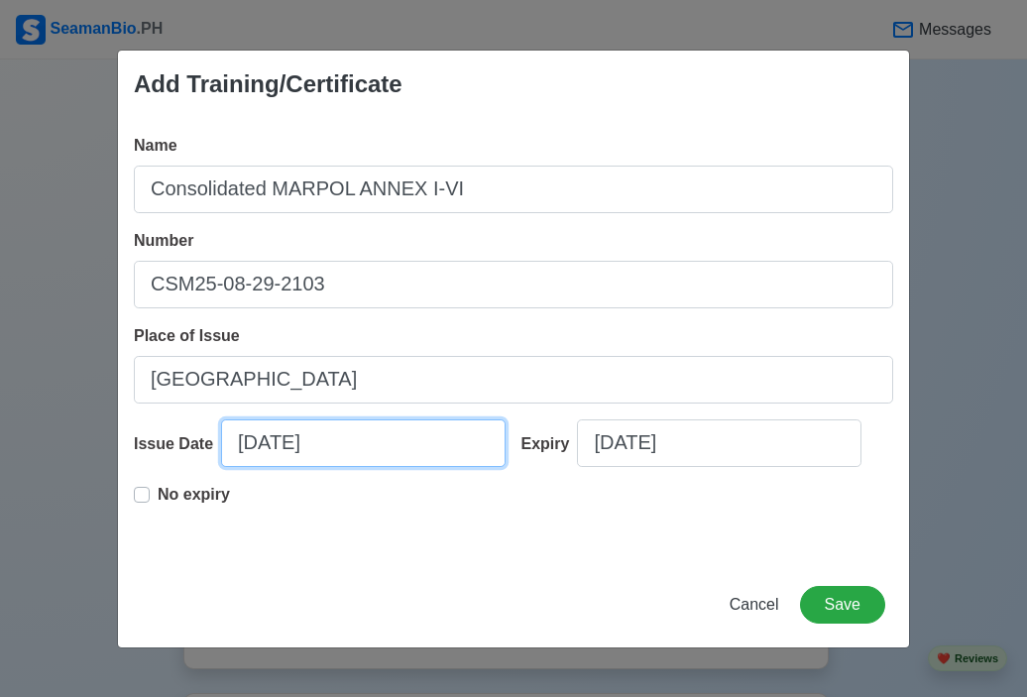
select select "****"
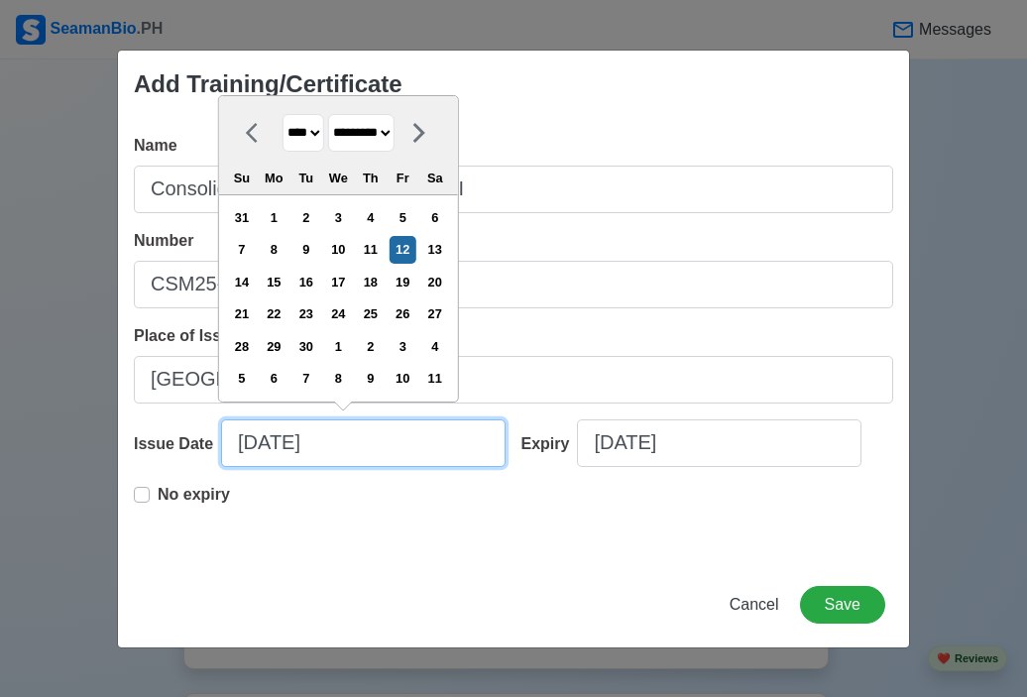
click at [276, 453] on input "[DATE]" at bounding box center [363, 443] width 285 height 48
click at [255, 141] on icon at bounding box center [258, 133] width 24 height 24
select select "******"
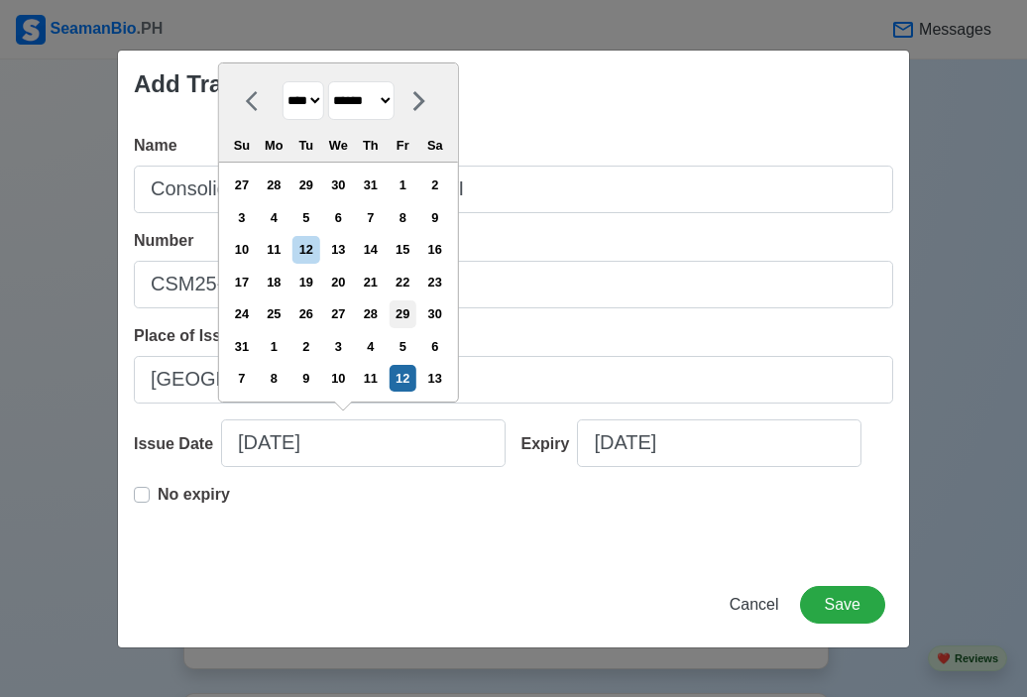
click at [414, 317] on div "29" at bounding box center [403, 313] width 27 height 27
type input "[DATE]"
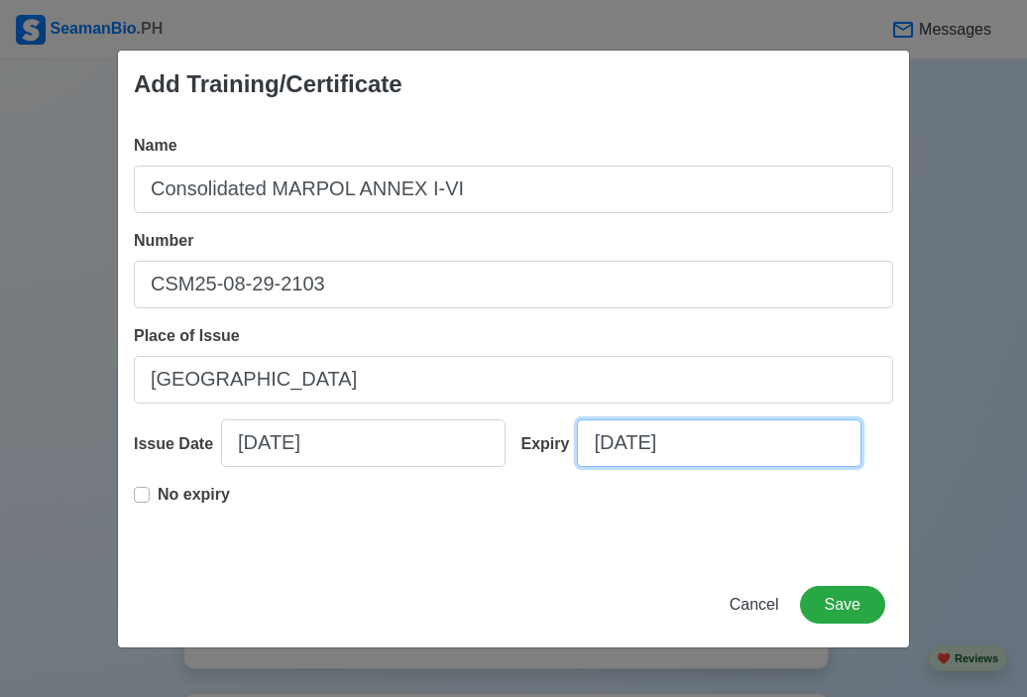
select select "****"
select select "*********"
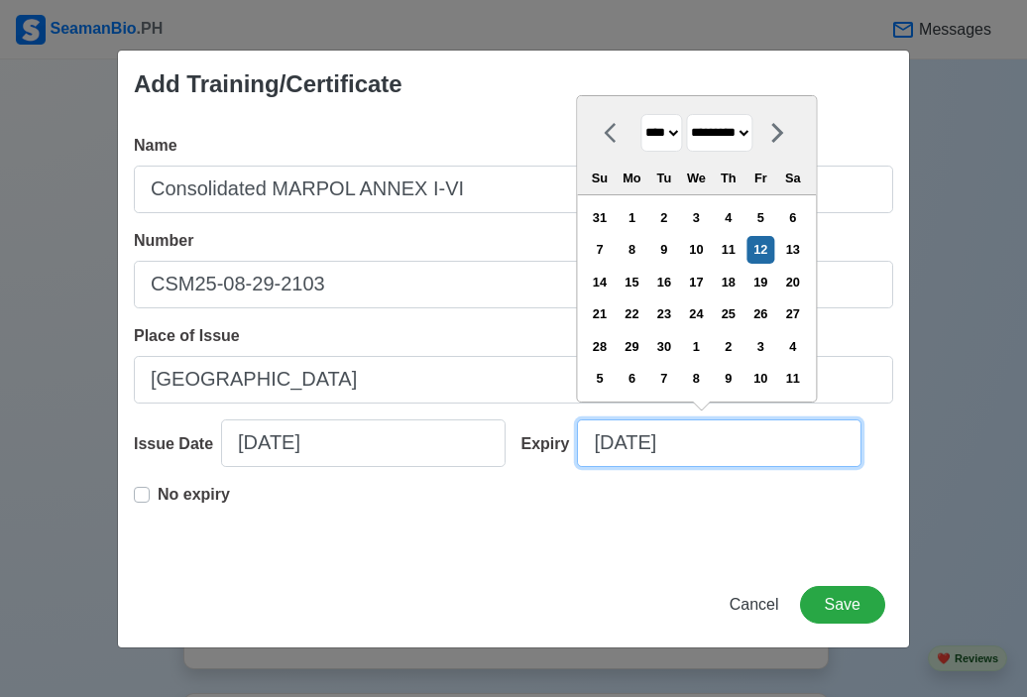
click at [680, 446] on input "[DATE]" at bounding box center [719, 443] width 285 height 48
click at [158, 490] on label "No expiry" at bounding box center [194, 503] width 72 height 40
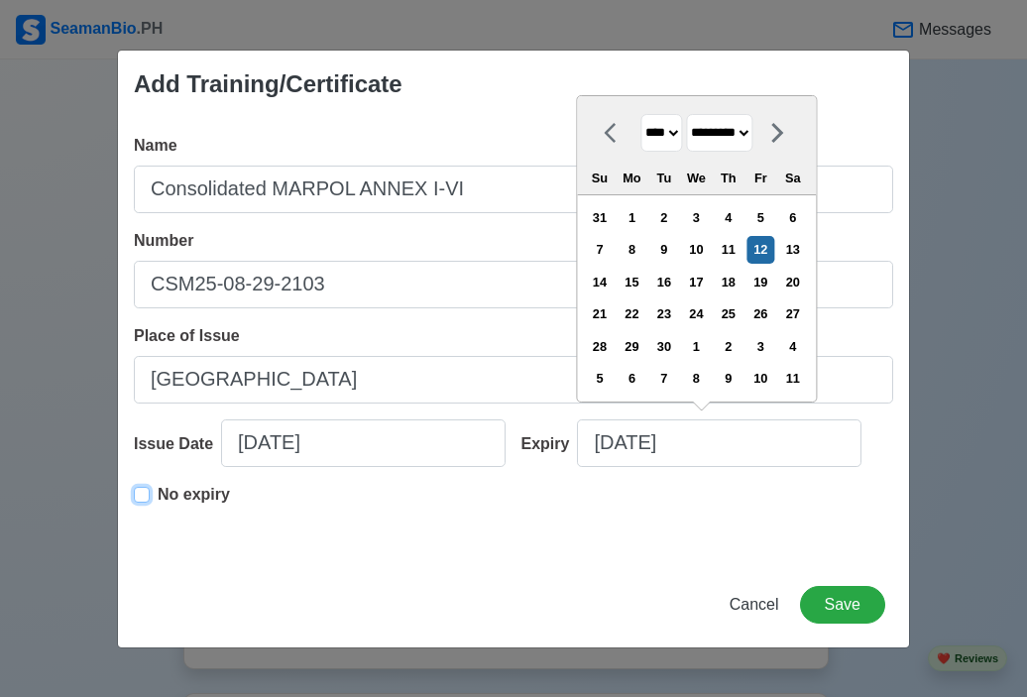
type input "[DATE]"
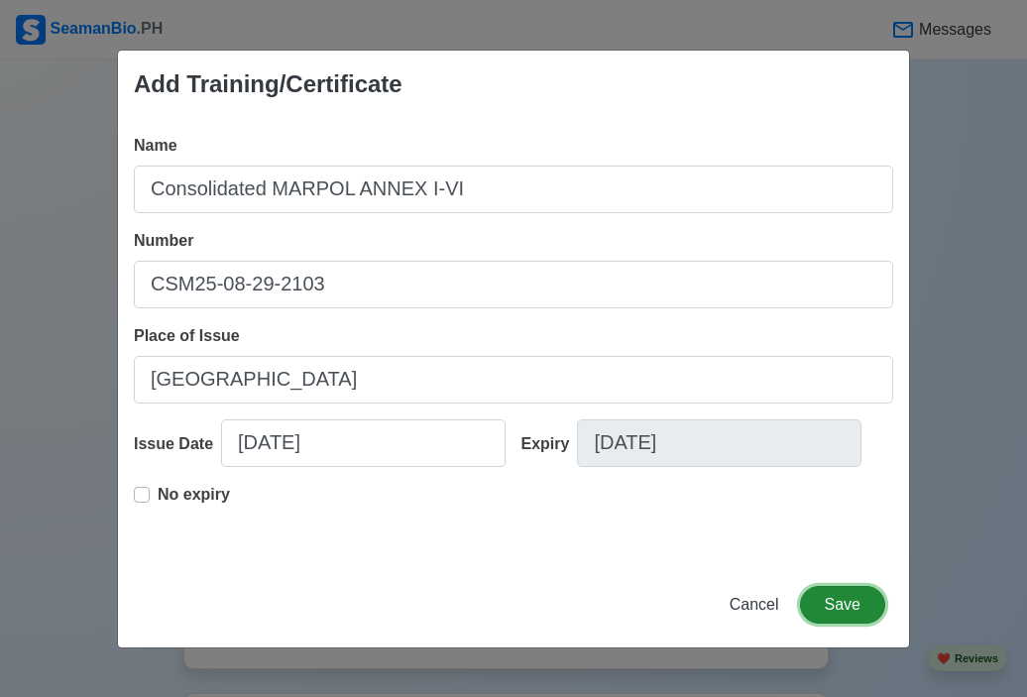
click at [864, 604] on button "Save" at bounding box center [842, 605] width 85 height 38
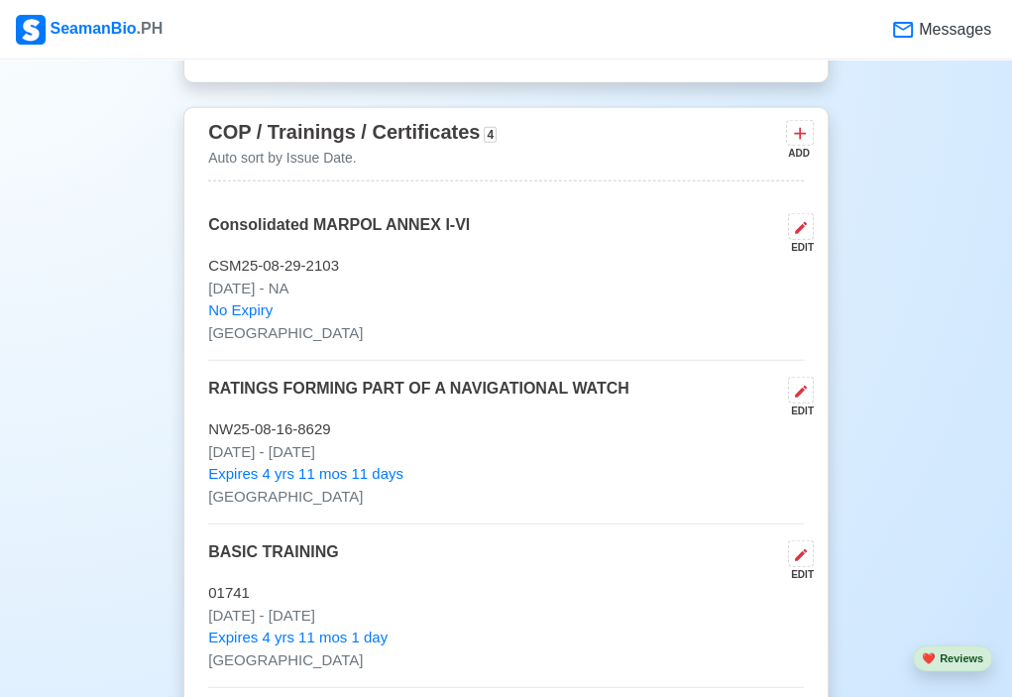
scroll to position [3181, 0]
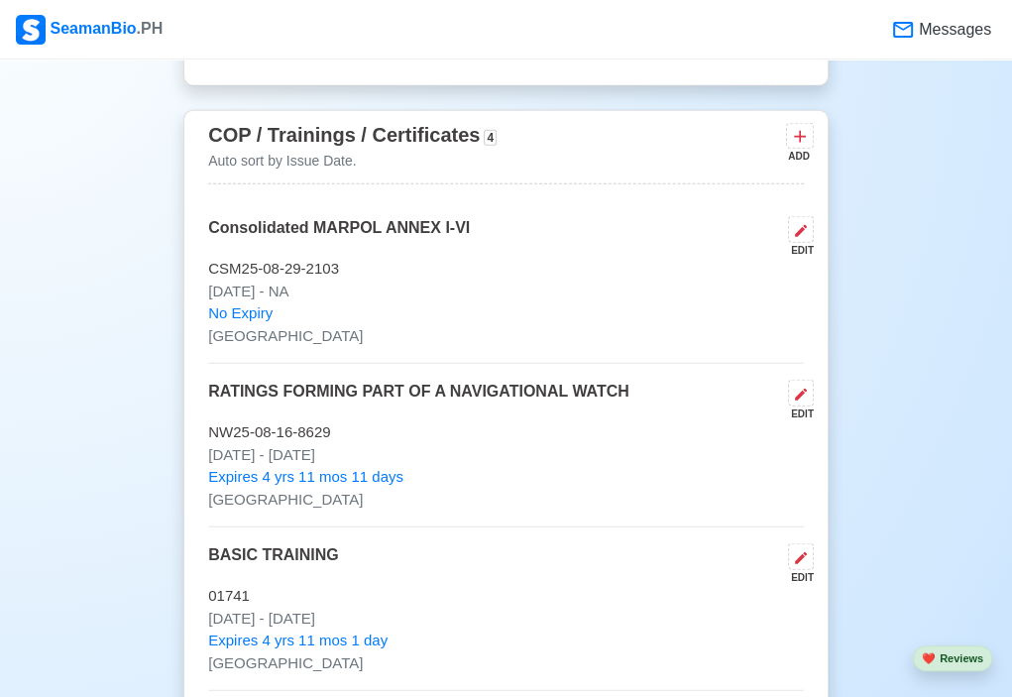
click at [801, 244] on div "EDIT" at bounding box center [797, 250] width 34 height 15
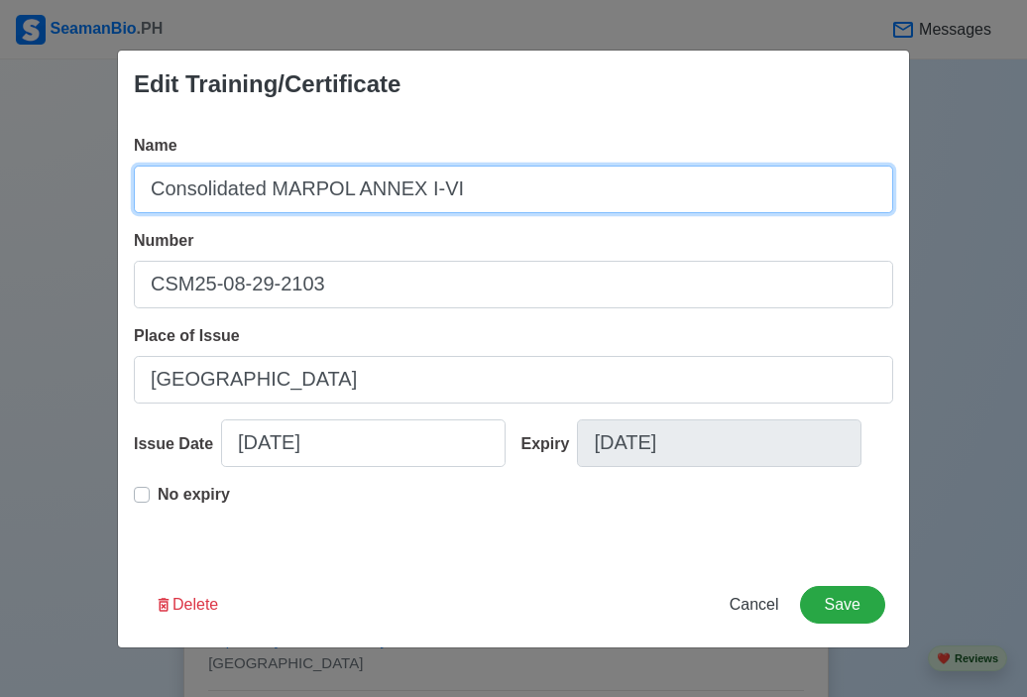
drag, startPoint x: 266, startPoint y: 183, endPoint x: 155, endPoint y: 187, distance: 111.1
click at [155, 187] on input "Consolidated MARPOL ANNEX I-VI" at bounding box center [514, 190] width 760 height 48
type input "CONSOLIDATED MARPOL ANNEX I-VI"
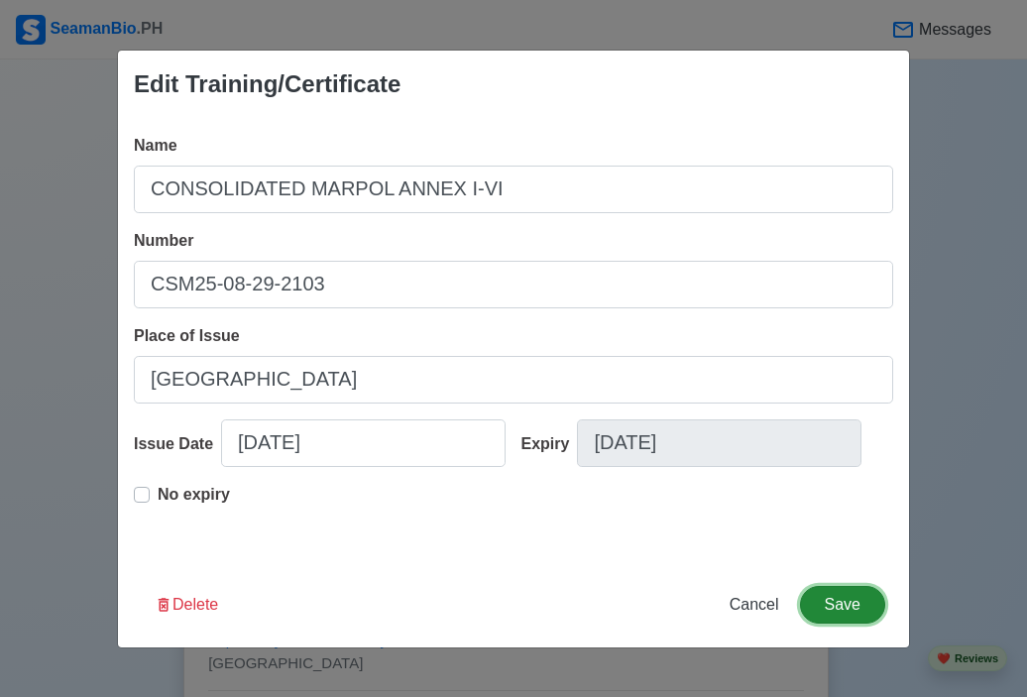
click at [862, 596] on button "Save" at bounding box center [842, 605] width 85 height 38
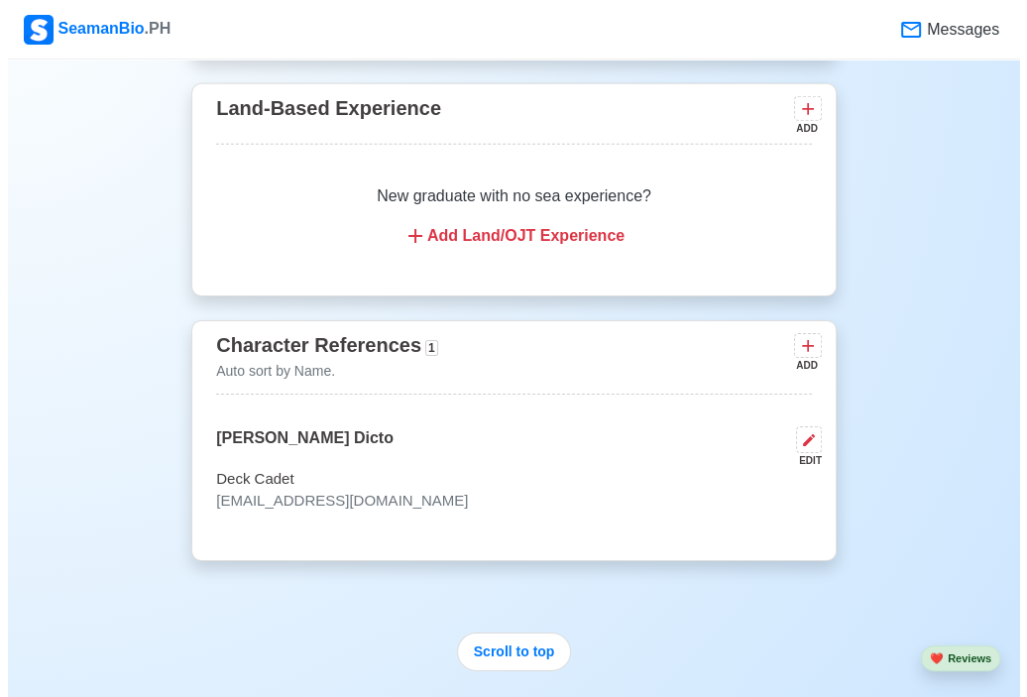
scroll to position [4282, 0]
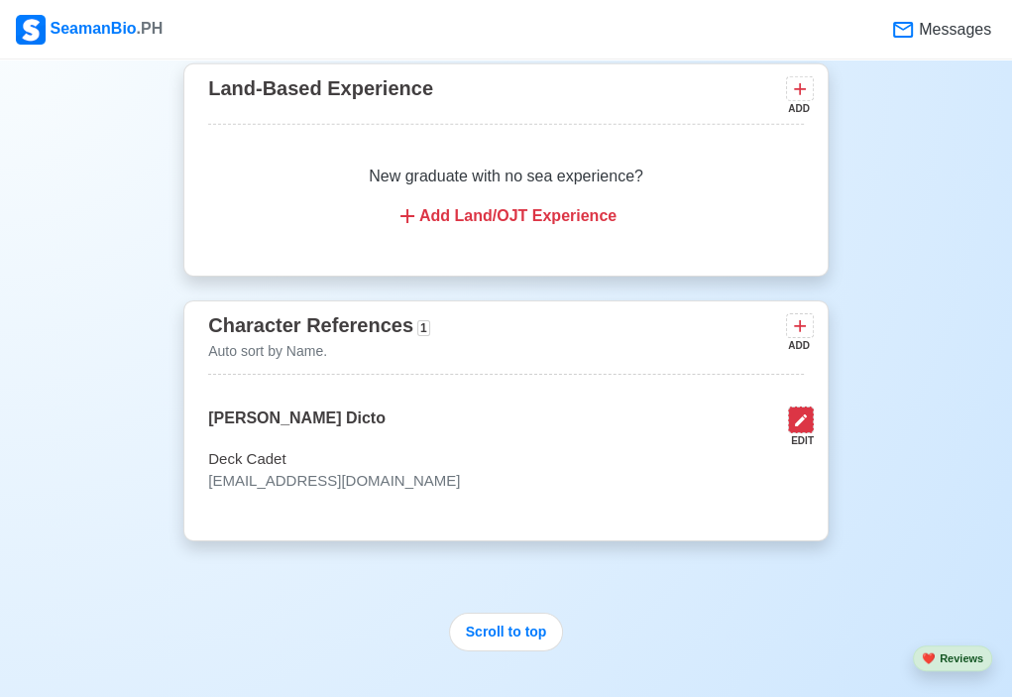
click at [793, 415] on icon at bounding box center [801, 421] width 16 height 16
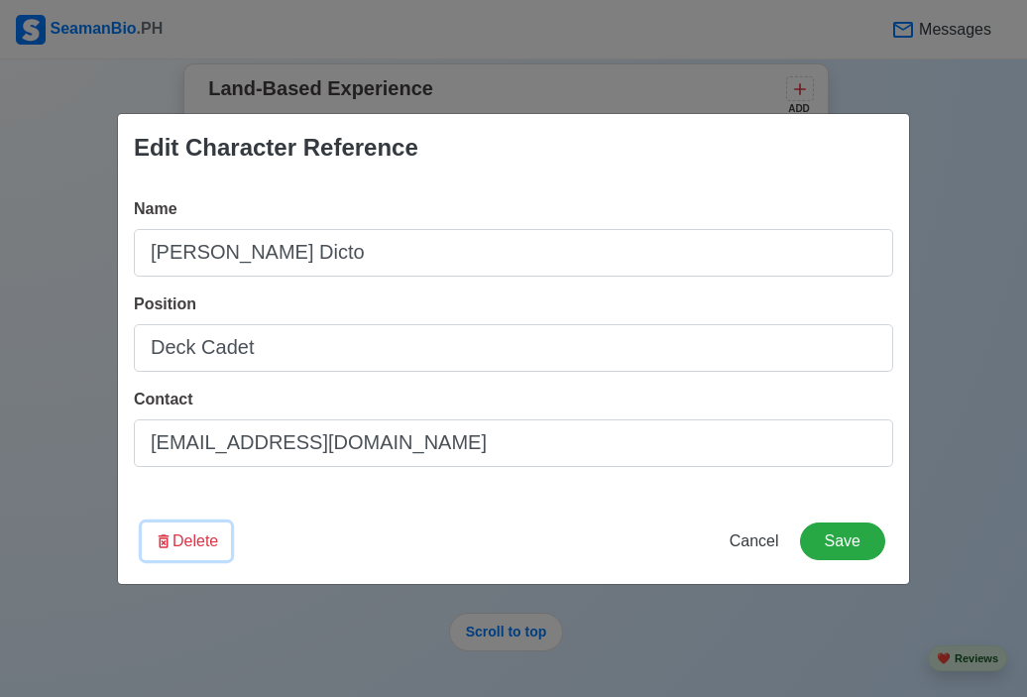
click at [204, 534] on button "Delete" at bounding box center [186, 542] width 89 height 38
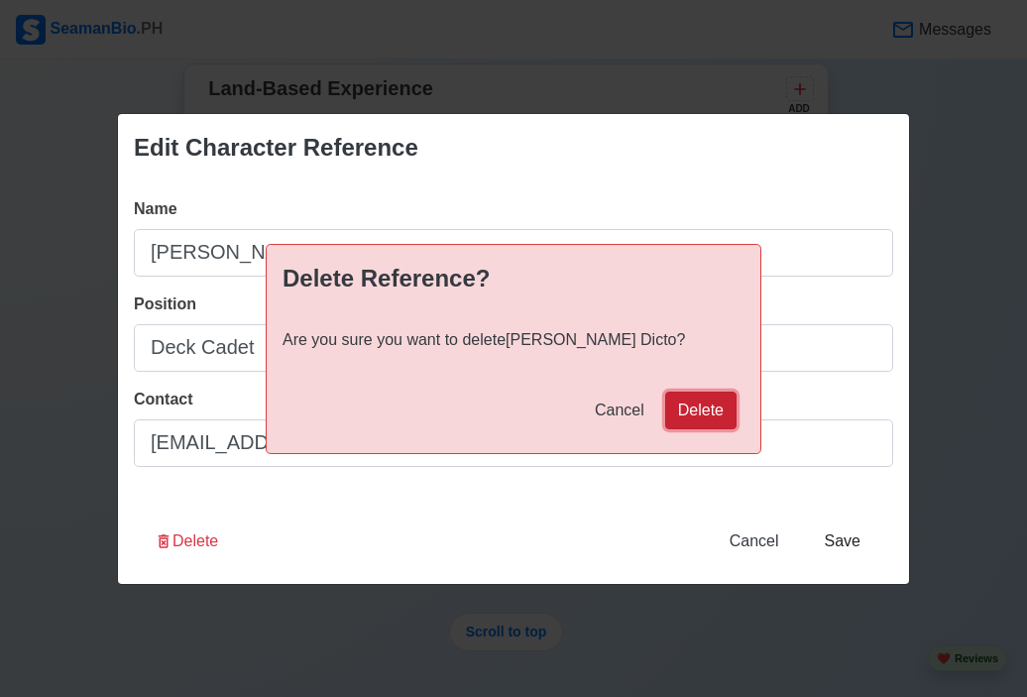
click at [721, 416] on button "Delete" at bounding box center [700, 411] width 71 height 38
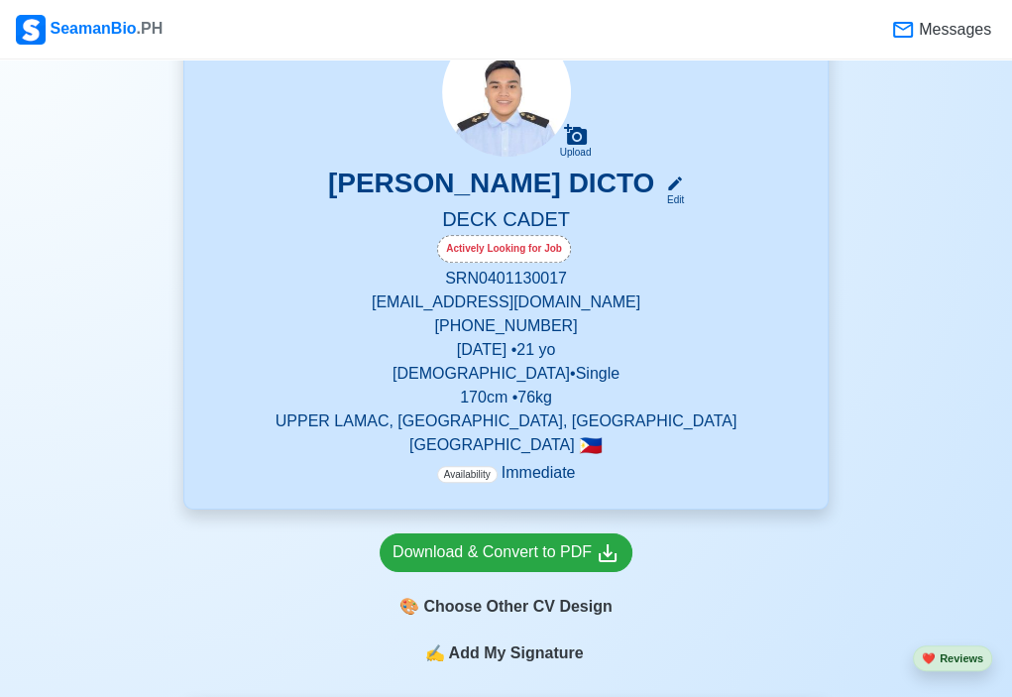
scroll to position [460, 0]
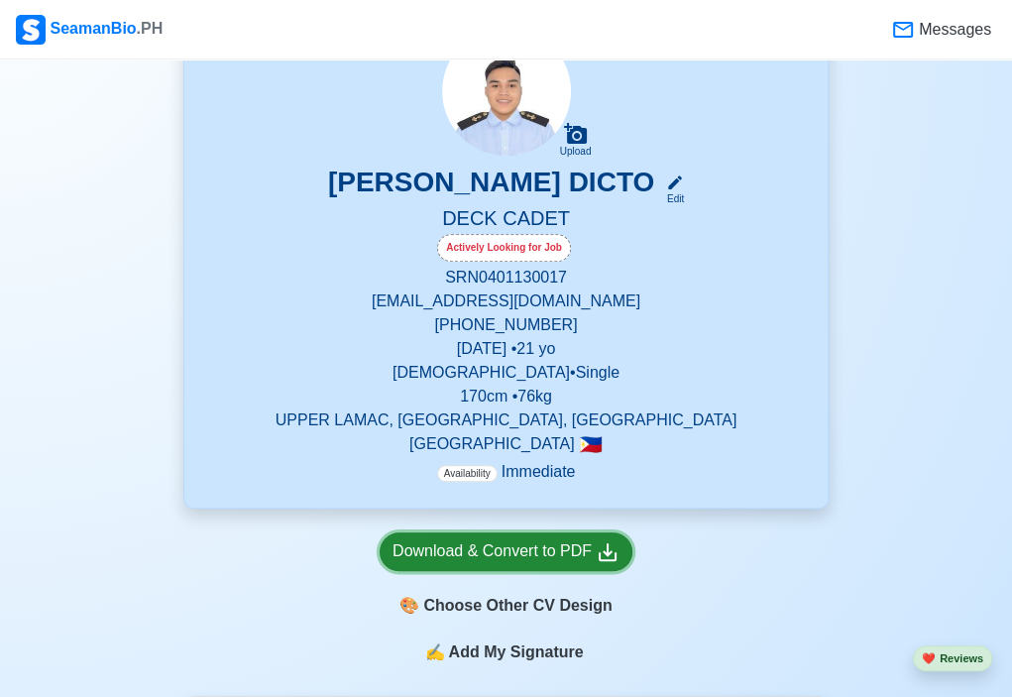
click at [558, 553] on div "Download & Convert to PDF" at bounding box center [506, 551] width 227 height 25
